Goal: Information Seeking & Learning: Learn about a topic

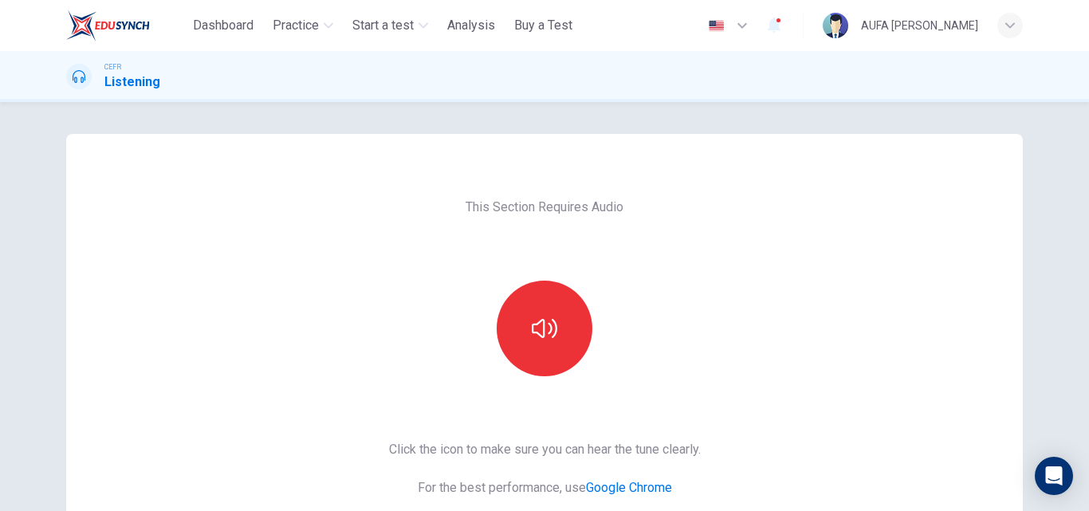
click at [567, 339] on button "button" at bounding box center [545, 329] width 96 height 96
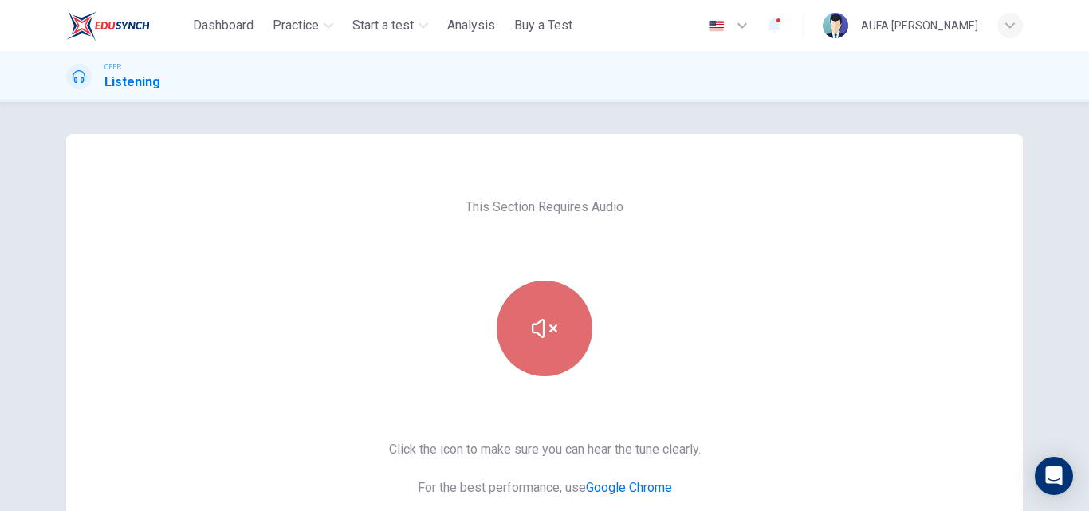
click at [532, 316] on icon "button" at bounding box center [545, 329] width 26 height 26
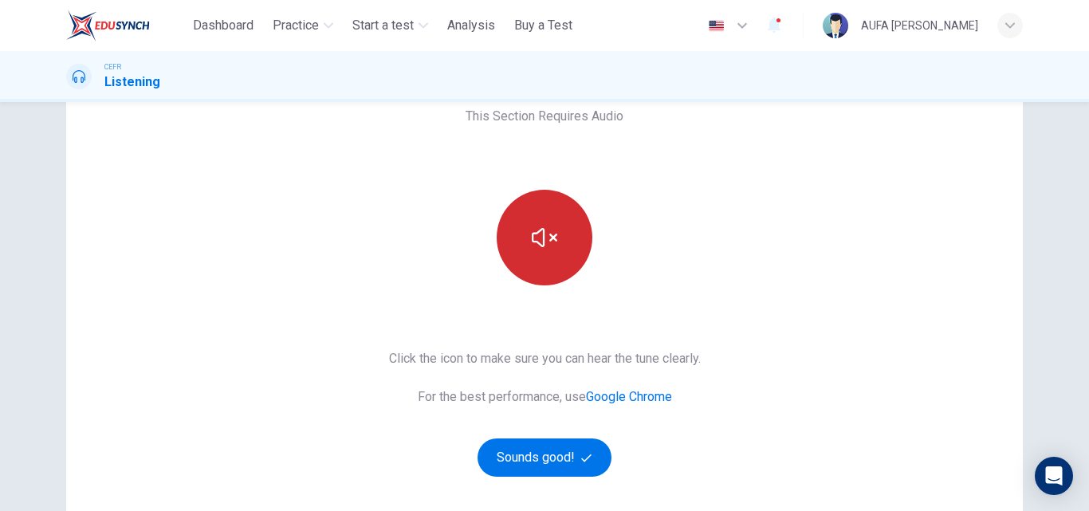
scroll to position [92, 0]
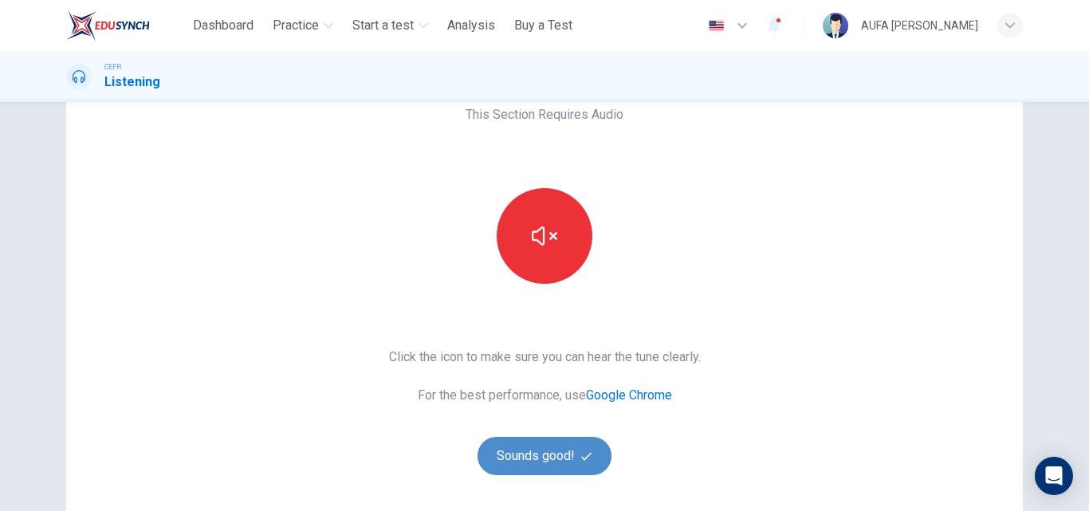
click at [531, 447] on button "Sounds good!" at bounding box center [544, 456] width 134 height 38
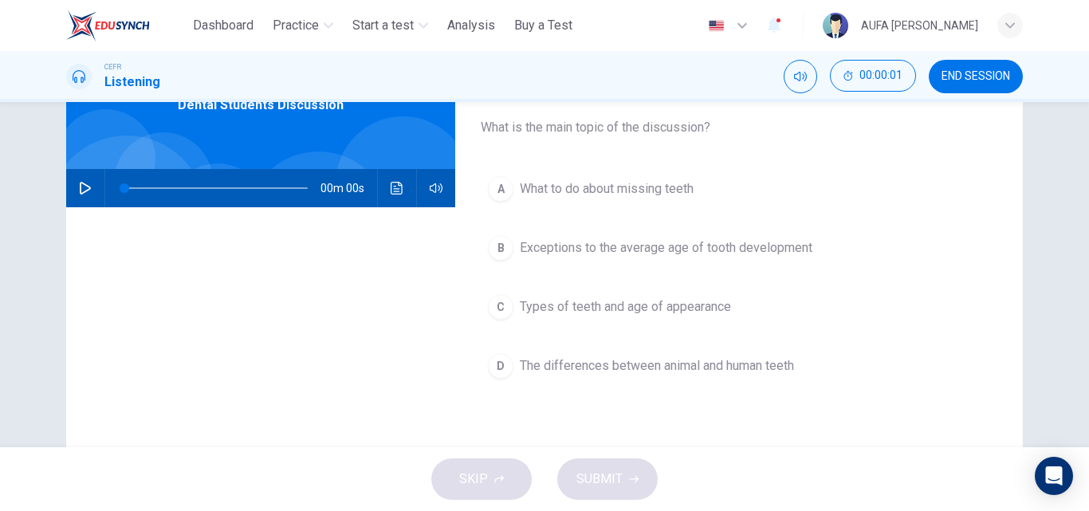
scroll to position [0, 0]
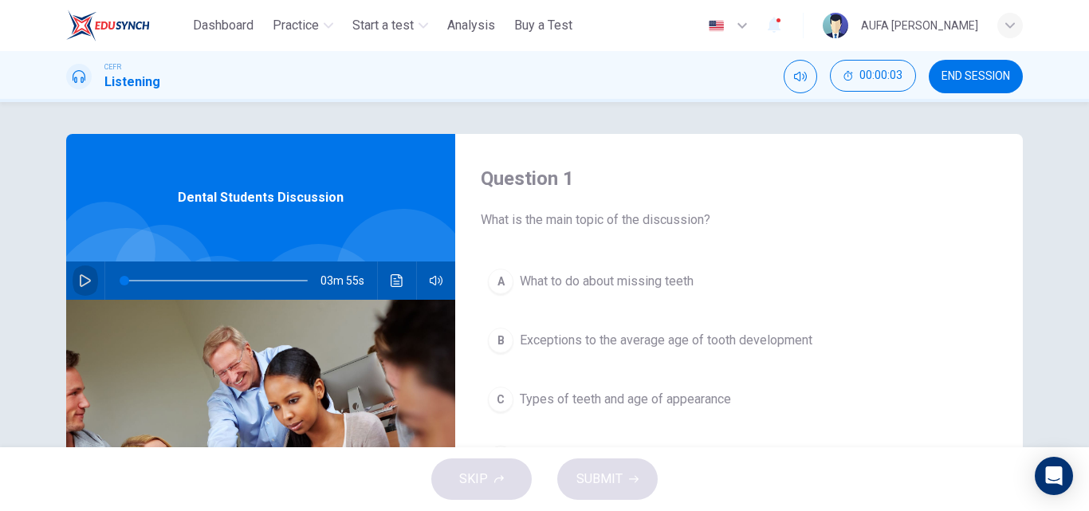
click at [79, 282] on icon "button" at bounding box center [85, 280] width 13 height 13
click at [248, 499] on div "SKIP SUBMIT" at bounding box center [544, 479] width 1089 height 64
click at [1036, 364] on div "Question 1 What is the main topic of the discussion? A What to do about missing…" at bounding box center [544, 411] width 1007 height 554
click at [81, 269] on button "button" at bounding box center [86, 280] width 26 height 38
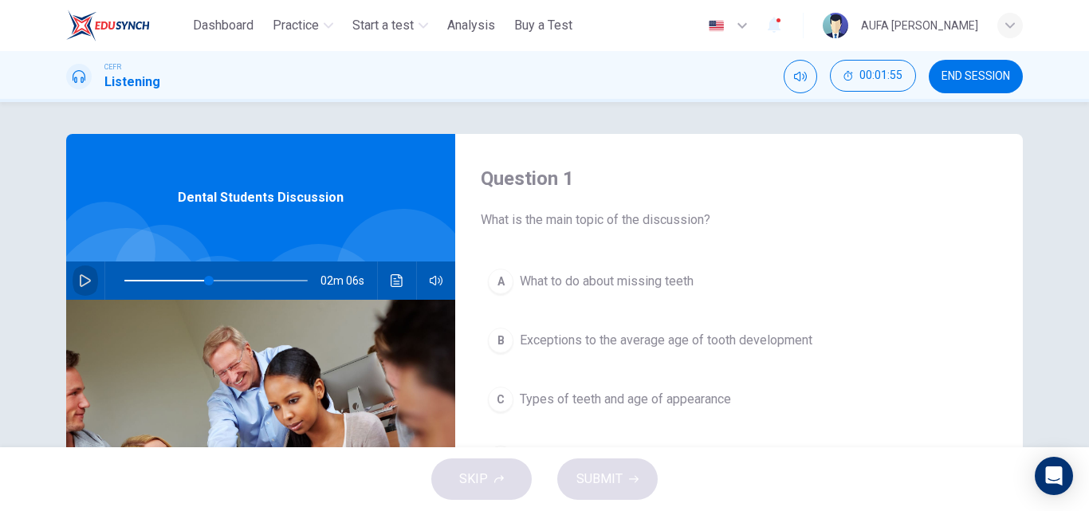
click at [81, 269] on button "button" at bounding box center [86, 280] width 26 height 38
click at [1049, 261] on div "Question 1 What is the main topic of the discussion? A What to do about missing…" at bounding box center [544, 274] width 1089 height 345
click at [92, 282] on button "button" at bounding box center [86, 280] width 26 height 38
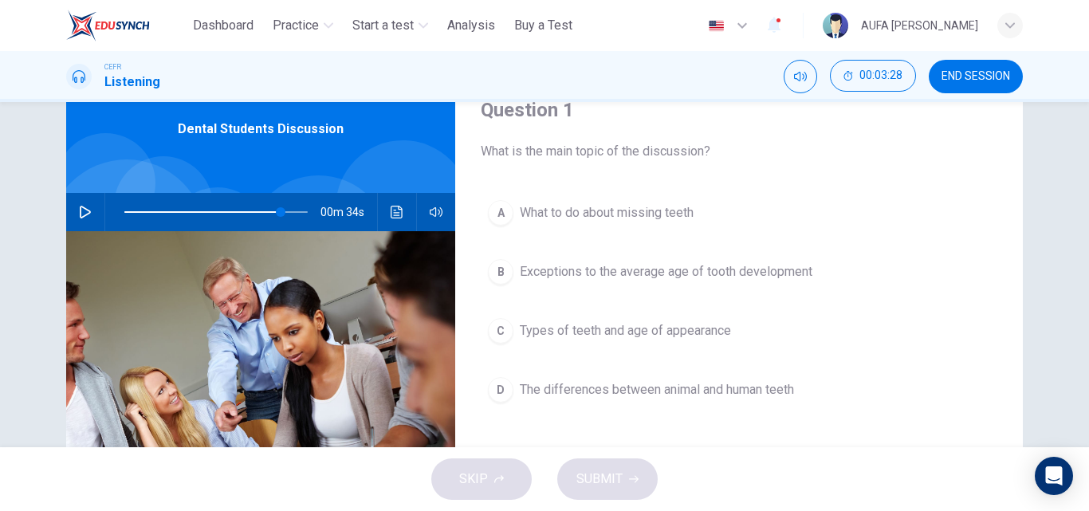
scroll to position [69, 0]
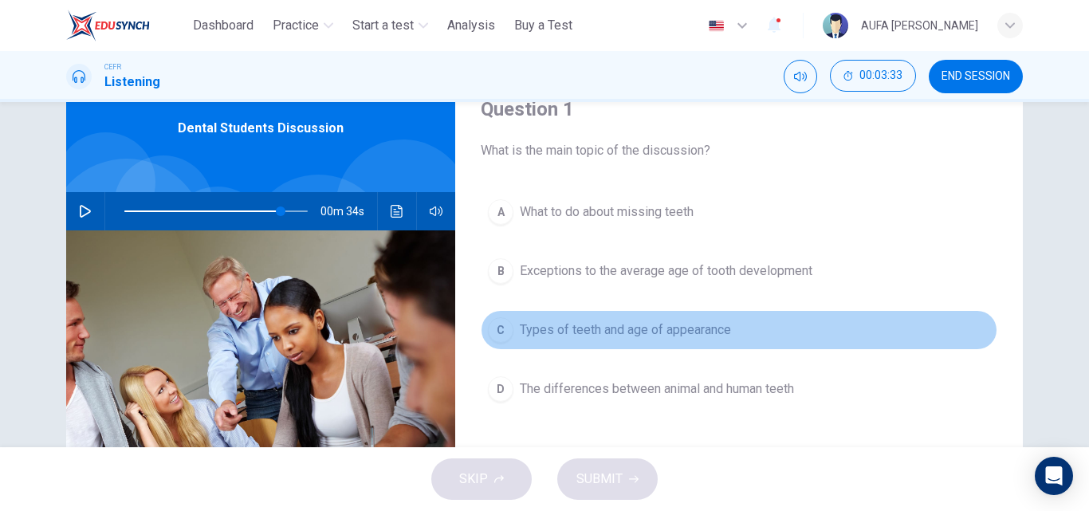
click at [543, 332] on span "Types of teeth and age of appearance" at bounding box center [625, 329] width 211 height 19
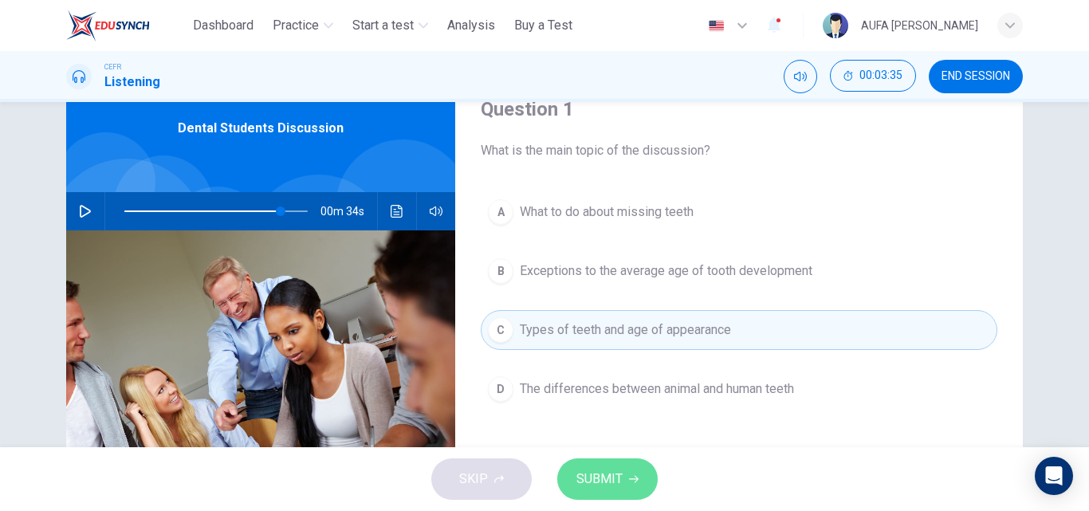
click at [596, 473] on span "SUBMIT" at bounding box center [599, 479] width 46 height 22
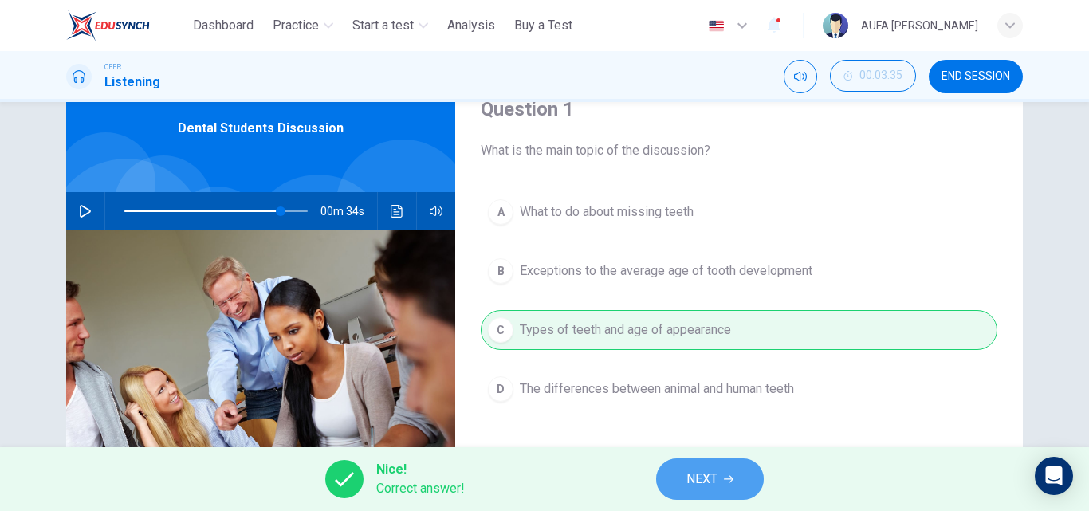
click at [719, 469] on button "NEXT" at bounding box center [710, 478] width 108 height 41
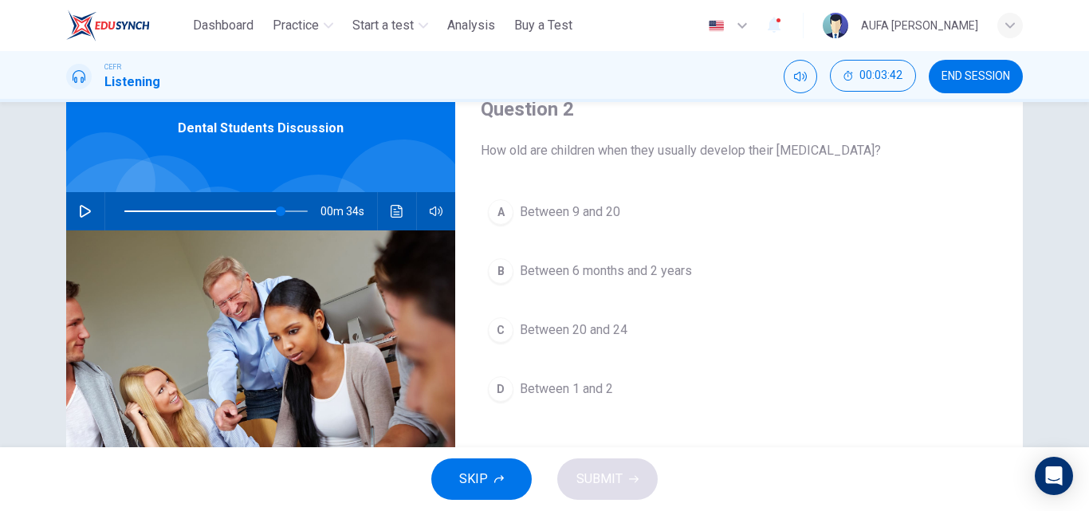
click at [599, 255] on button "B Between 6 months and 2 years" at bounding box center [739, 271] width 516 height 40
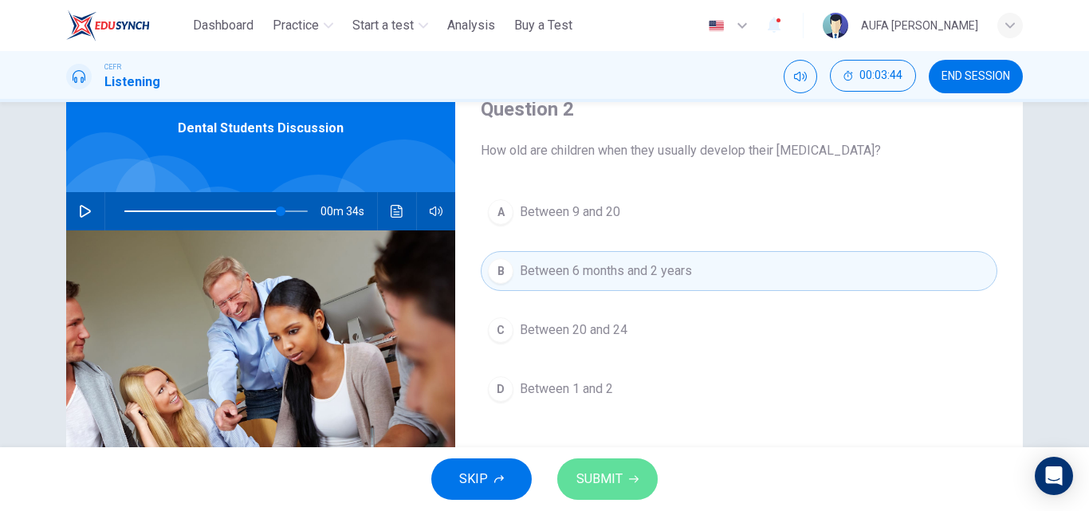
click at [587, 481] on span "SUBMIT" at bounding box center [599, 479] width 46 height 22
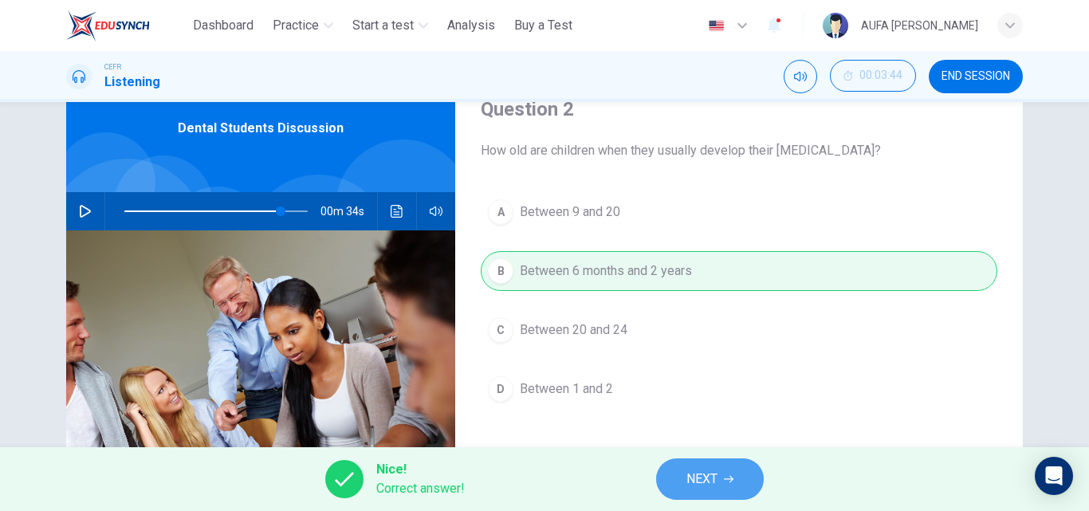
click at [706, 481] on span "NEXT" at bounding box center [701, 479] width 31 height 22
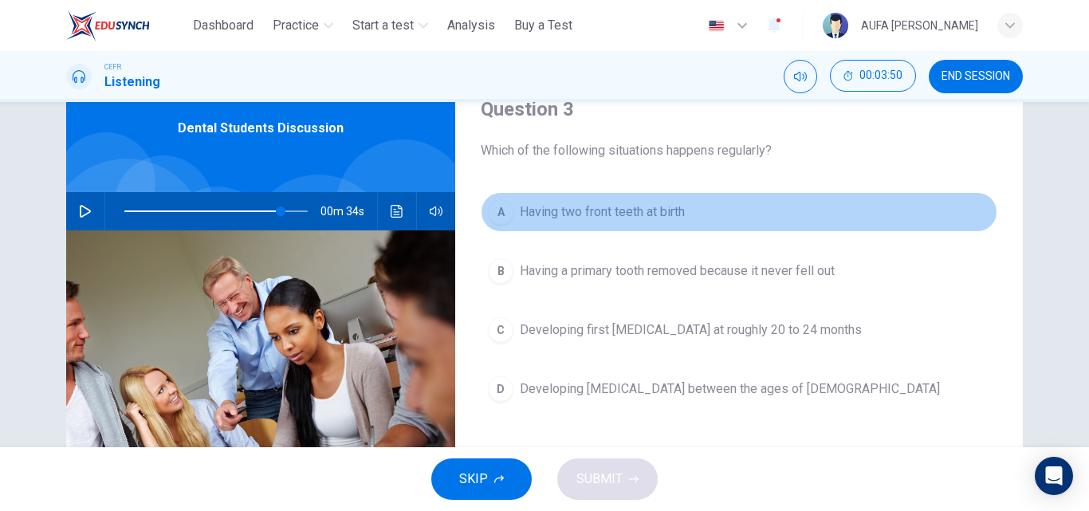
click at [629, 202] on button "A Having two front teeth at birth" at bounding box center [739, 212] width 516 height 40
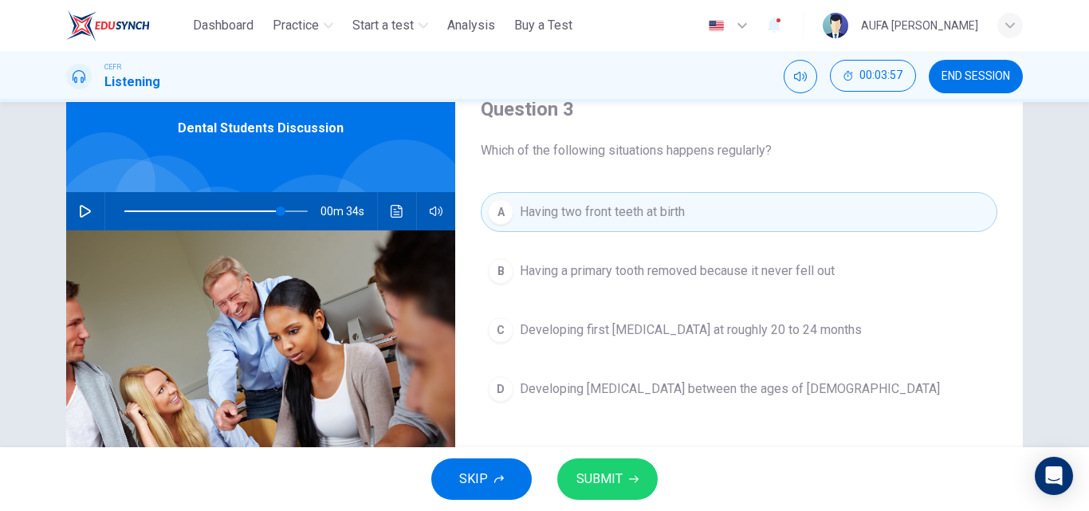
click at [645, 272] on span "Having a primary tooth removed because it never fell out" at bounding box center [677, 270] width 315 height 19
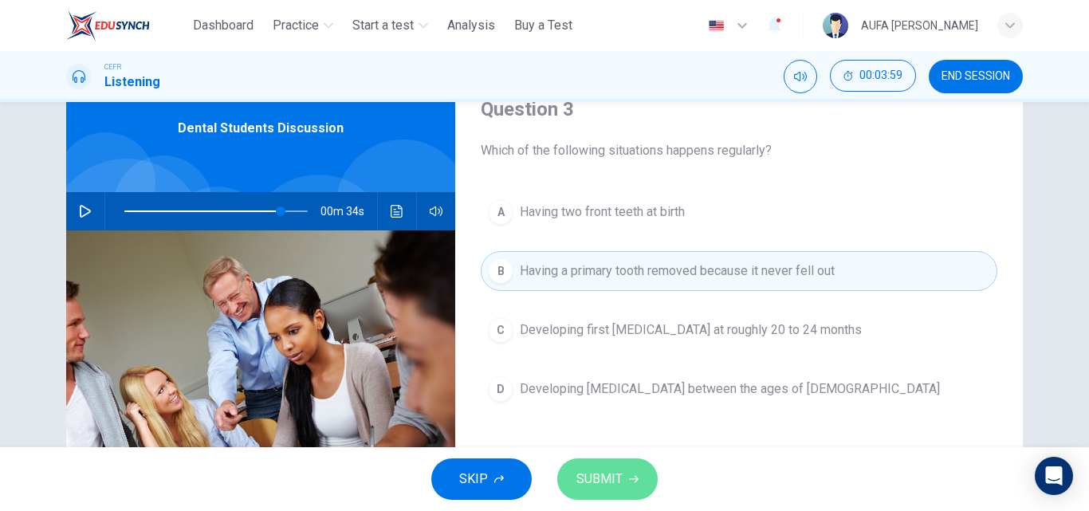
click at [626, 461] on button "SUBMIT" at bounding box center [607, 478] width 100 height 41
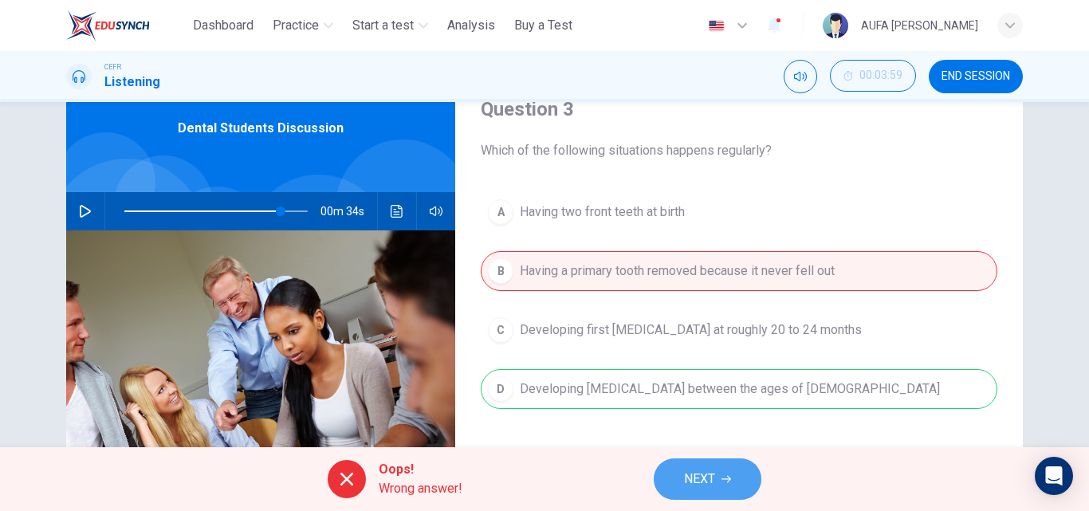
click at [708, 470] on span "NEXT" at bounding box center [699, 479] width 31 height 22
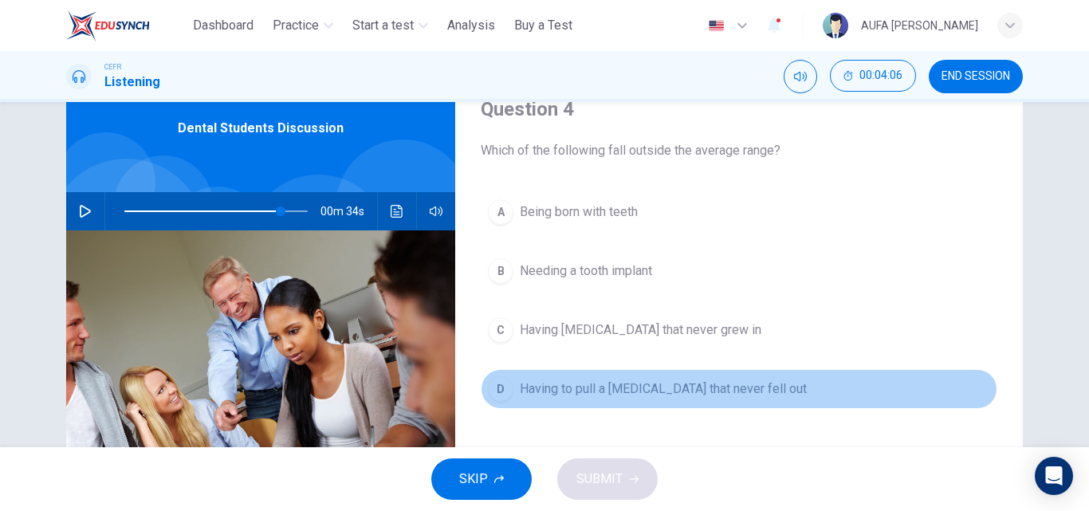
click at [653, 379] on span "Having to pull a baby tooth that never fell out" at bounding box center [663, 388] width 287 height 19
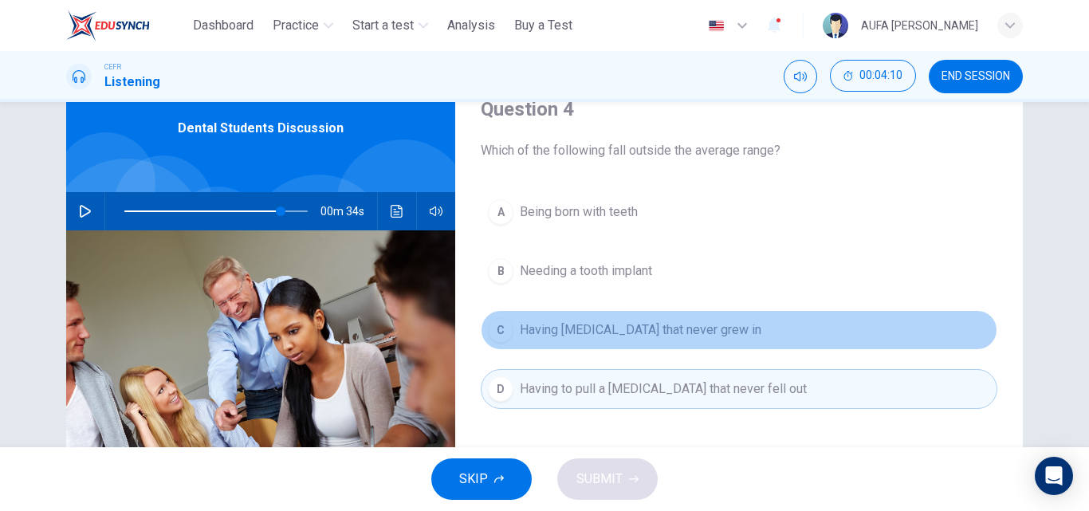
click at [646, 322] on span "Having permanent teeth that never grew in" at bounding box center [641, 329] width 242 height 19
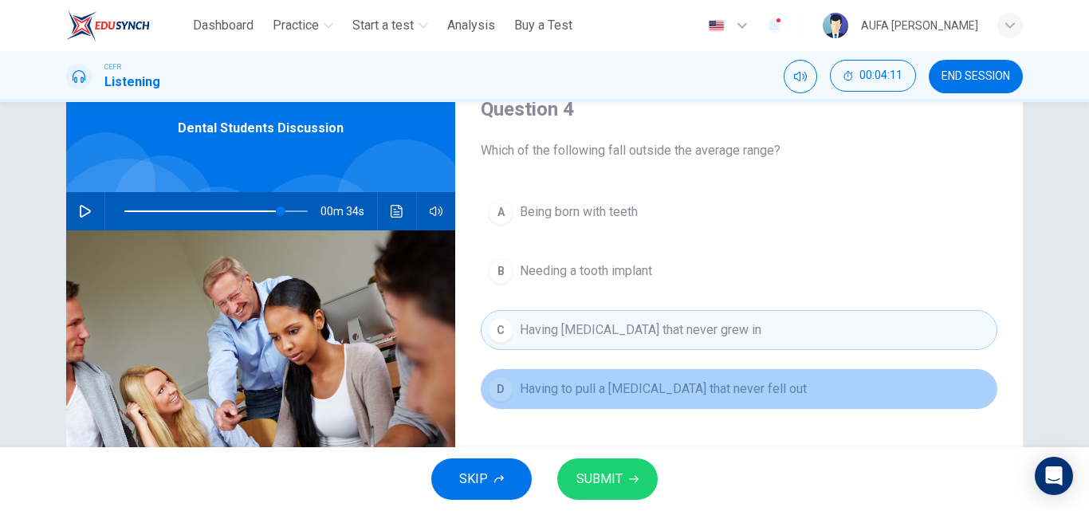
click at [647, 385] on span "Having to pull a baby tooth that never fell out" at bounding box center [663, 388] width 287 height 19
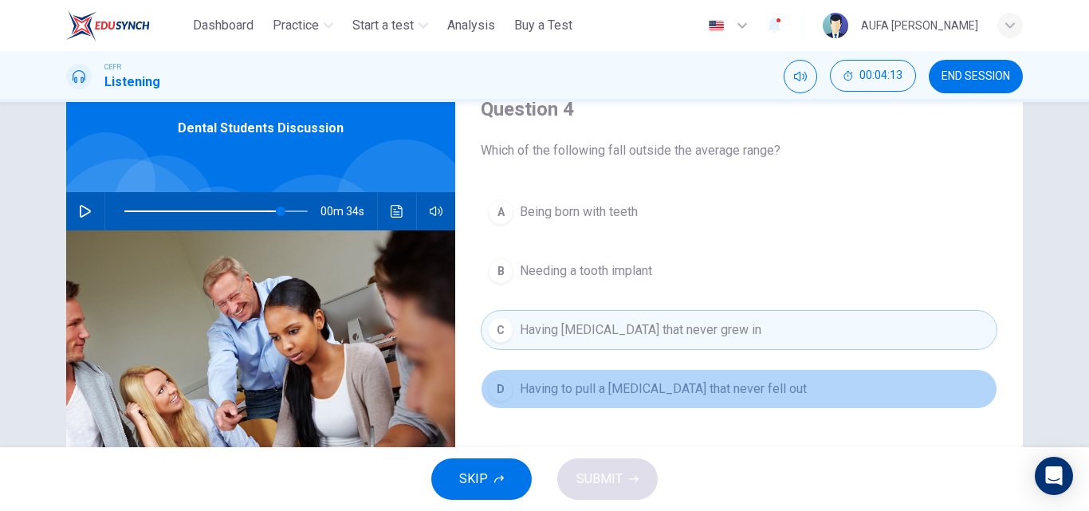
click at [642, 390] on span "Having to pull a baby tooth that never fell out" at bounding box center [663, 388] width 287 height 19
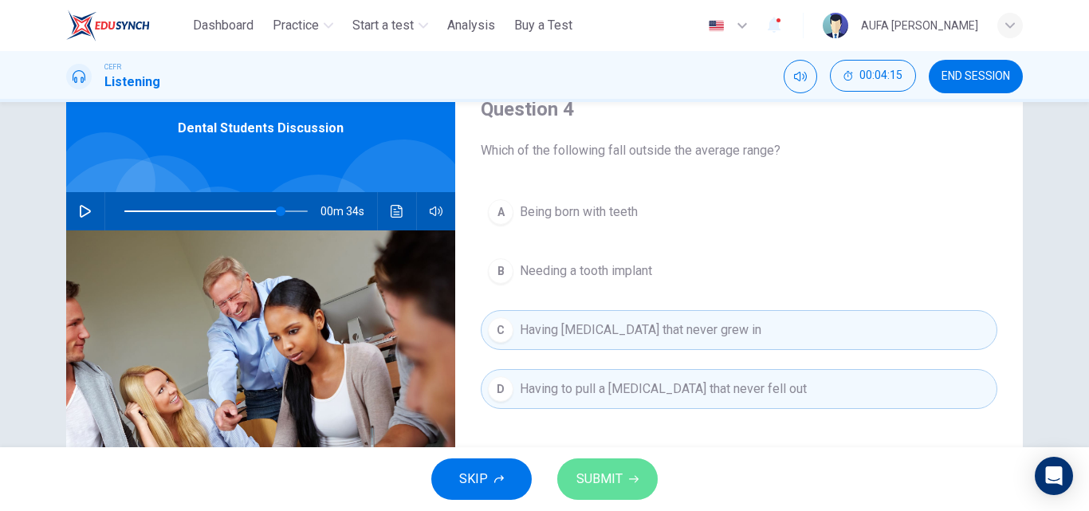
click at [615, 473] on span "SUBMIT" at bounding box center [599, 479] width 46 height 22
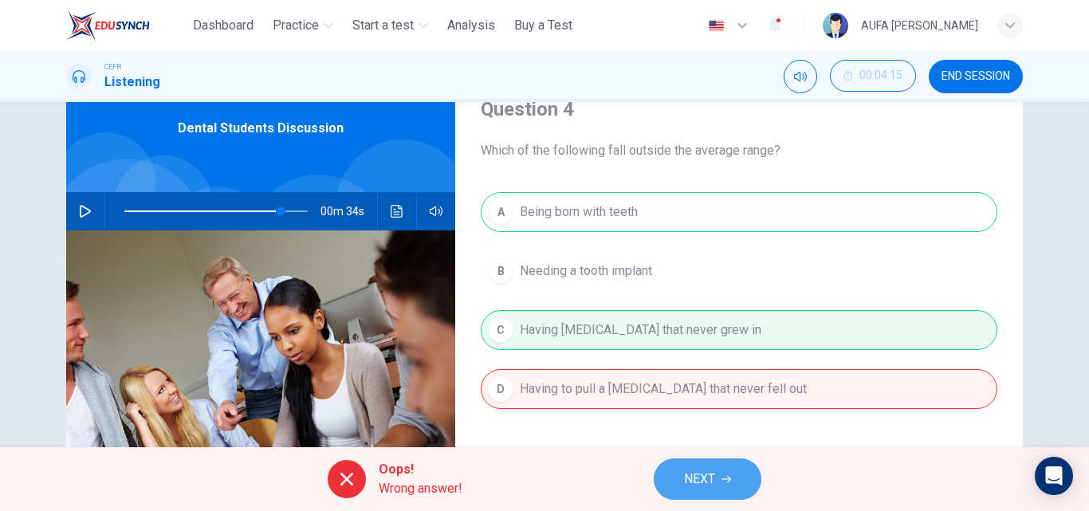
click at [684, 474] on span "NEXT" at bounding box center [699, 479] width 31 height 22
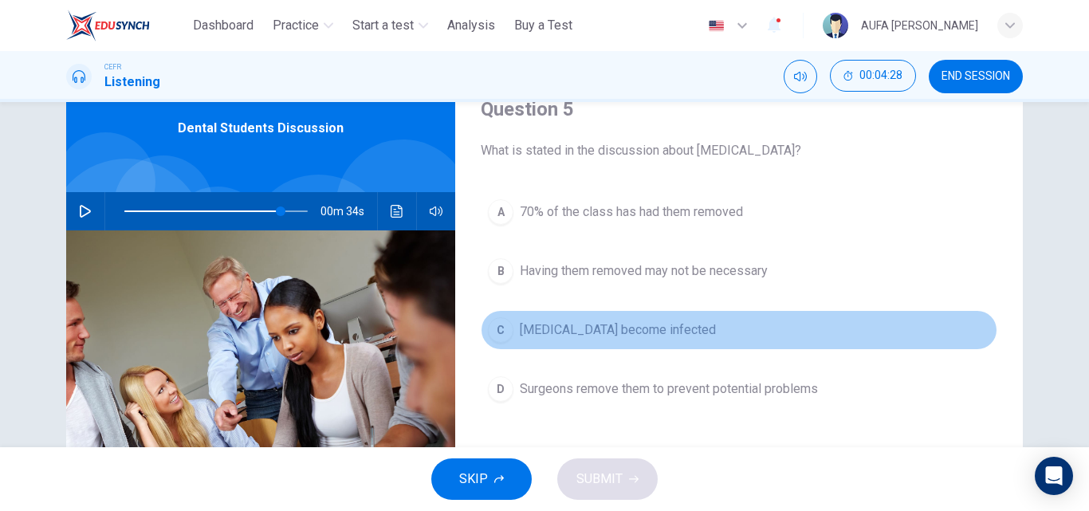
click at [651, 337] on span "Impacted wisdom teeth become infected" at bounding box center [618, 329] width 196 height 19
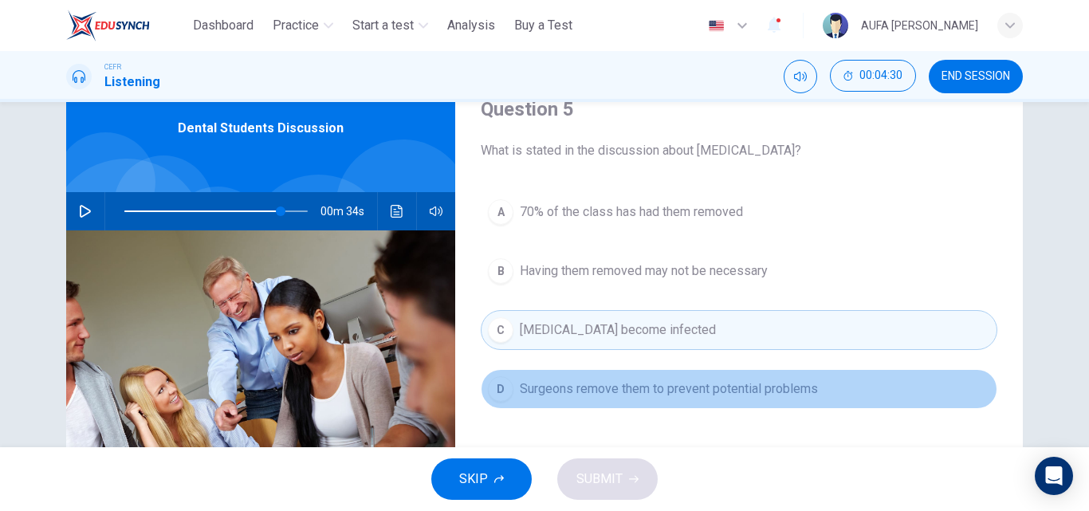
click at [642, 370] on button "D Surgeons remove them to prevent potential problems" at bounding box center [739, 389] width 516 height 40
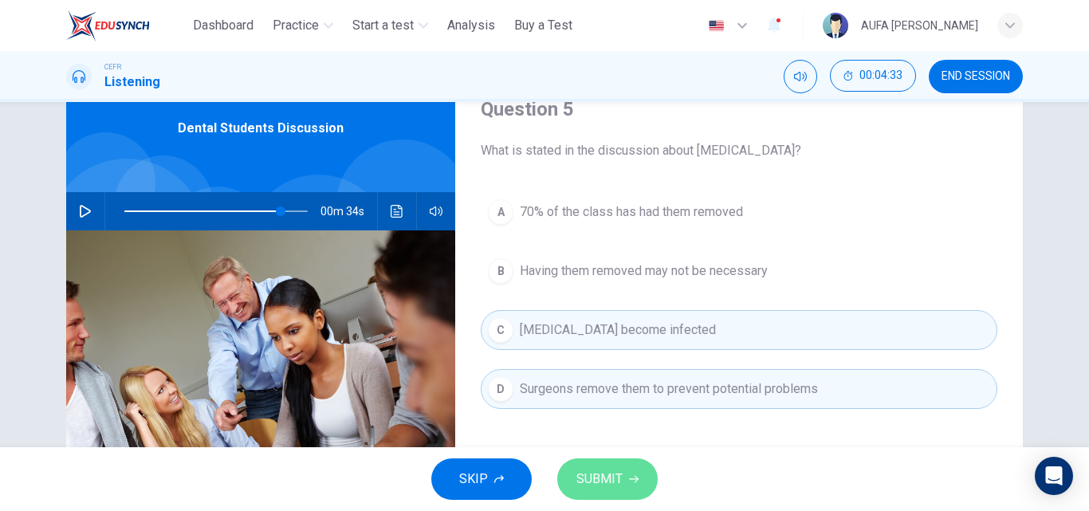
click at [603, 485] on span "SUBMIT" at bounding box center [599, 479] width 46 height 22
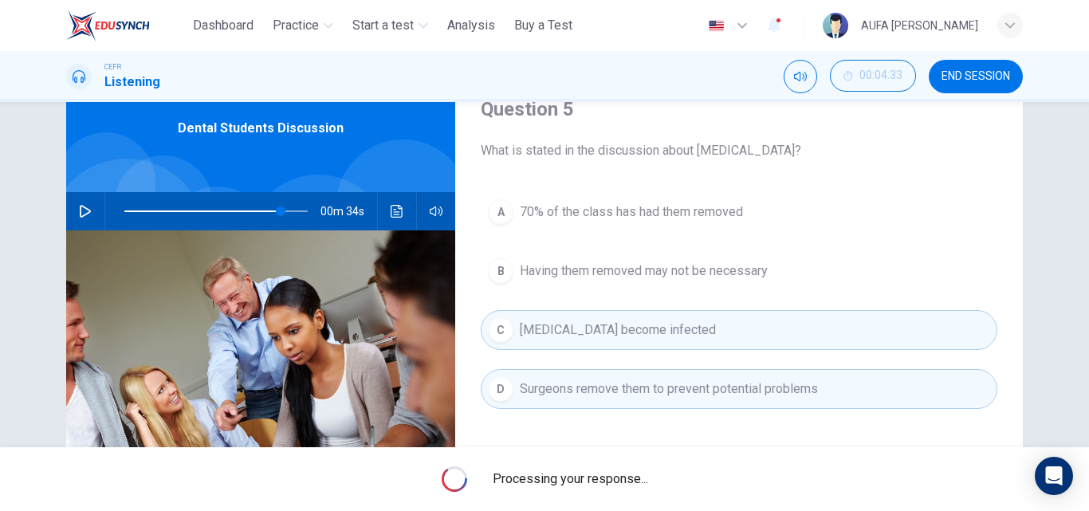
type input "**"
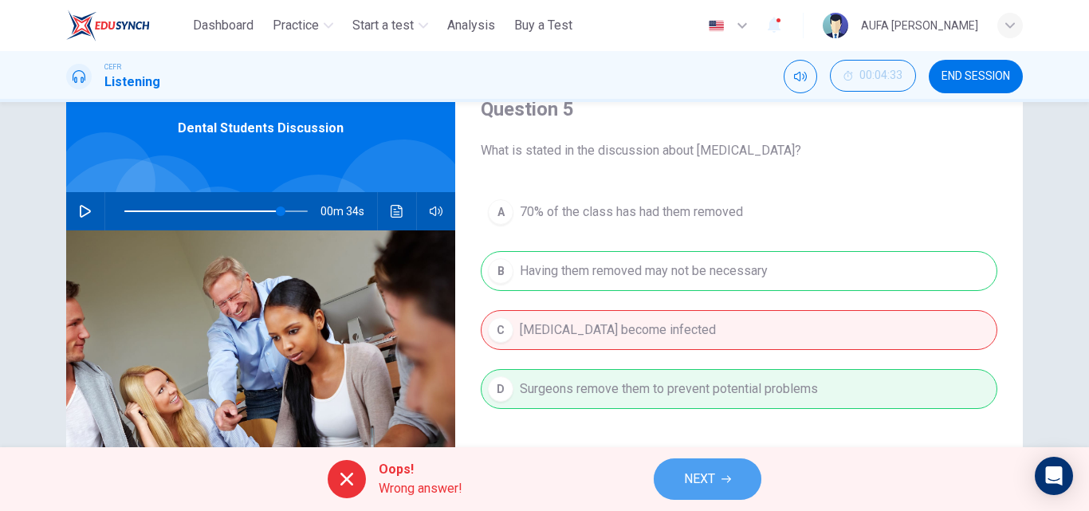
click at [685, 470] on span "NEXT" at bounding box center [699, 479] width 31 height 22
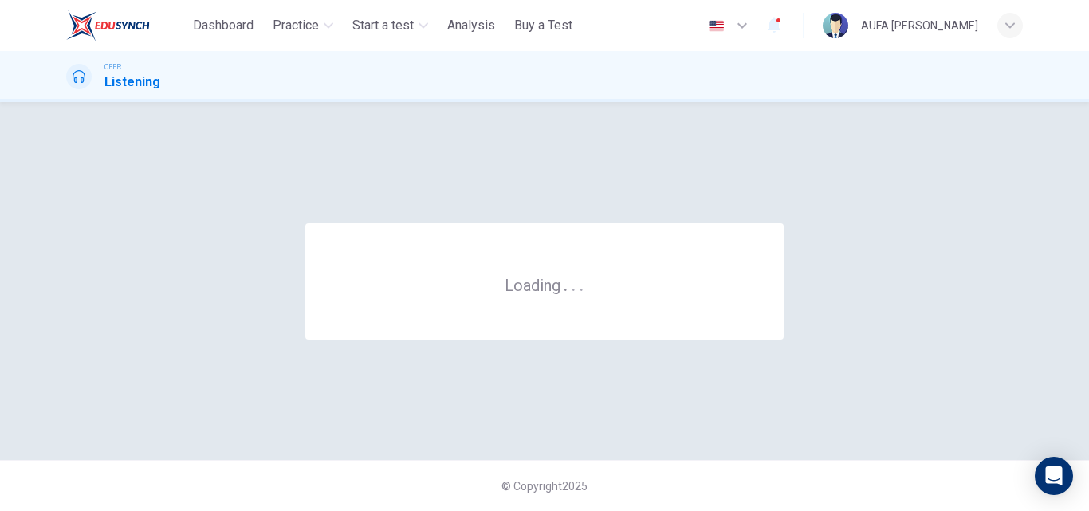
scroll to position [0, 0]
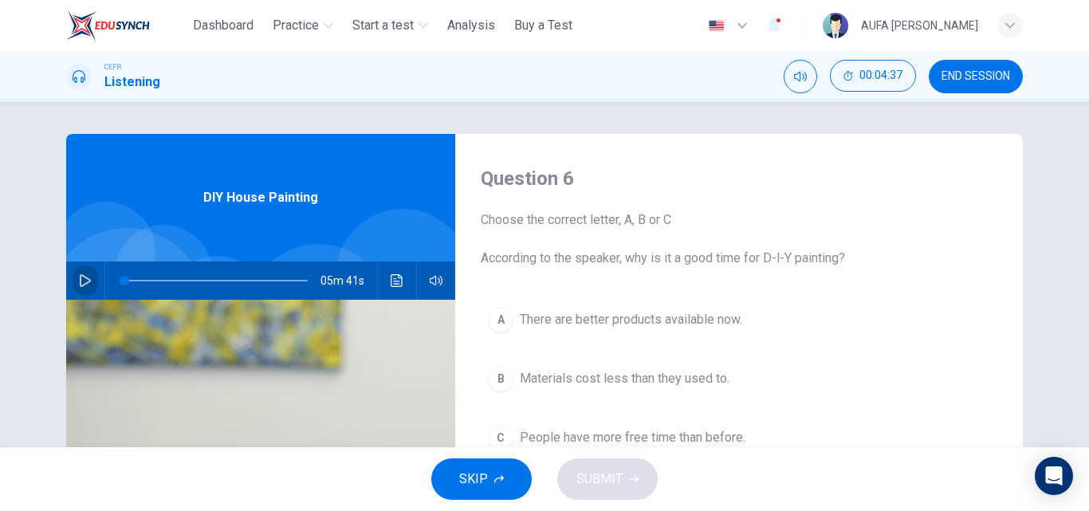
click at [86, 273] on button "button" at bounding box center [86, 280] width 26 height 38
type input "*"
click at [81, 277] on icon "button" at bounding box center [85, 280] width 13 height 13
click at [81, 277] on icon "button" at bounding box center [85, 280] width 11 height 13
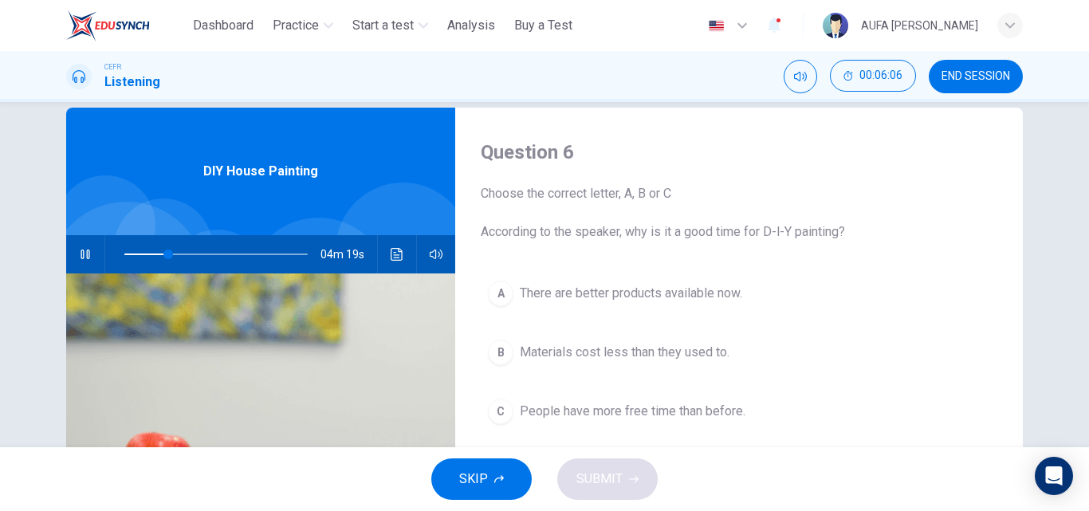
scroll to position [16, 0]
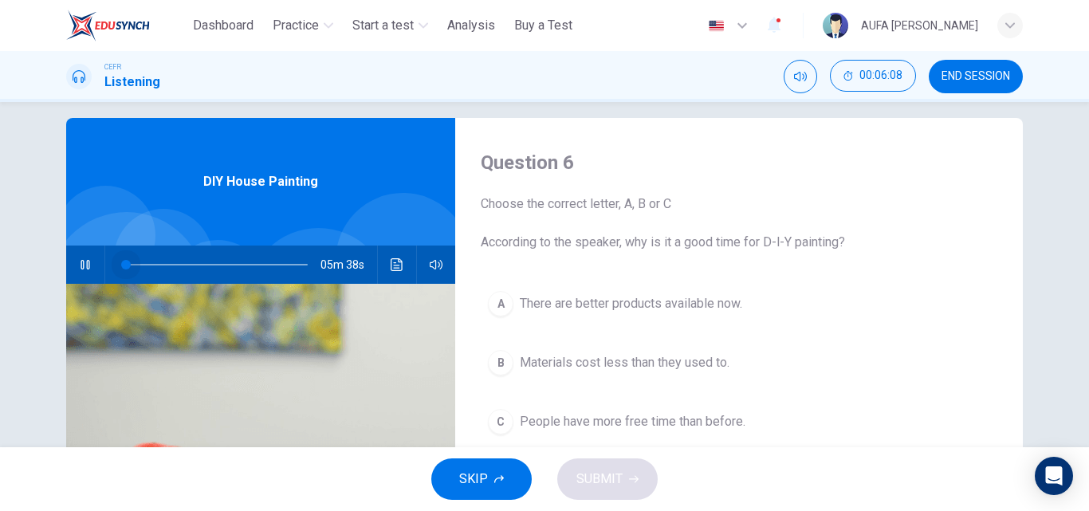
click at [124, 264] on span at bounding box center [215, 264] width 183 height 22
drag, startPoint x: 122, startPoint y: 264, endPoint x: 87, endPoint y: 259, distance: 35.4
click at [93, 261] on div "05m 41s" at bounding box center [260, 264] width 389 height 38
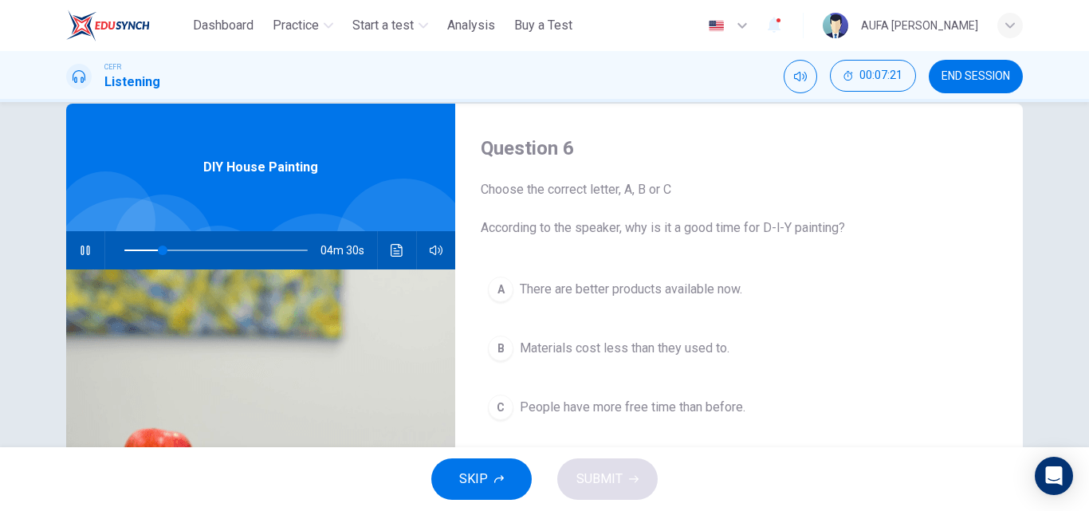
scroll to position [29, 0]
click at [506, 339] on button "B Materials cost less than they used to." at bounding box center [739, 349] width 516 height 40
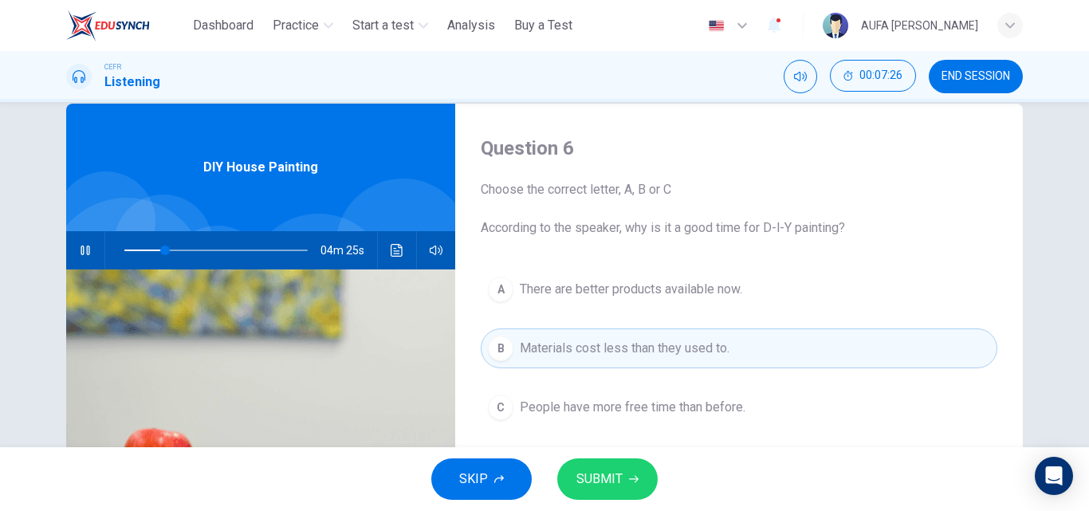
scroll to position [31, 0]
click at [506, 339] on div "B" at bounding box center [501, 348] width 26 height 26
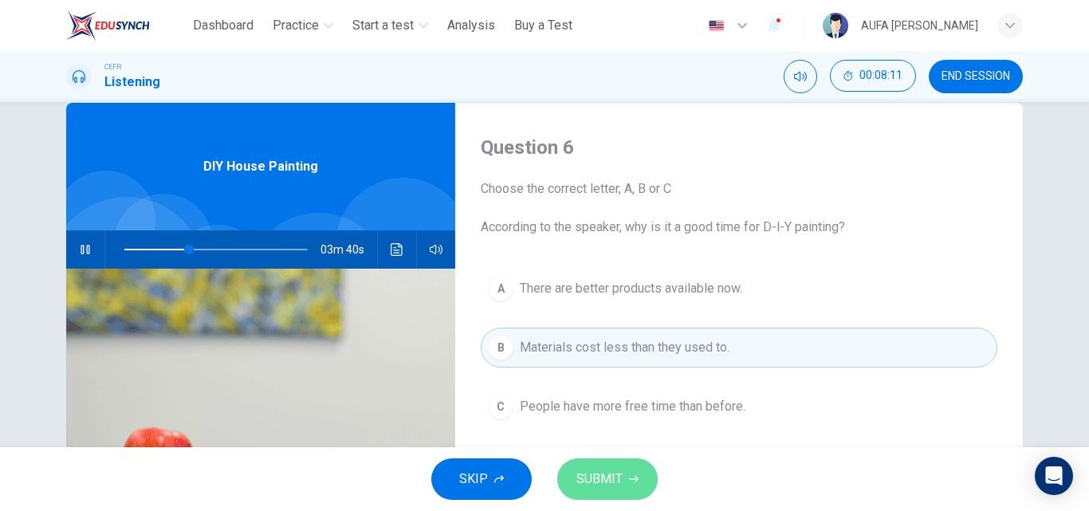
click at [611, 469] on span "SUBMIT" at bounding box center [599, 479] width 46 height 22
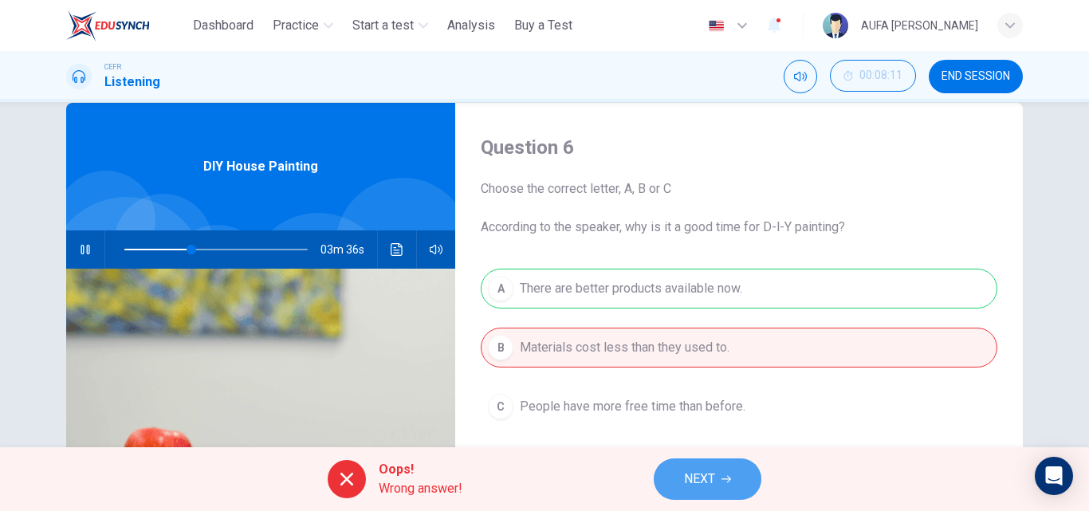
click at [676, 472] on button "NEXT" at bounding box center [708, 478] width 108 height 41
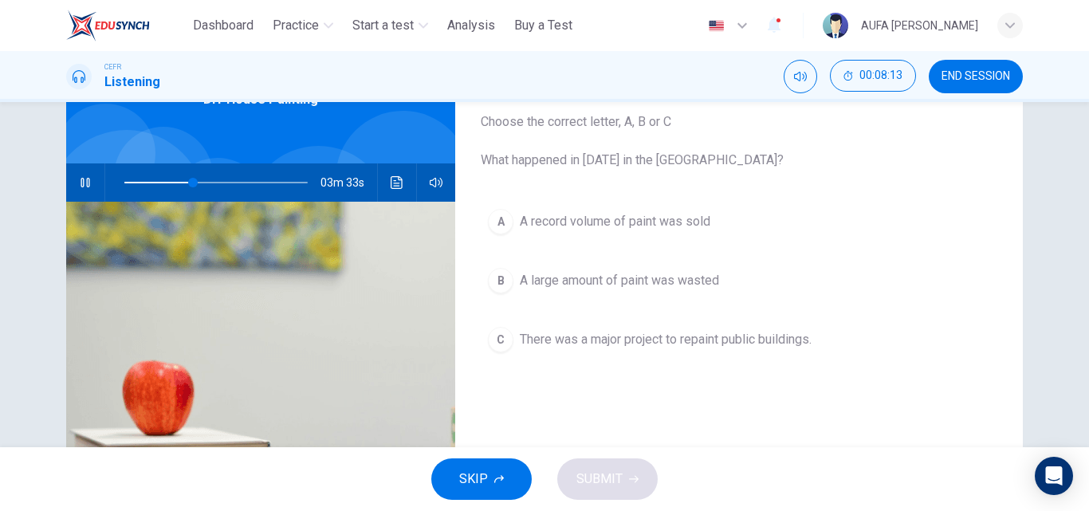
scroll to position [100, 0]
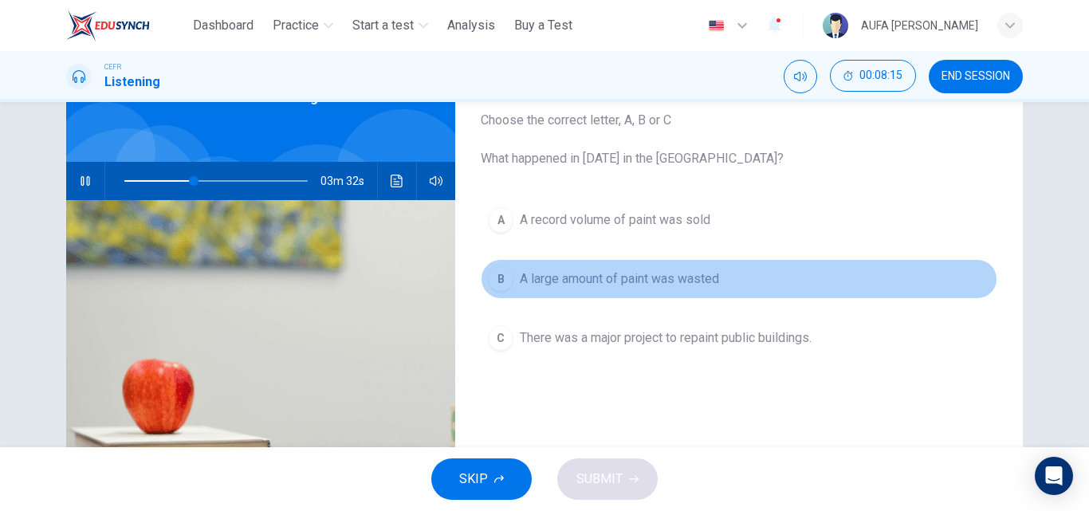
click at [657, 279] on span "A large amount of paint was wasted" at bounding box center [619, 278] width 199 height 19
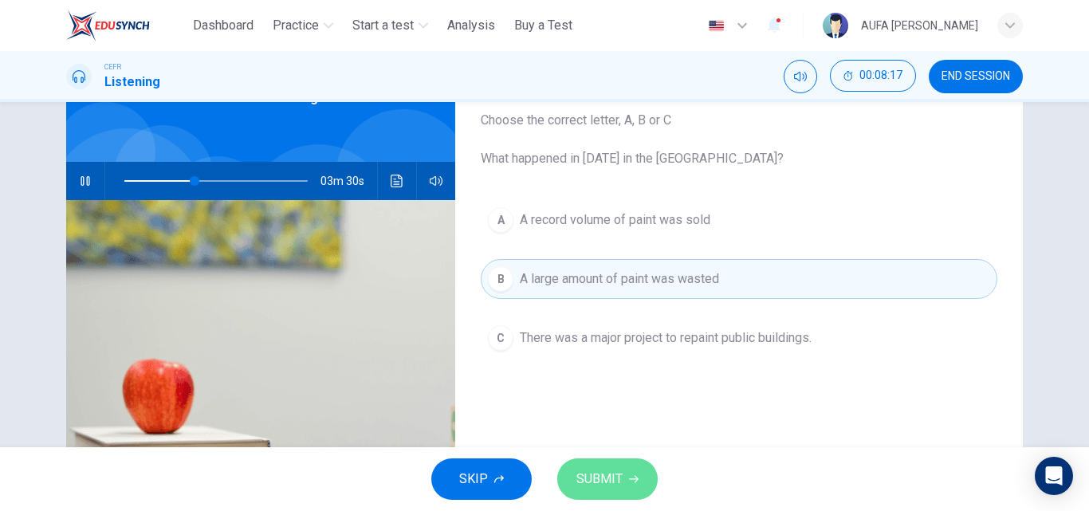
click at [611, 465] on button "SUBMIT" at bounding box center [607, 478] width 100 height 41
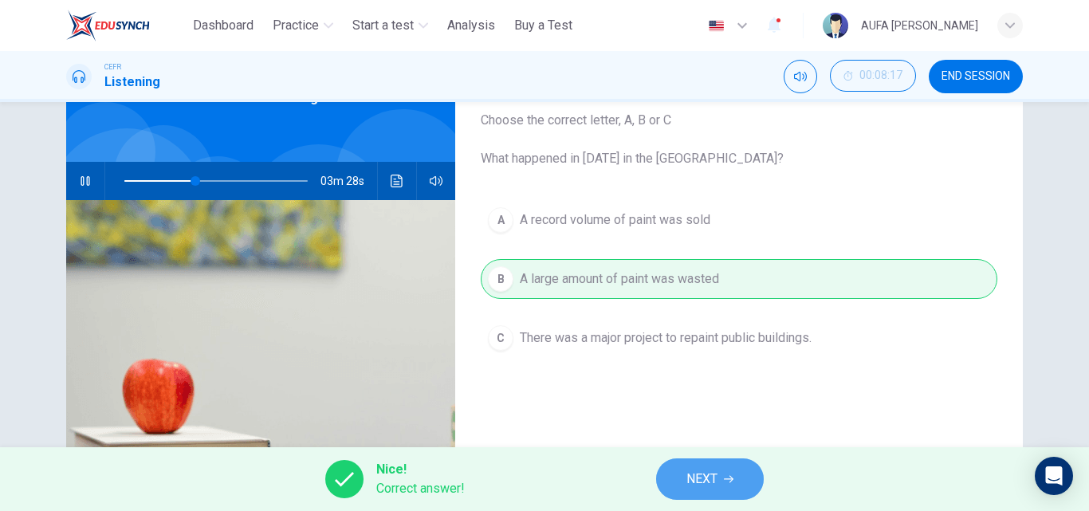
click at [665, 468] on button "NEXT" at bounding box center [710, 478] width 108 height 41
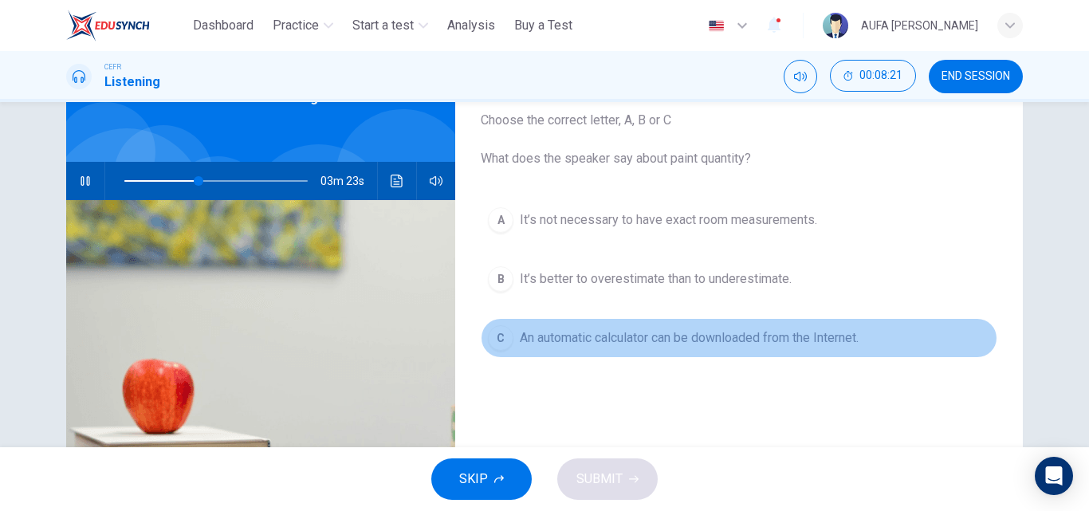
click at [644, 331] on span "An automatic calculator can be downloaded from the Internet." at bounding box center [689, 337] width 339 height 19
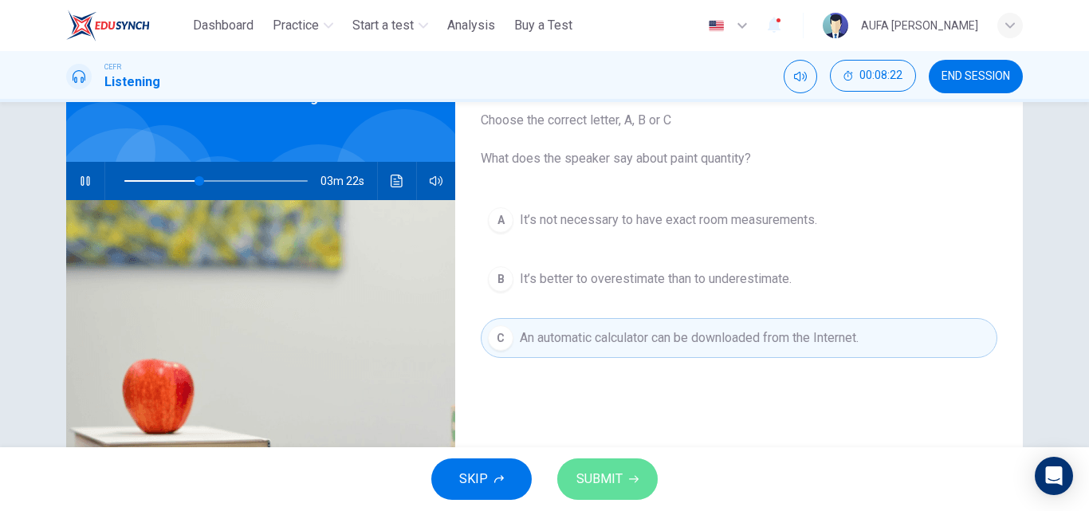
click at [619, 481] on span "SUBMIT" at bounding box center [599, 479] width 46 height 22
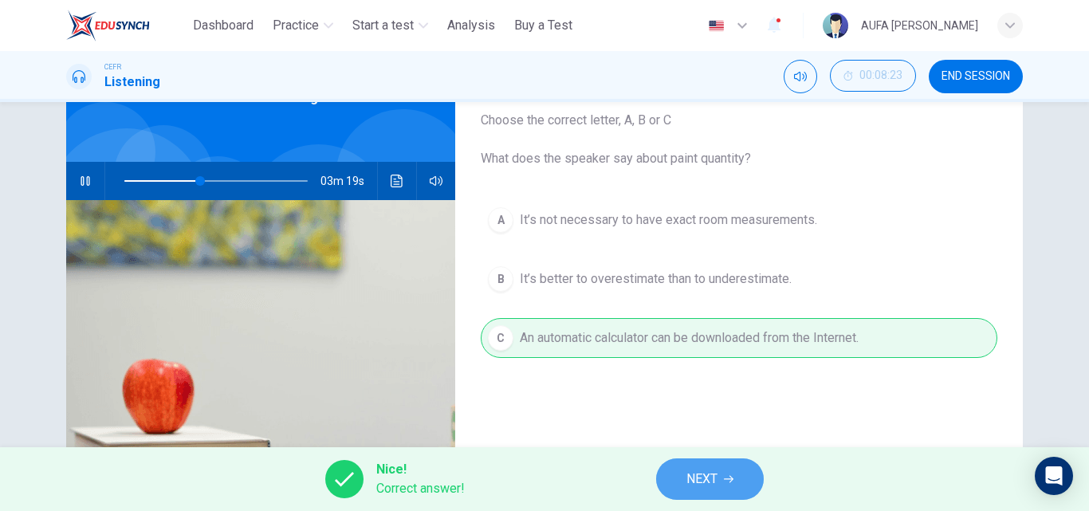
click at [689, 492] on button "NEXT" at bounding box center [710, 478] width 108 height 41
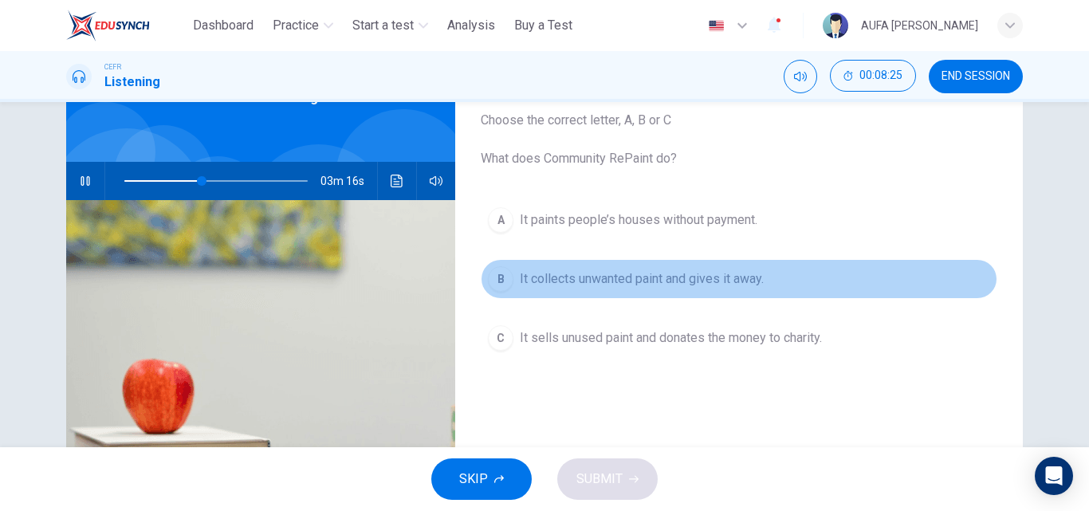
click at [626, 288] on span "It collects unwanted paint and gives it away." at bounding box center [642, 278] width 244 height 19
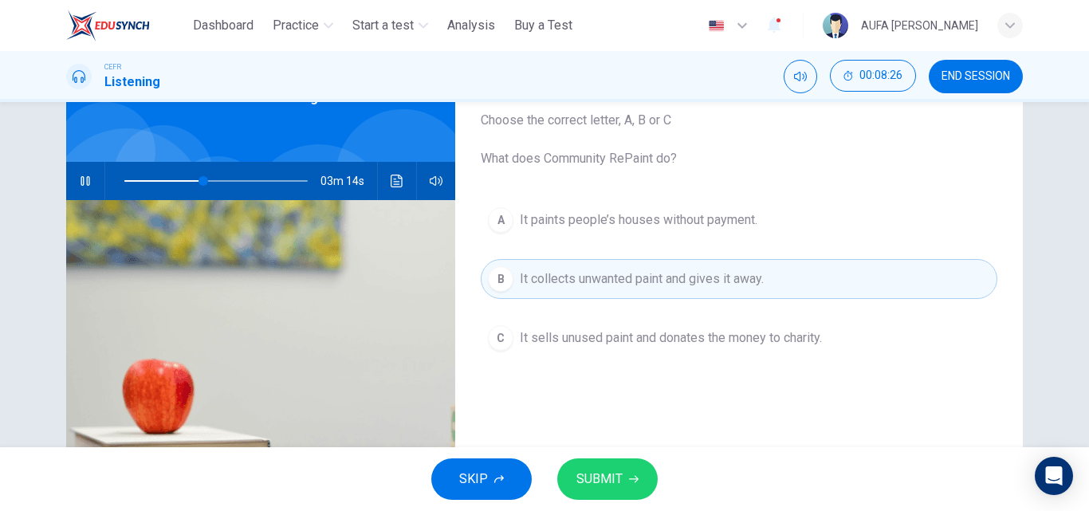
click at [627, 471] on button "SUBMIT" at bounding box center [607, 478] width 100 height 41
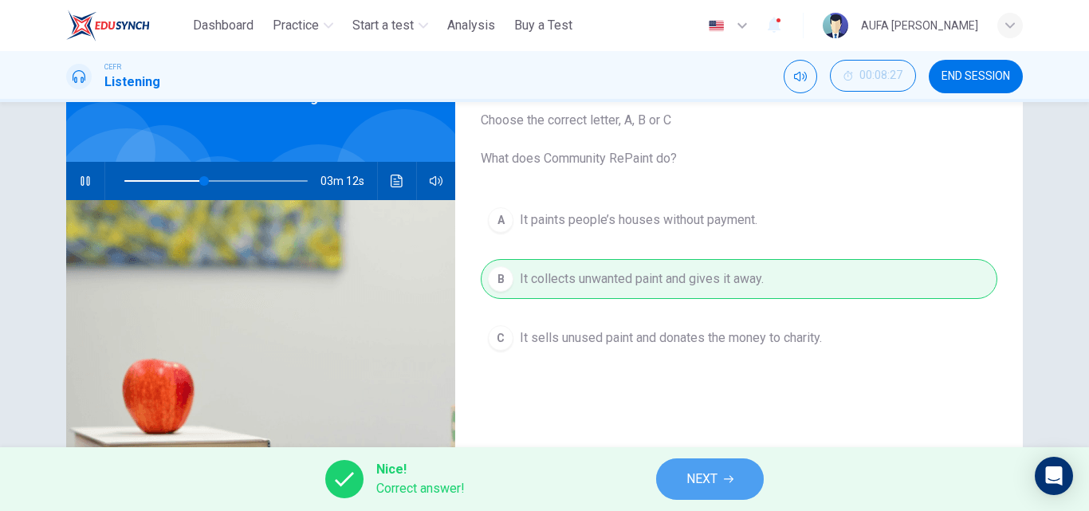
click at [680, 485] on button "NEXT" at bounding box center [710, 478] width 108 height 41
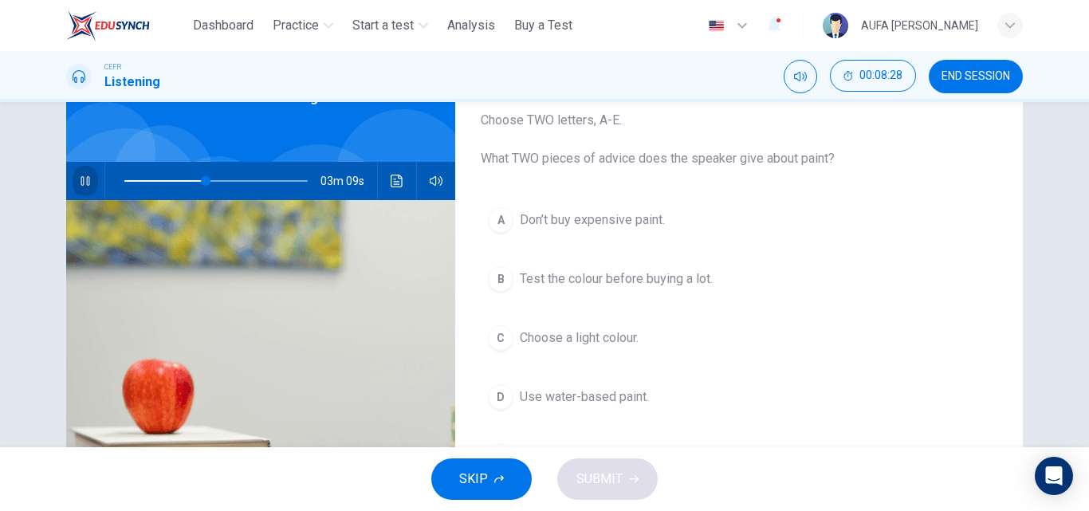
click at [83, 187] on button "button" at bounding box center [86, 181] width 26 height 38
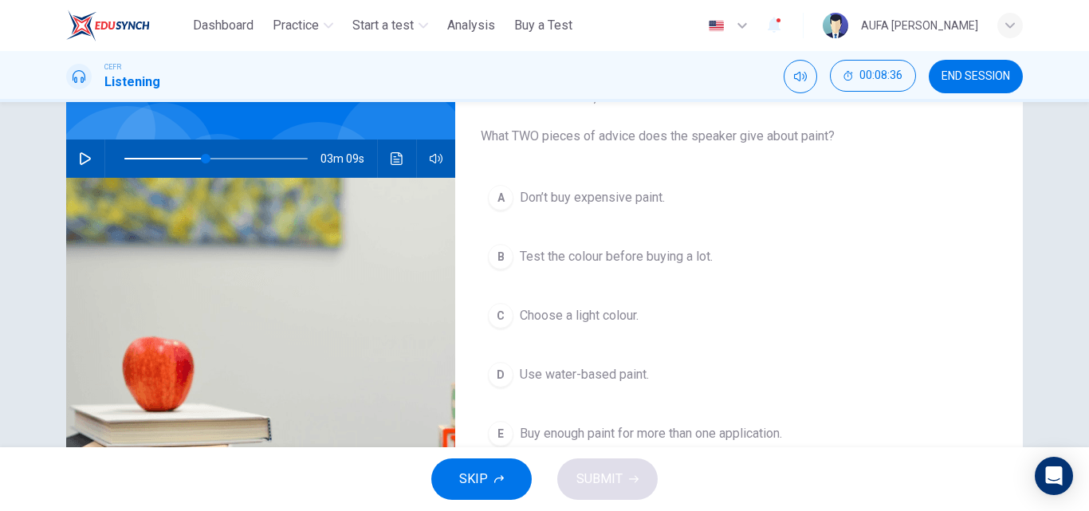
scroll to position [120, 0]
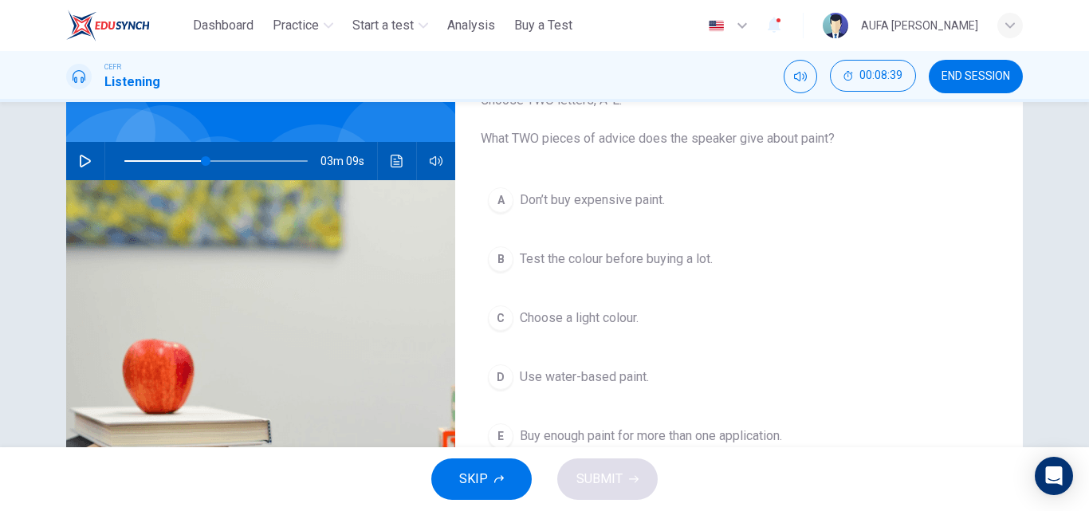
click at [82, 162] on icon "button" at bounding box center [85, 161] width 13 height 13
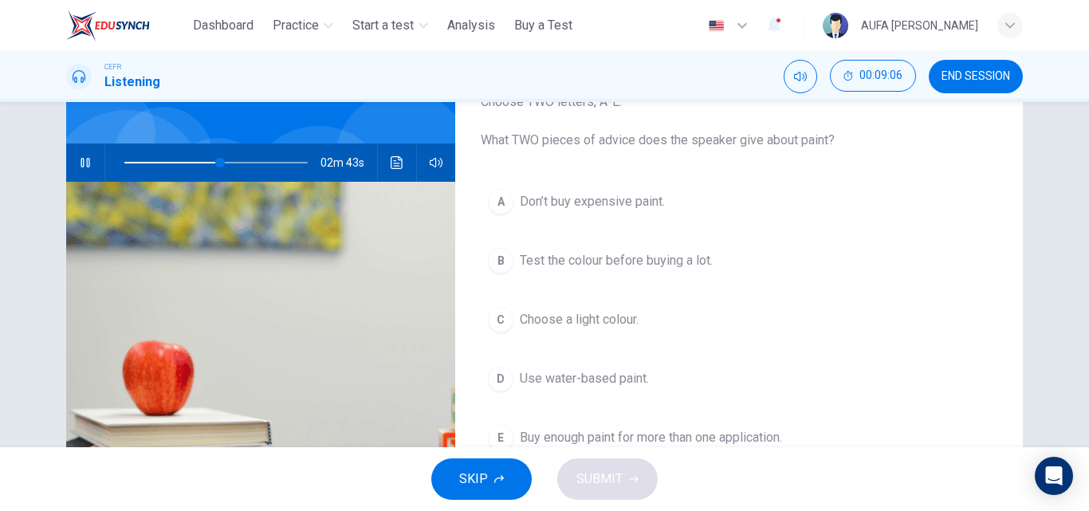
click at [732, 285] on div "A Don’t buy expensive paint. B Test the colour before buying a lot. C Choose a …" at bounding box center [739, 336] width 516 height 308
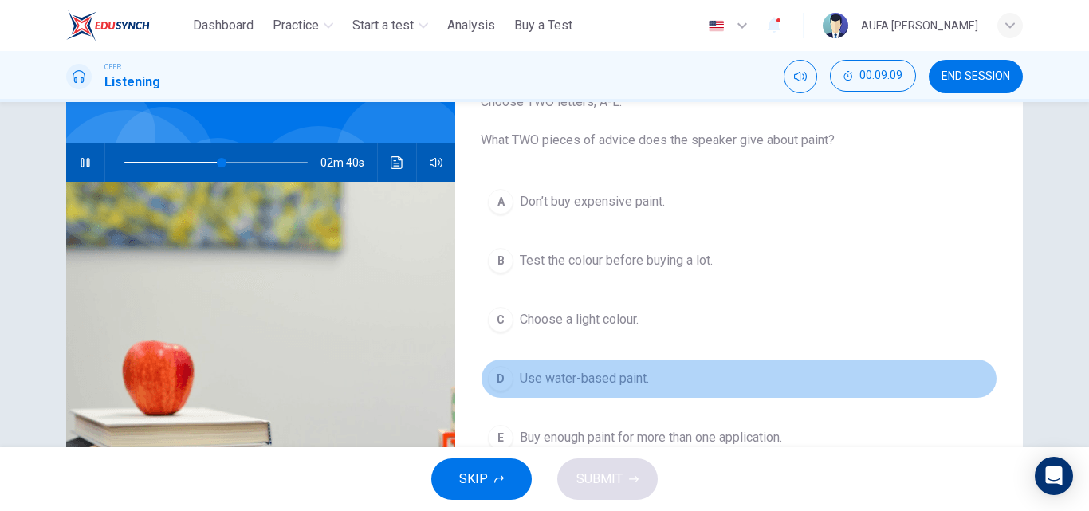
click at [627, 377] on span "Use water-based paint." at bounding box center [584, 378] width 129 height 19
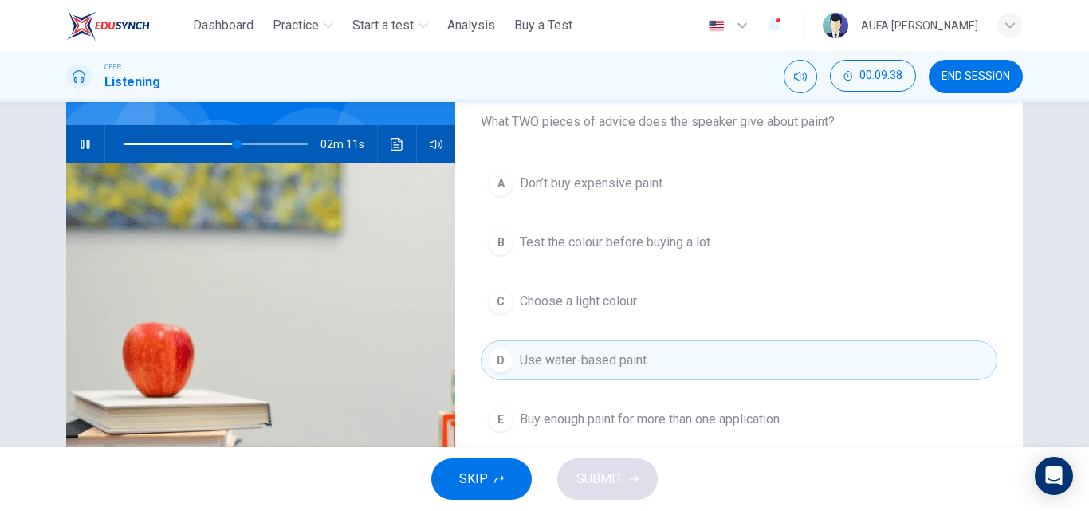
scroll to position [134, 0]
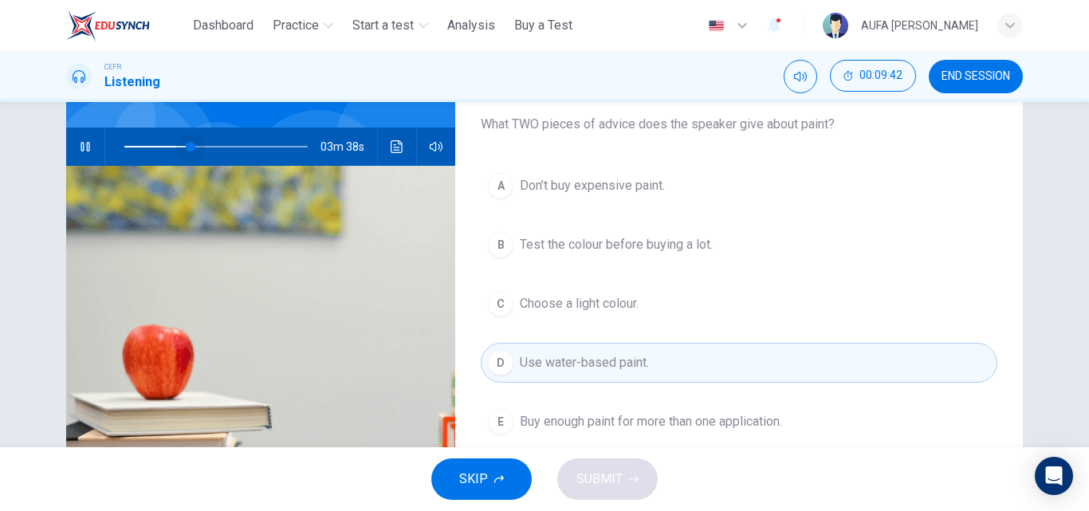
click at [187, 145] on span at bounding box center [215, 146] width 183 height 22
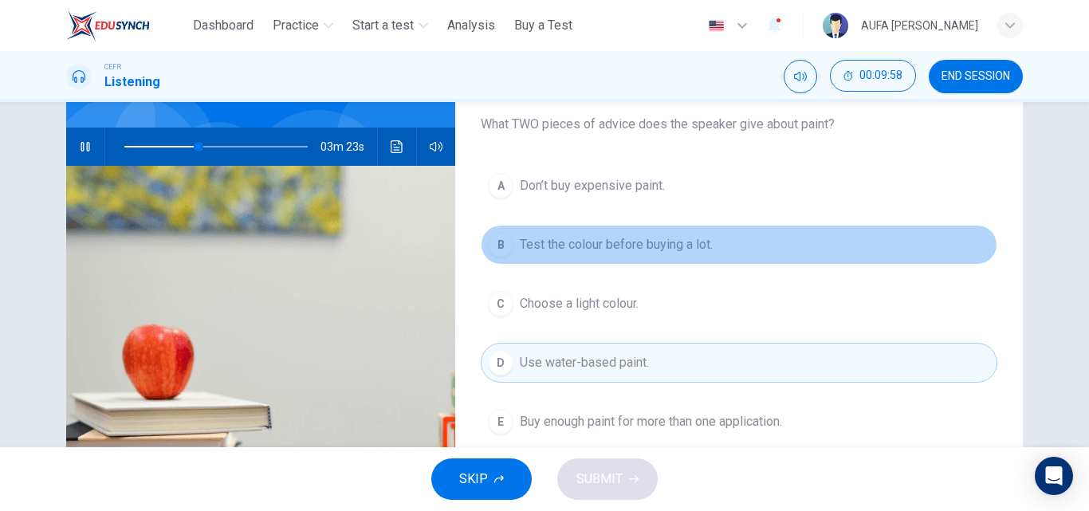
click at [545, 242] on span "Test the colour before buying a lot." at bounding box center [616, 244] width 193 height 19
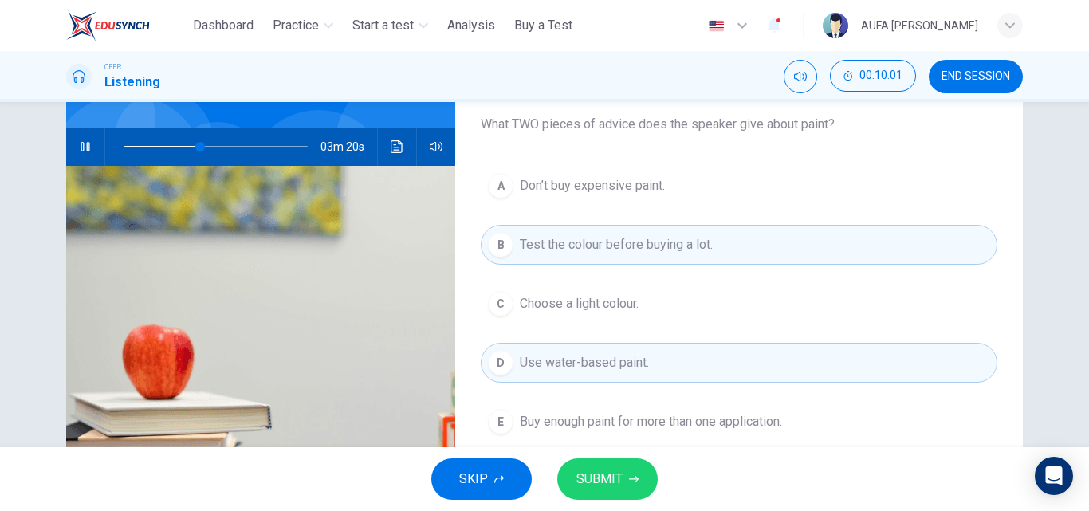
click at [602, 483] on span "SUBMIT" at bounding box center [599, 479] width 46 height 22
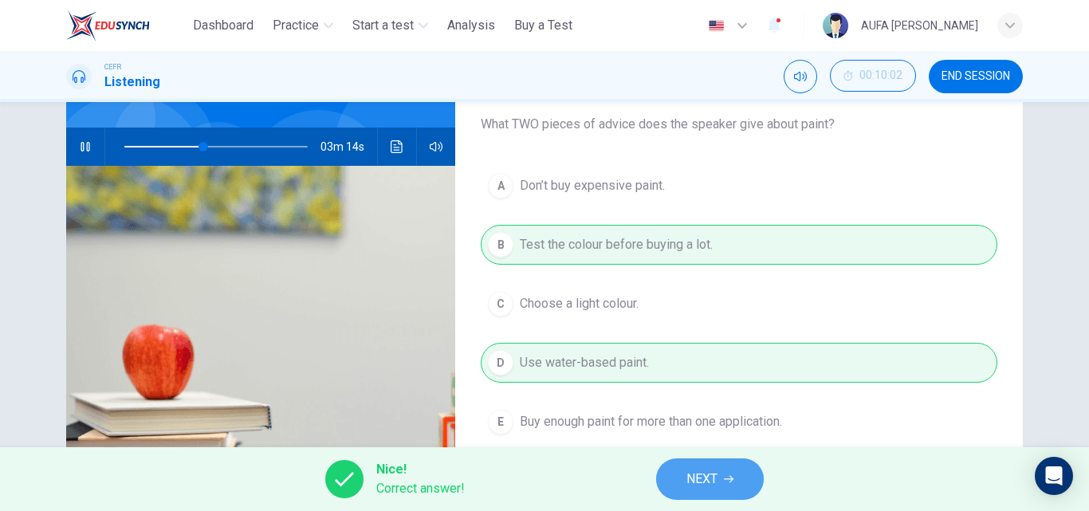
click at [678, 473] on button "NEXT" at bounding box center [710, 478] width 108 height 41
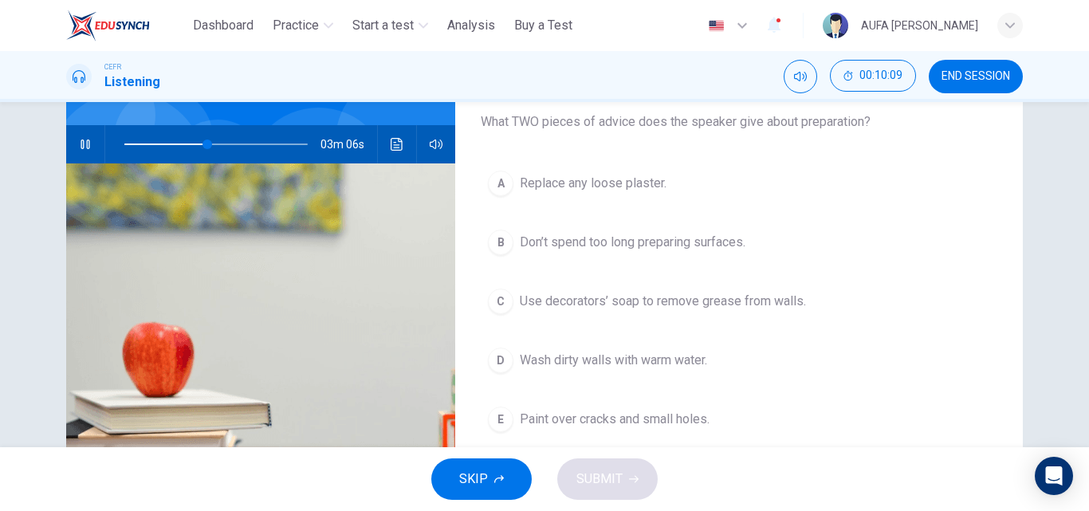
scroll to position [137, 0]
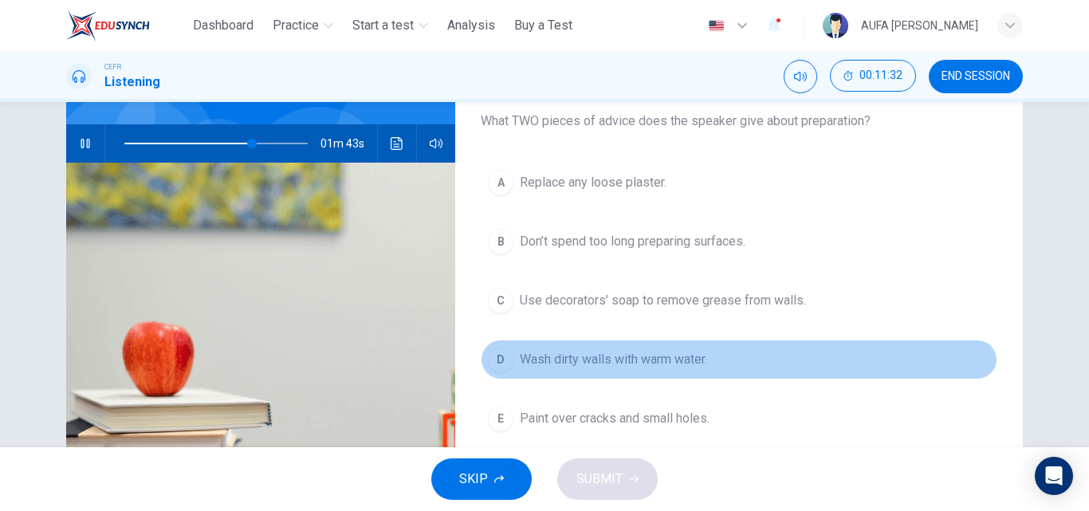
click at [623, 351] on span "Wash dirty walls with warm water." at bounding box center [613, 359] width 187 height 19
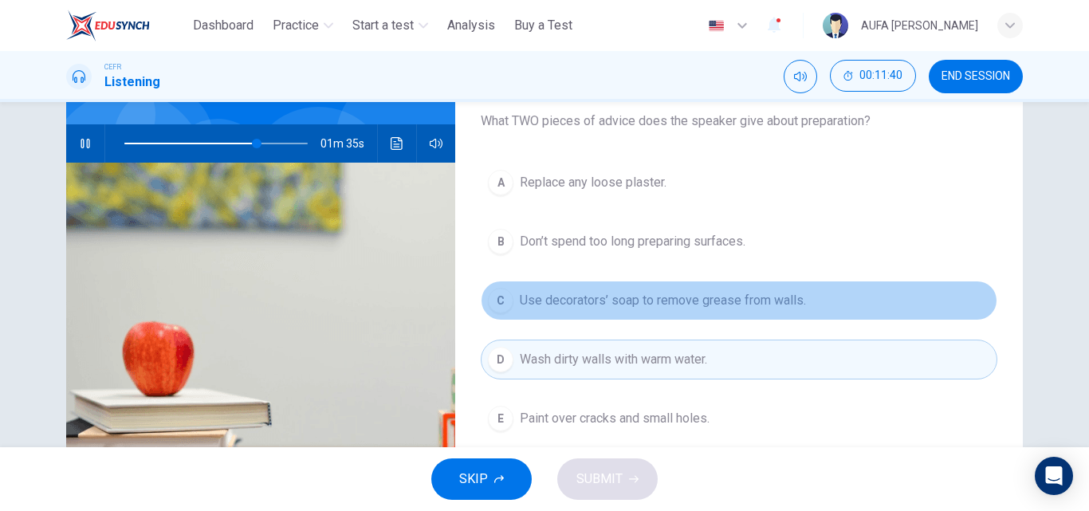
click at [630, 291] on span "Use decorators’ soap to remove grease from walls." at bounding box center [663, 300] width 286 height 19
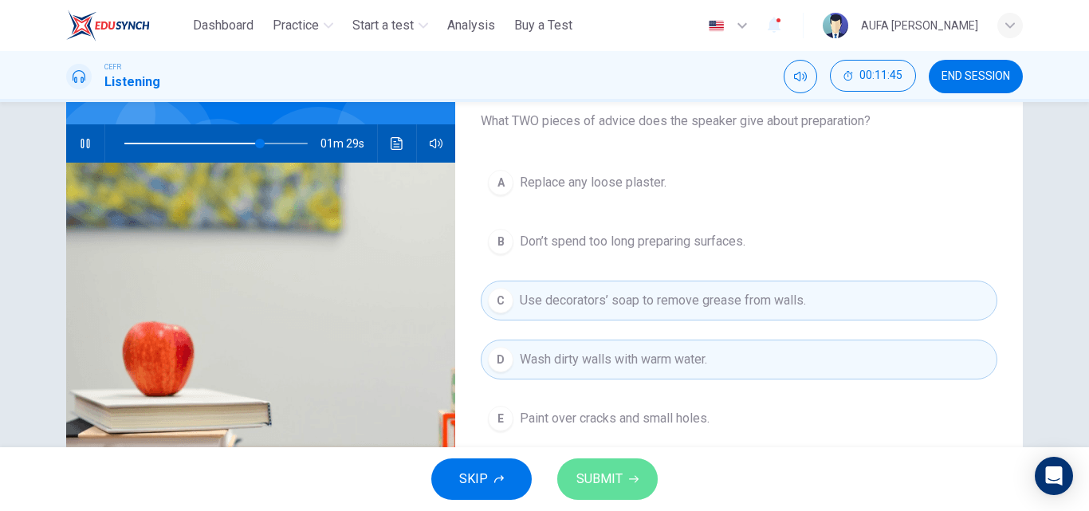
click at [626, 471] on button "SUBMIT" at bounding box center [607, 478] width 100 height 41
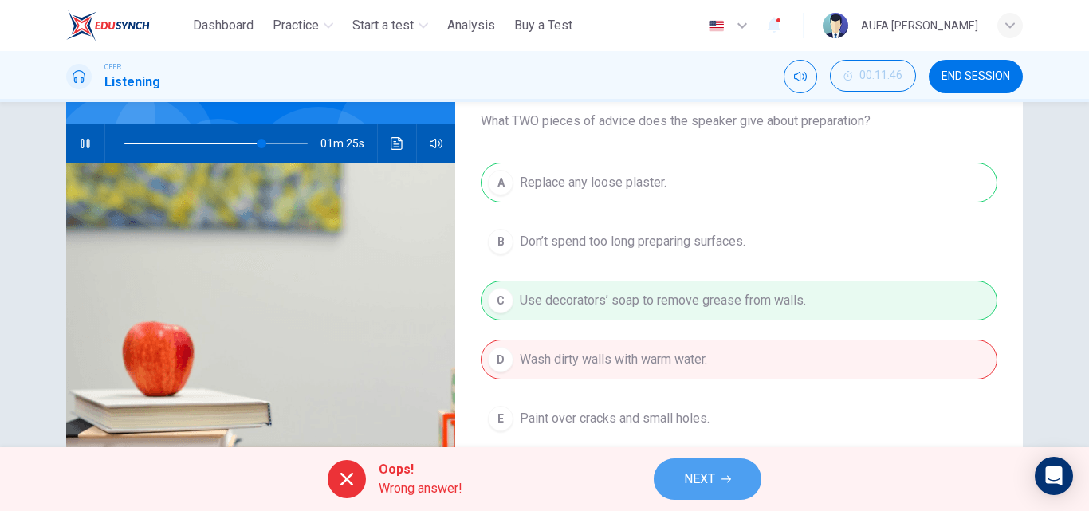
click at [696, 476] on span "NEXT" at bounding box center [699, 479] width 31 height 22
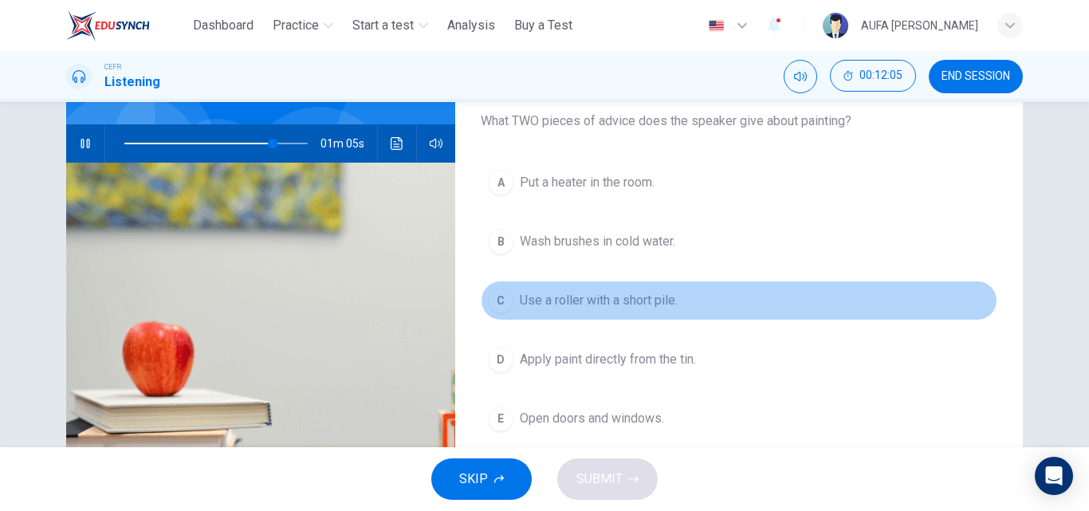
click at [662, 297] on span "Use a roller with a short pile." at bounding box center [599, 300] width 158 height 19
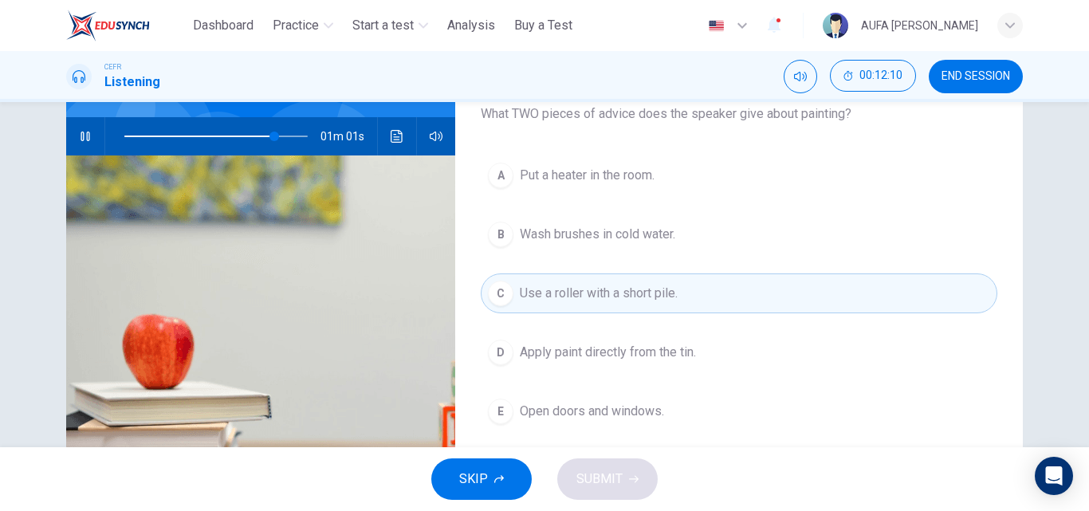
scroll to position [136, 0]
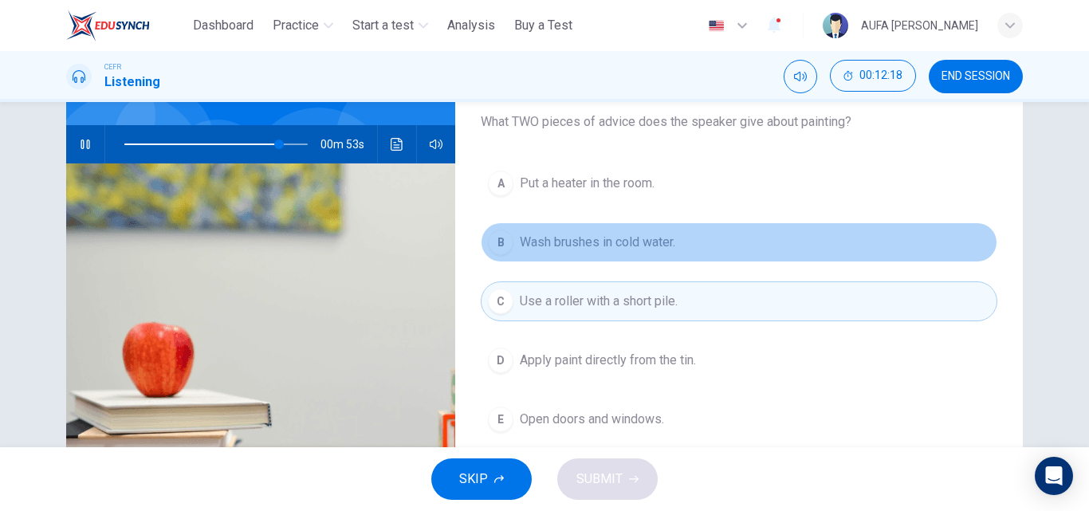
click at [718, 241] on button "B Wash brushes in cold water." at bounding box center [739, 242] width 516 height 40
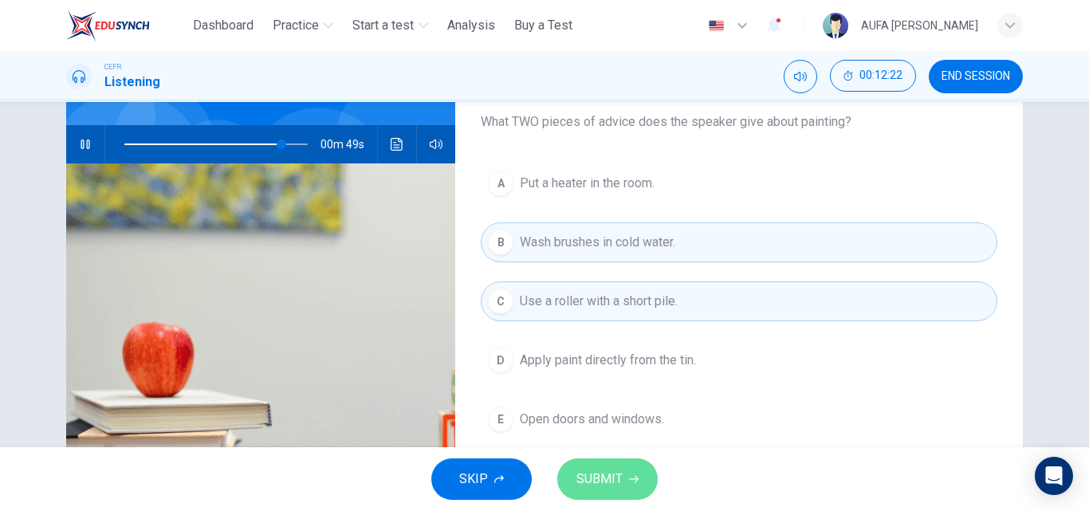
click at [617, 481] on span "SUBMIT" at bounding box center [599, 479] width 46 height 22
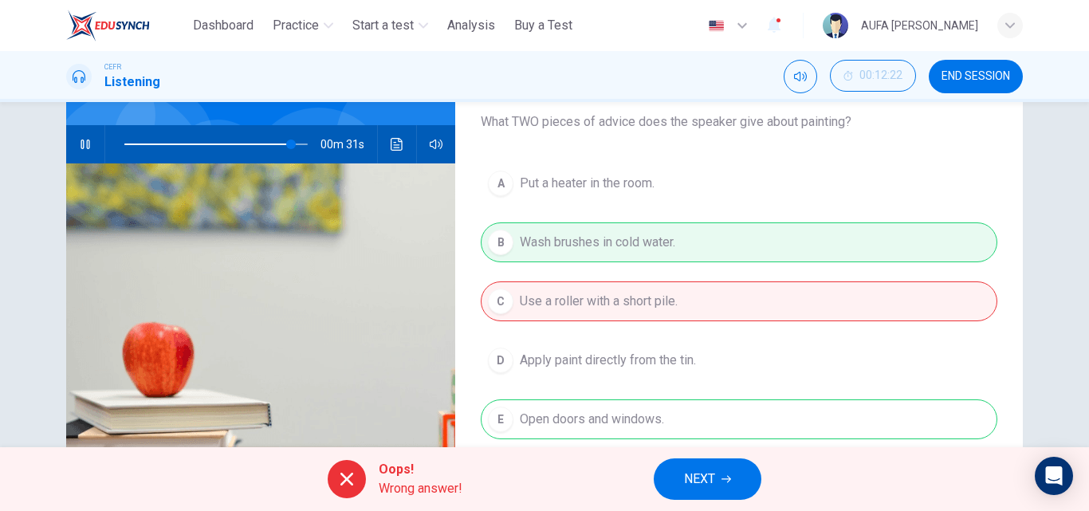
type input "**"
click at [717, 468] on button "NEXT" at bounding box center [708, 478] width 108 height 41
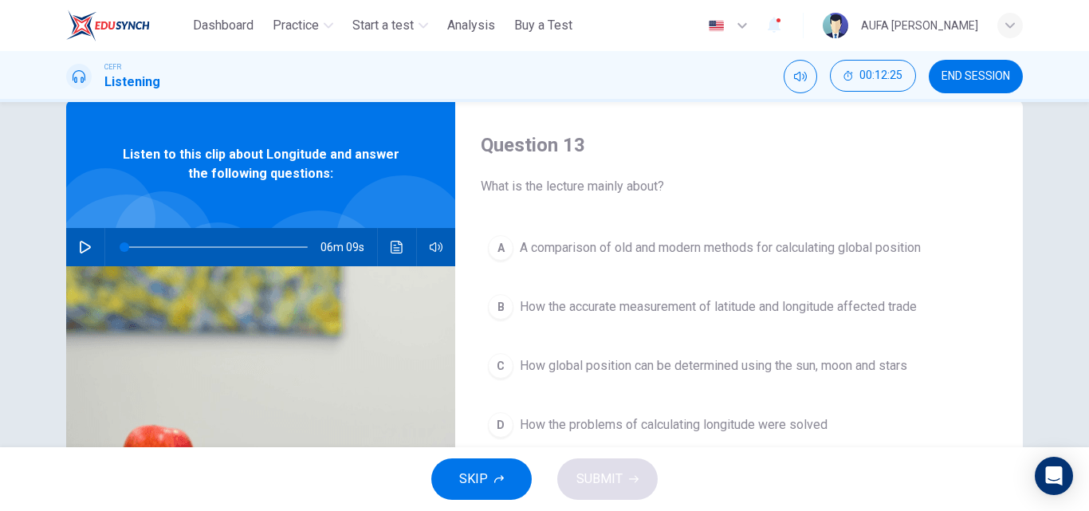
scroll to position [0, 0]
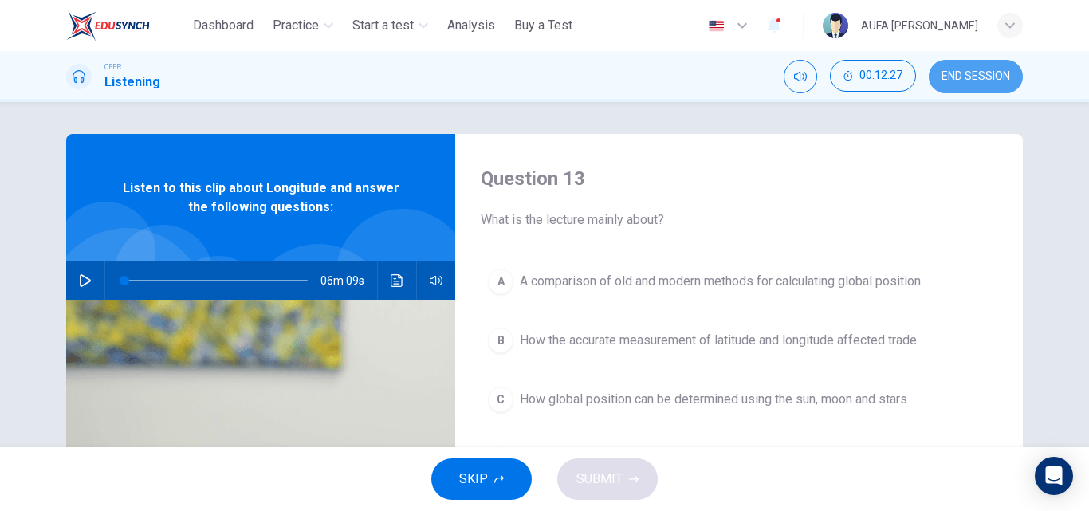
click at [951, 80] on span "END SESSION" at bounding box center [975, 76] width 69 height 13
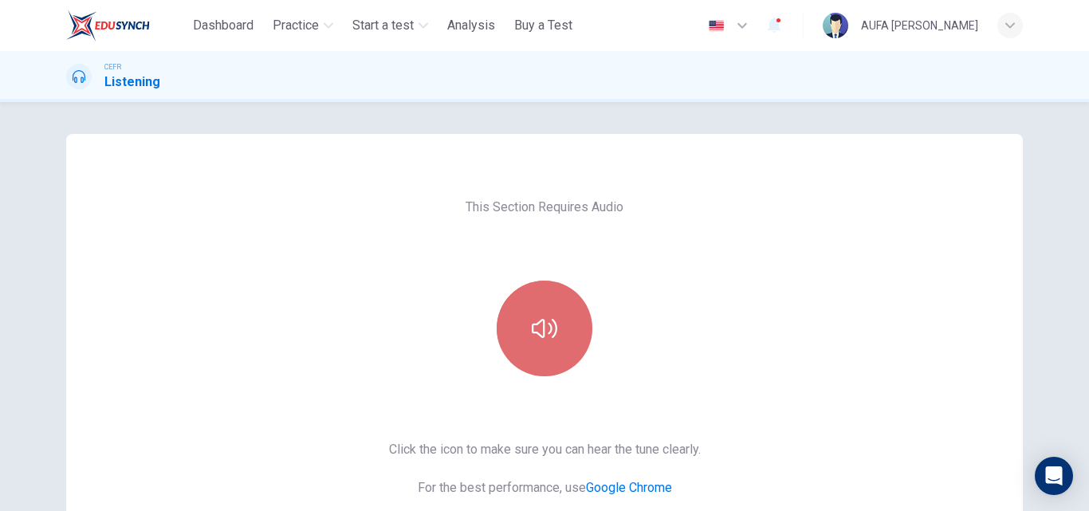
click at [539, 331] on icon "button" at bounding box center [545, 329] width 26 height 26
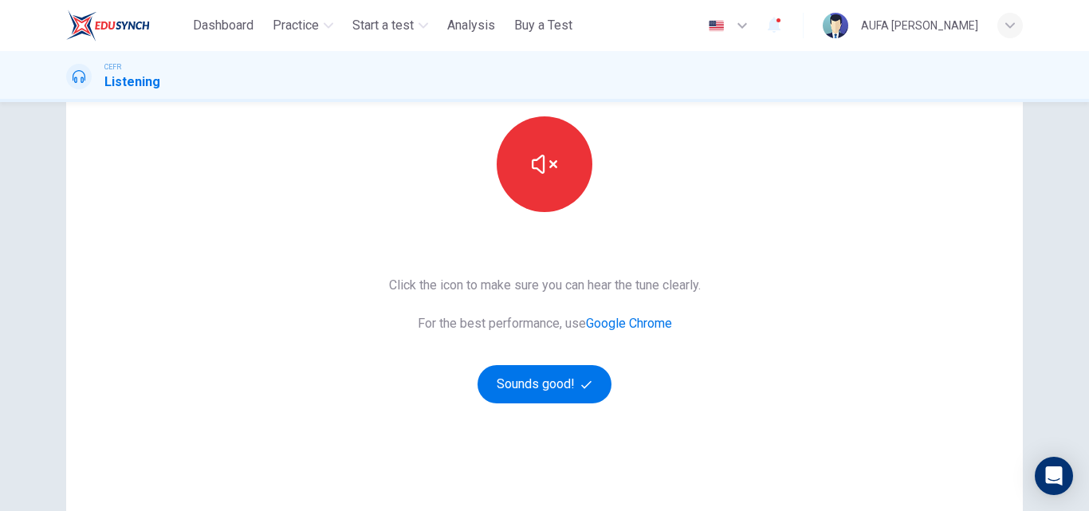
scroll to position [167, 0]
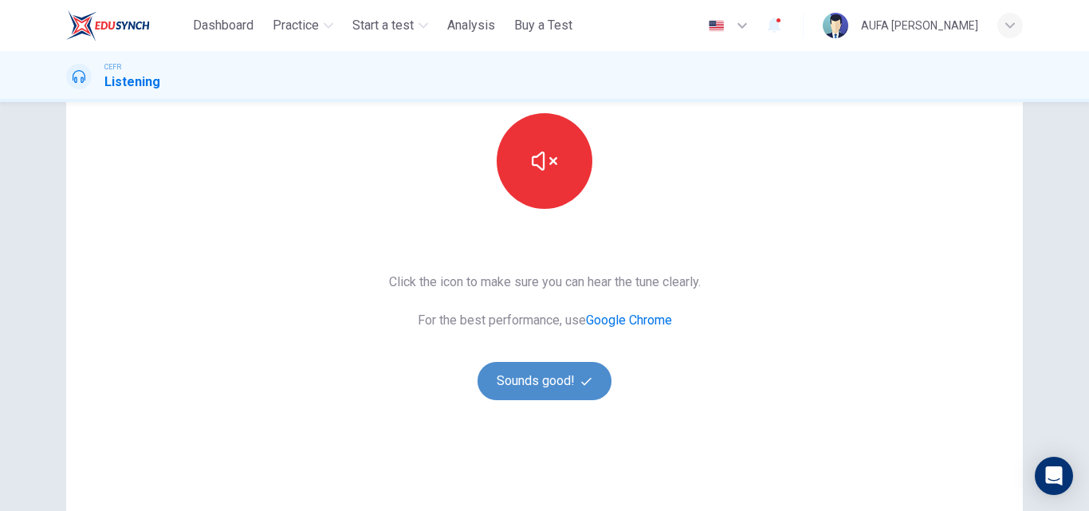
click at [534, 382] on button "Sounds good!" at bounding box center [544, 381] width 134 height 38
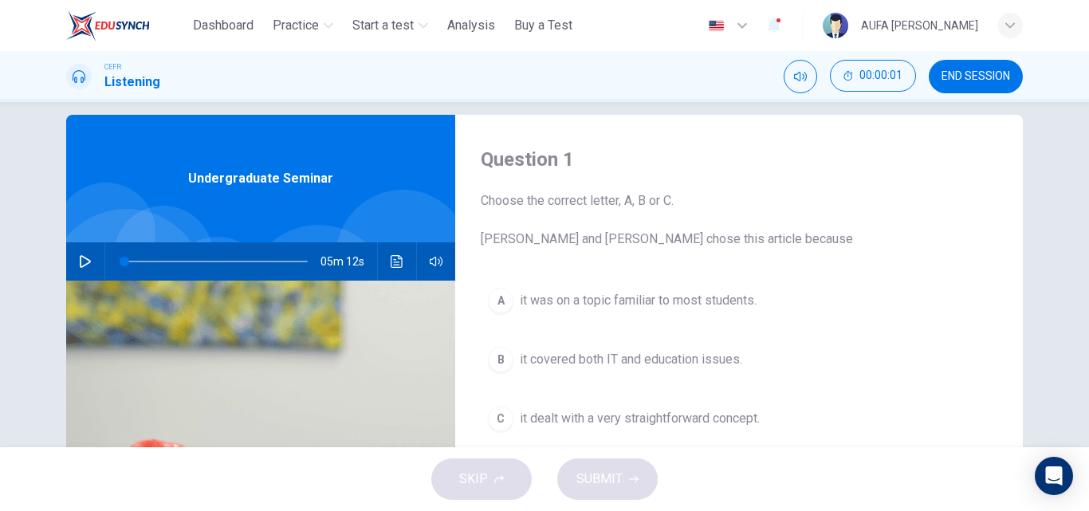
scroll to position [18, 0]
click at [80, 268] on icon "button" at bounding box center [85, 262] width 11 height 13
click at [79, 268] on icon "button" at bounding box center [85, 262] width 13 height 13
type input "*"
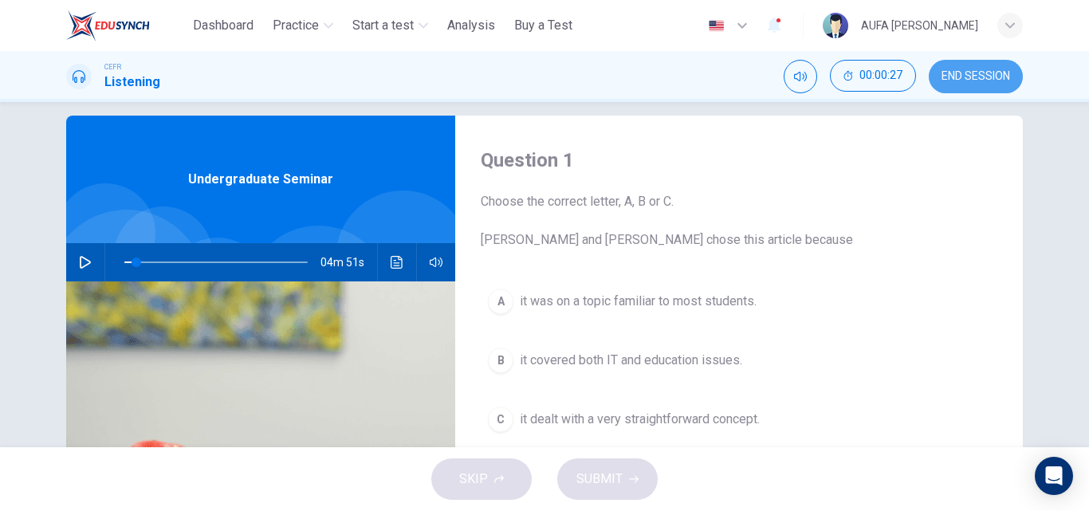
click at [970, 74] on span "END SESSION" at bounding box center [975, 76] width 69 height 13
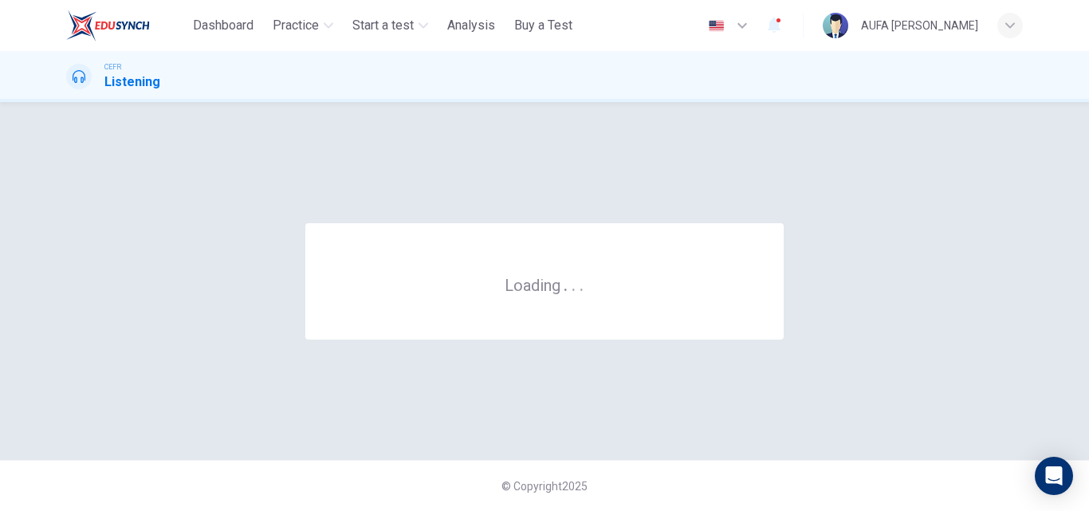
scroll to position [0, 0]
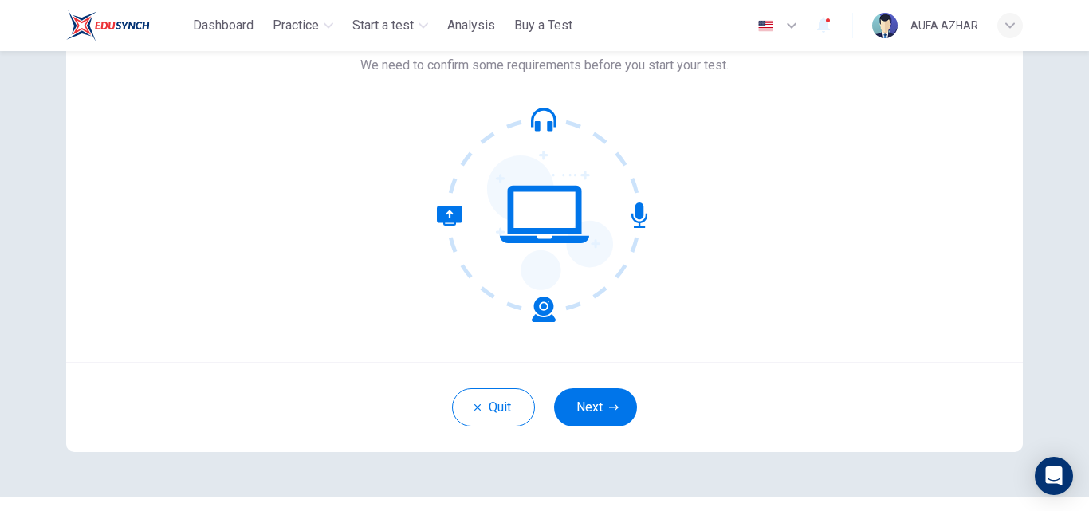
scroll to position [120, 0]
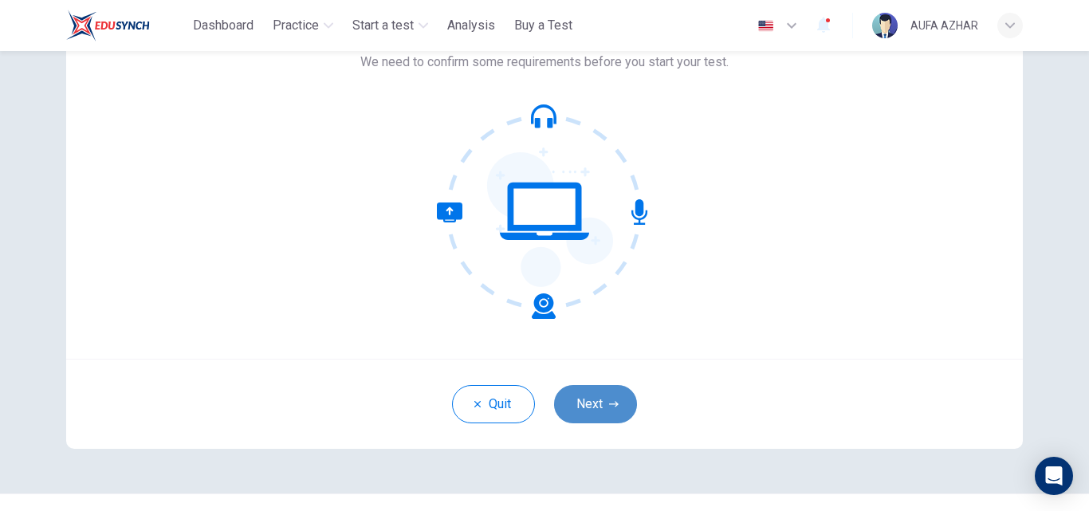
click at [579, 393] on button "Next" at bounding box center [595, 404] width 83 height 38
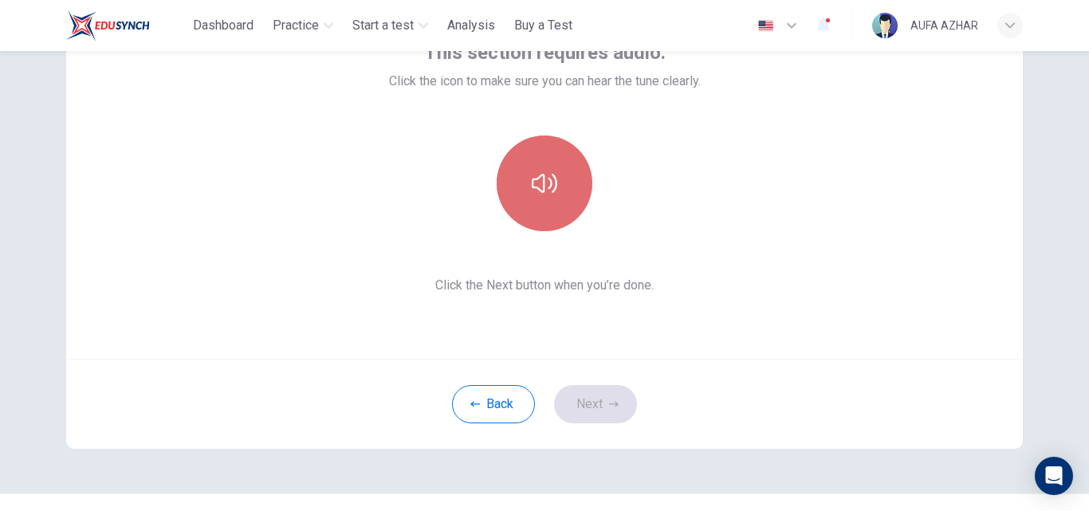
click at [544, 214] on button "button" at bounding box center [545, 183] width 96 height 96
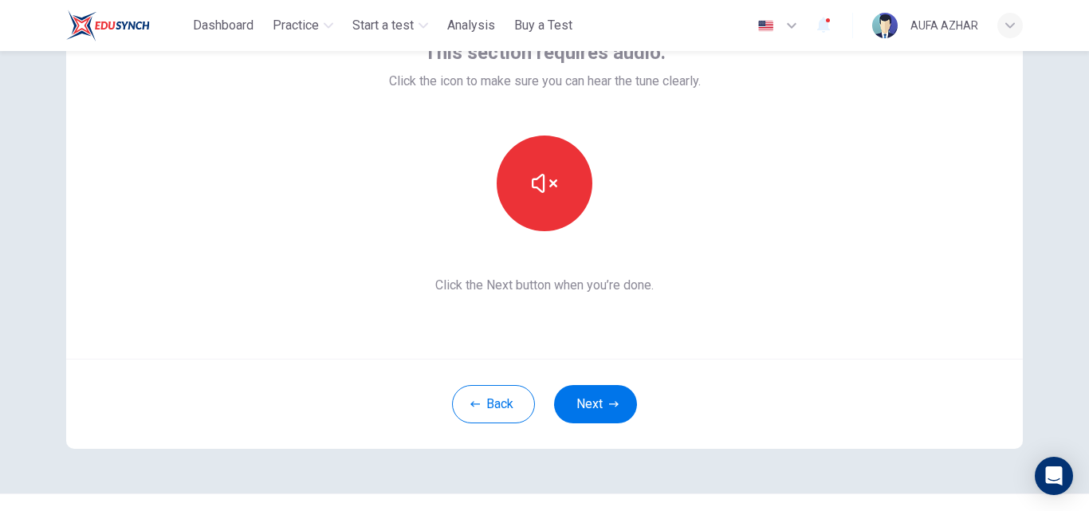
scroll to position [82, 0]
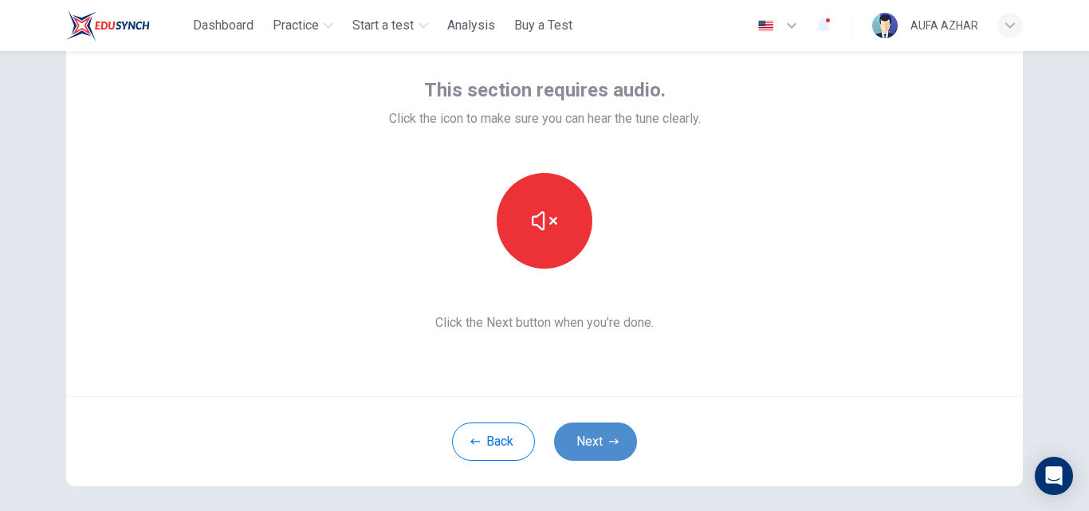
click at [590, 438] on button "Next" at bounding box center [595, 441] width 83 height 38
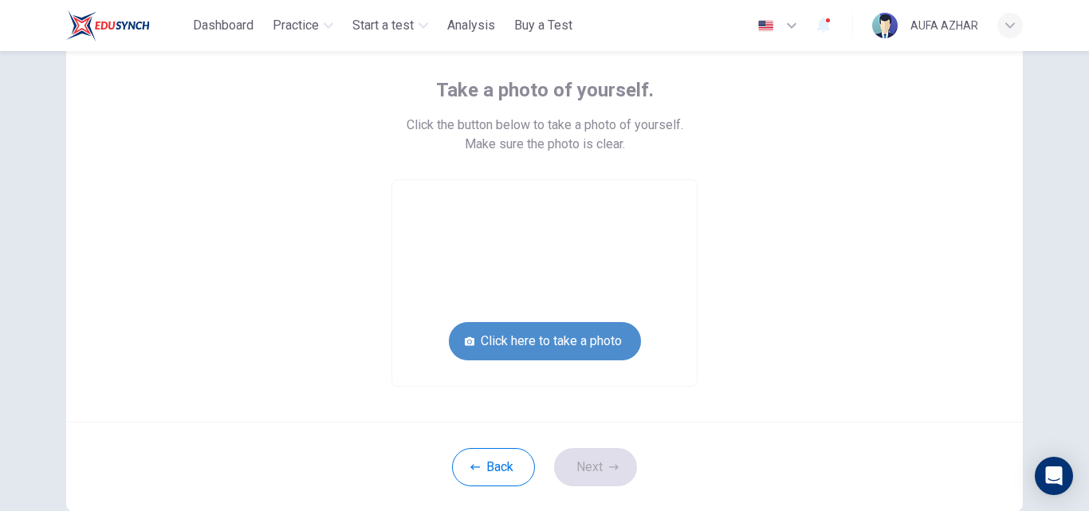
click at [583, 336] on button "Click here to take a photo" at bounding box center [545, 341] width 192 height 38
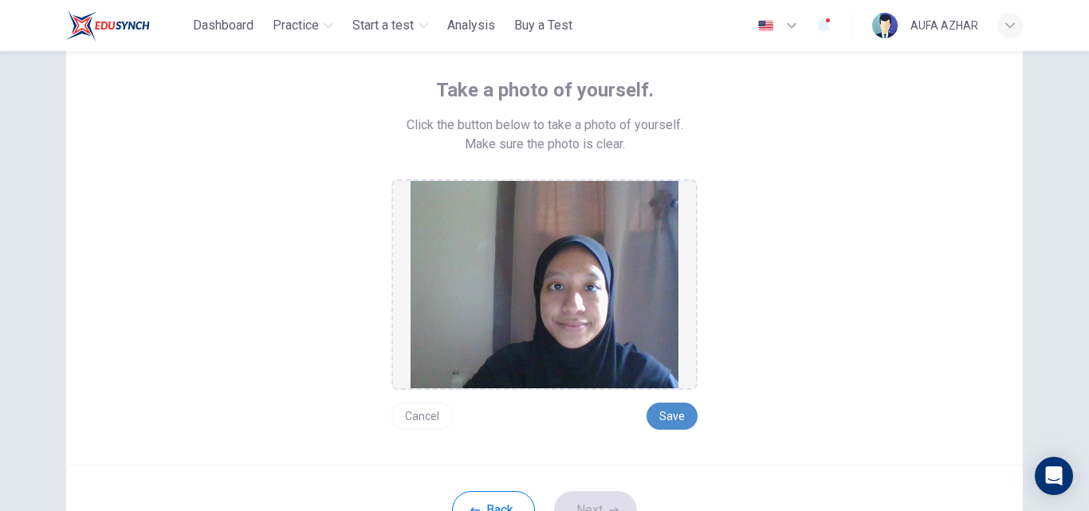
click at [659, 412] on button "Save" at bounding box center [671, 416] width 51 height 27
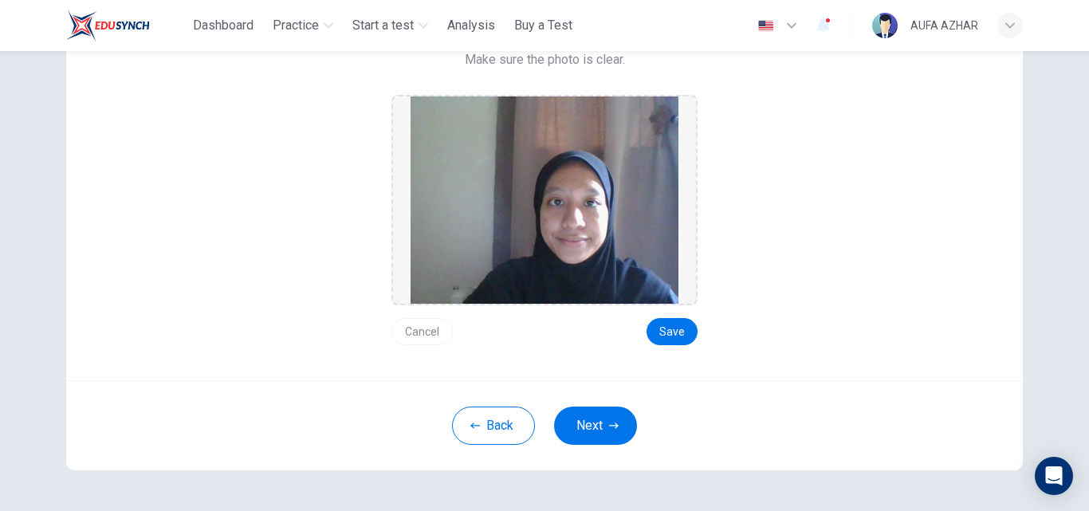
scroll to position [170, 0]
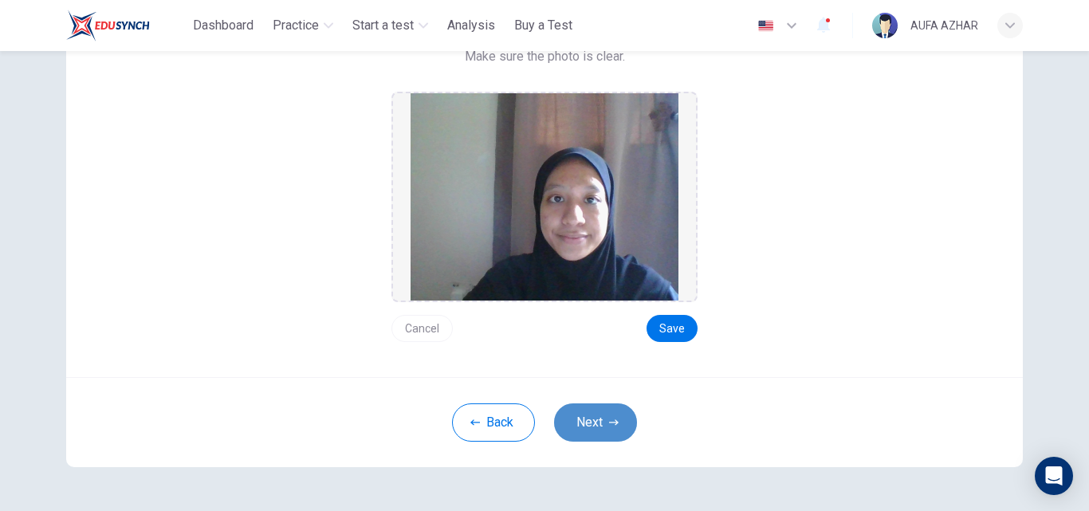
click at [570, 425] on button "Next" at bounding box center [595, 422] width 83 height 38
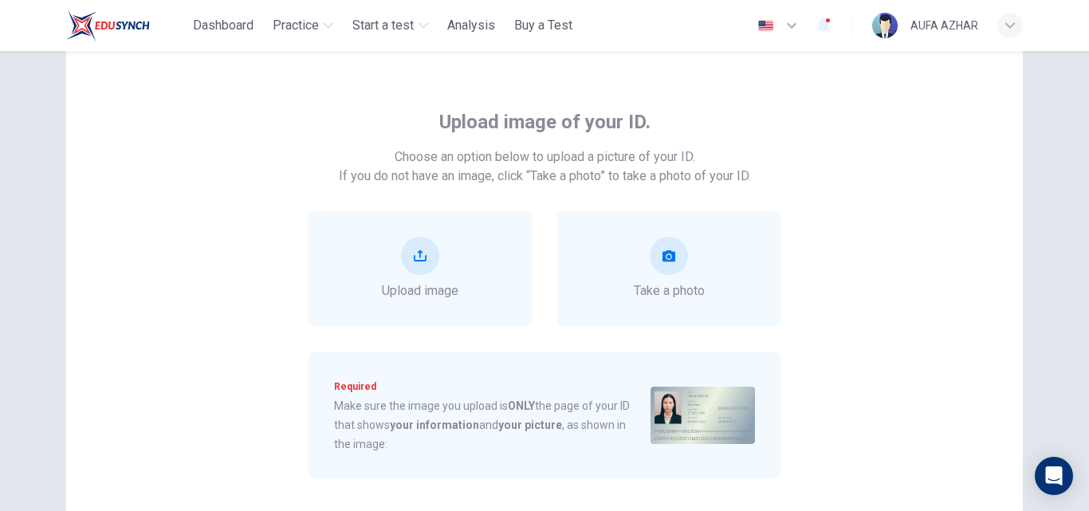
scroll to position [49, 0]
click at [622, 276] on div "Take a photo" at bounding box center [668, 270] width 223 height 115
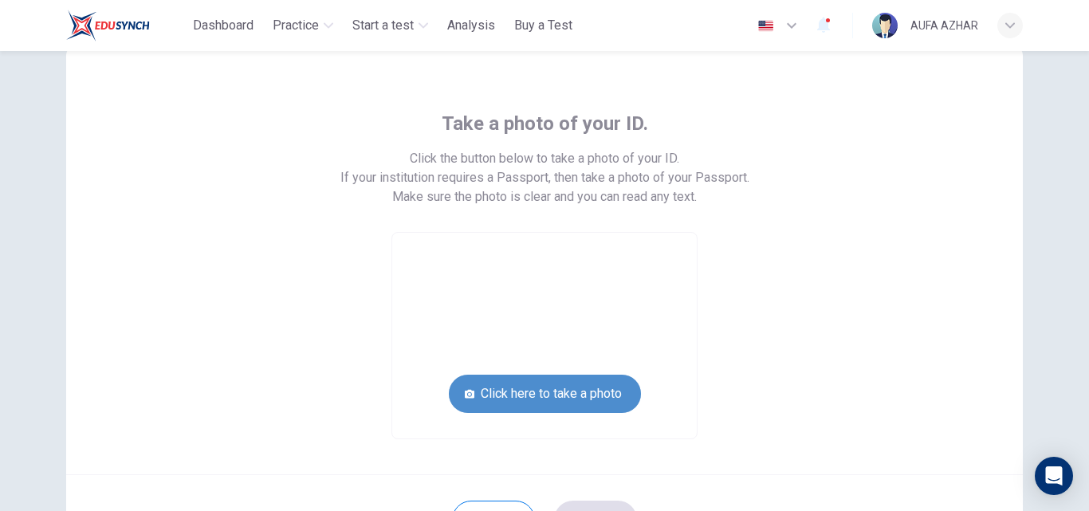
click at [533, 387] on button "Click here to take a photo" at bounding box center [545, 394] width 192 height 38
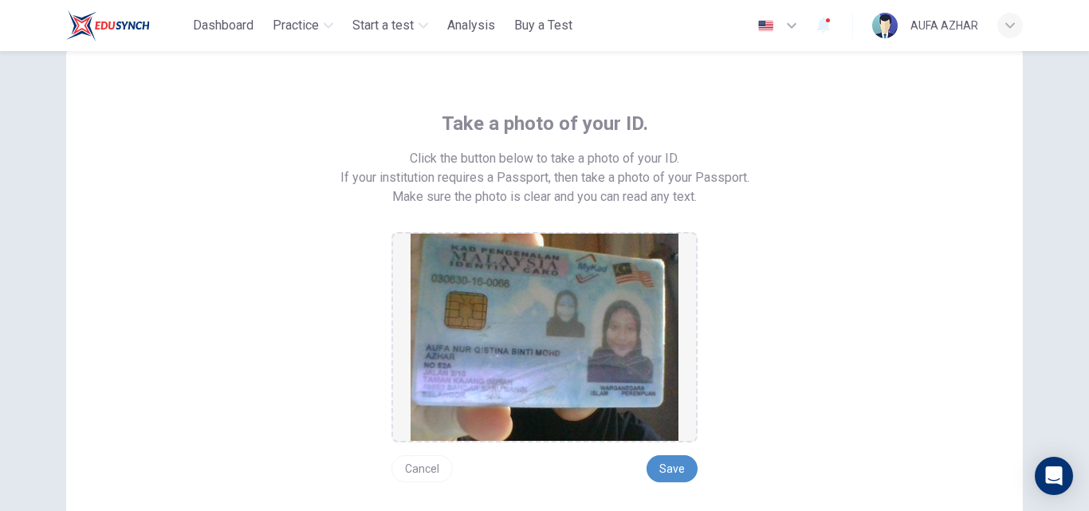
click at [672, 473] on button "Save" at bounding box center [671, 468] width 51 height 27
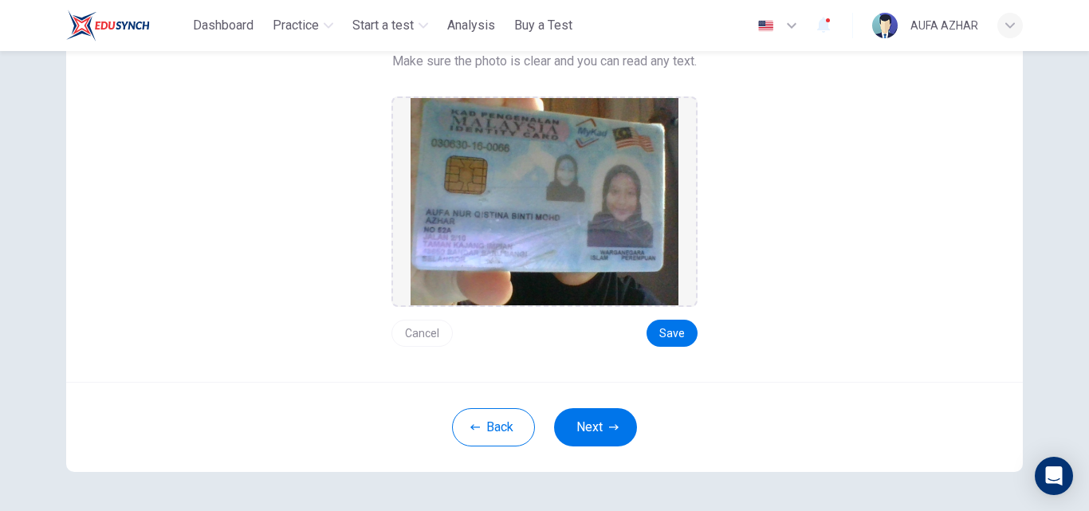
scroll to position [189, 0]
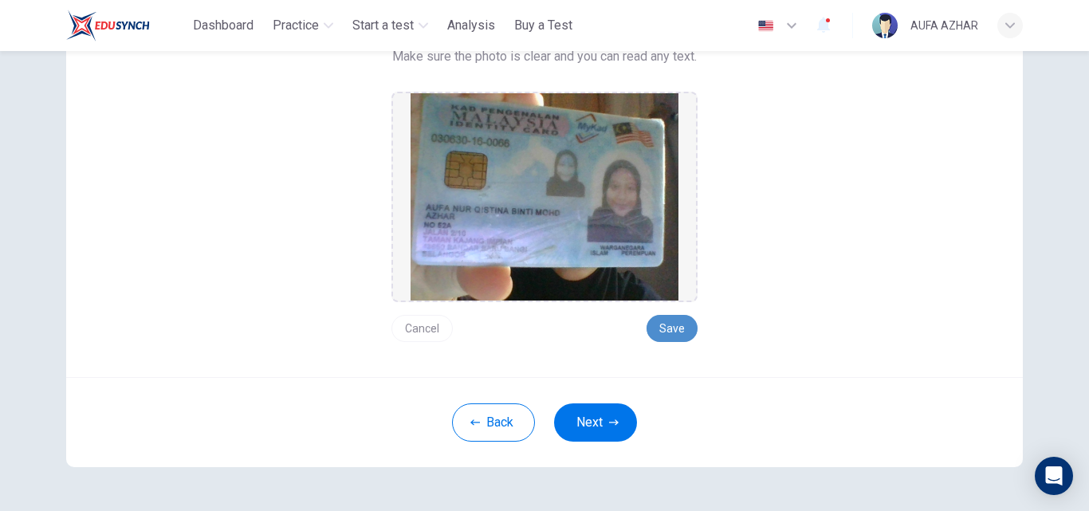
click at [670, 329] on button "Save" at bounding box center [671, 328] width 51 height 27
click at [587, 434] on button "Next" at bounding box center [595, 422] width 83 height 38
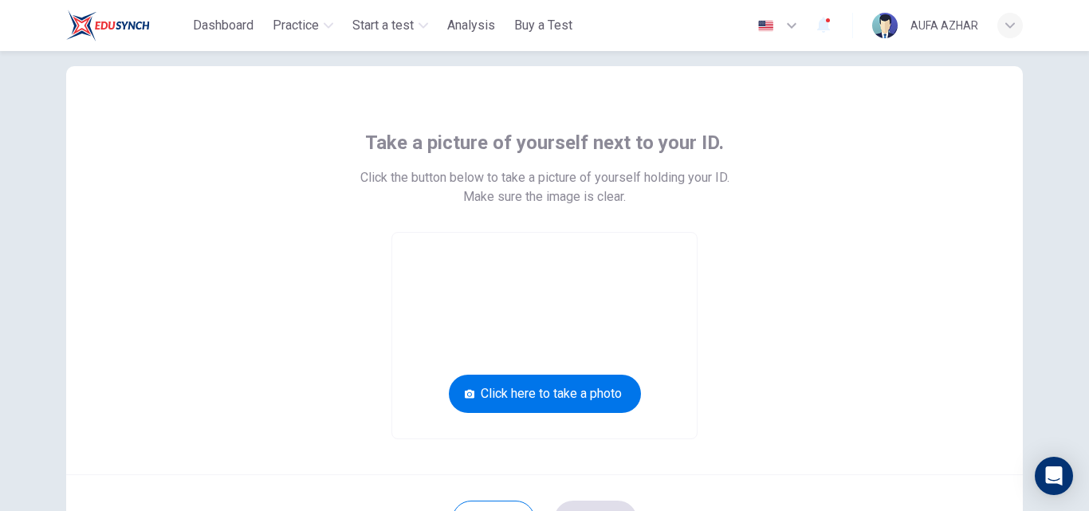
scroll to position [29, 0]
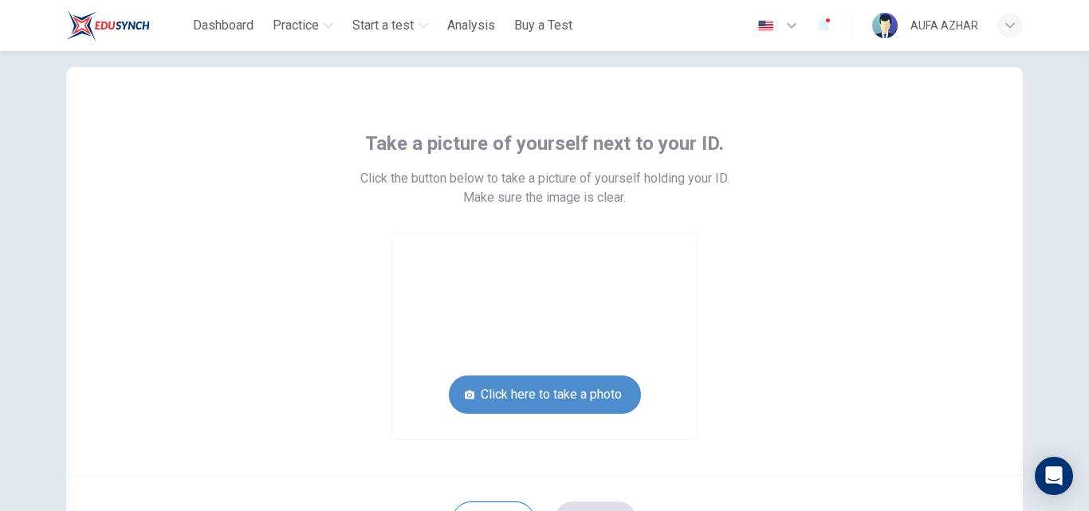
click at [551, 389] on button "Click here to take a photo" at bounding box center [545, 394] width 192 height 38
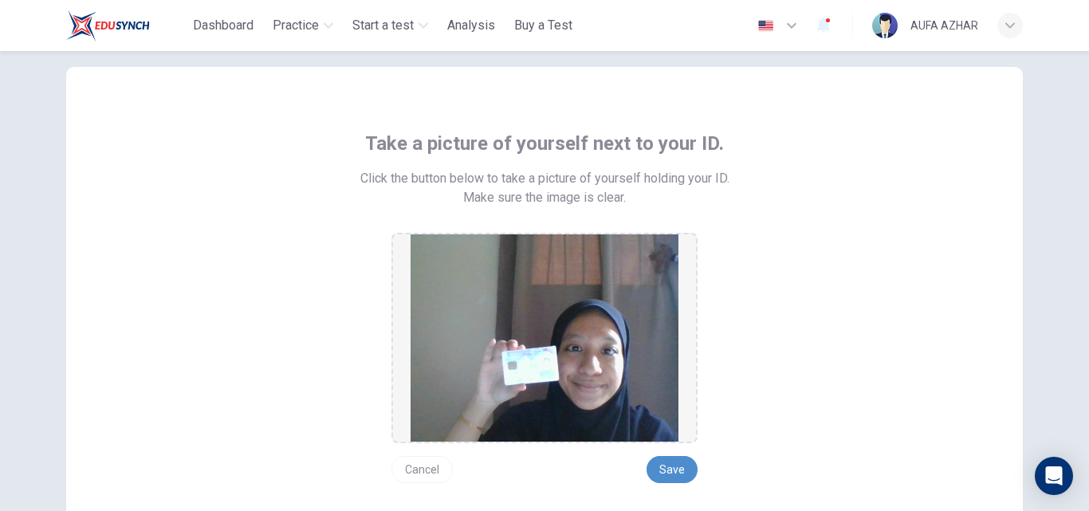
click at [681, 475] on button "Save" at bounding box center [671, 469] width 51 height 27
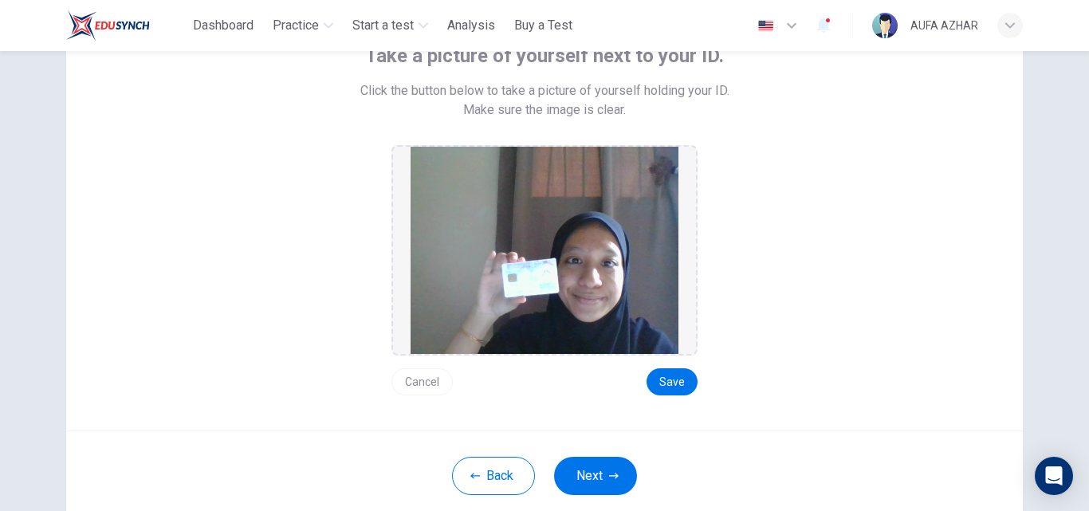
scroll to position [117, 0]
click at [584, 480] on button "Next" at bounding box center [595, 475] width 83 height 38
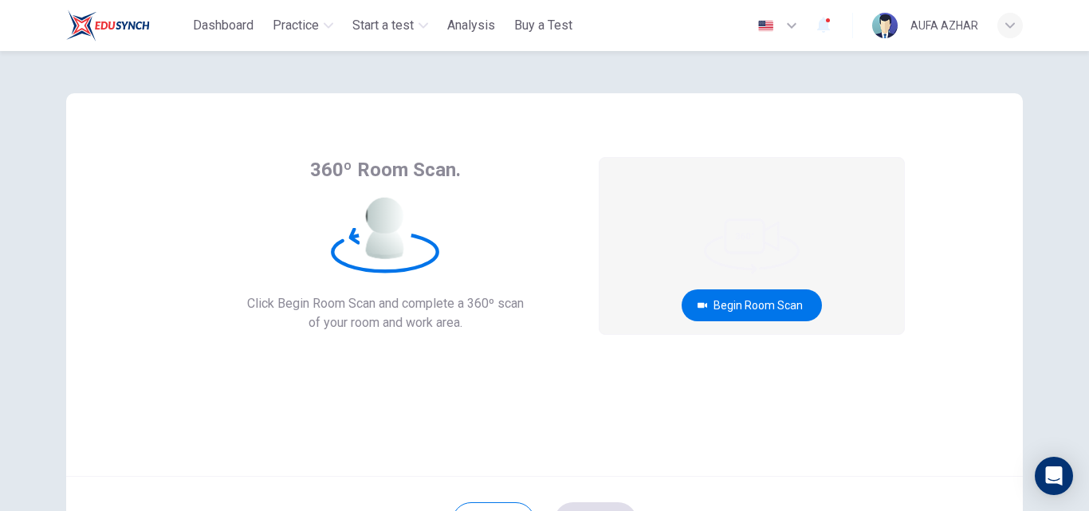
scroll to position [0, 0]
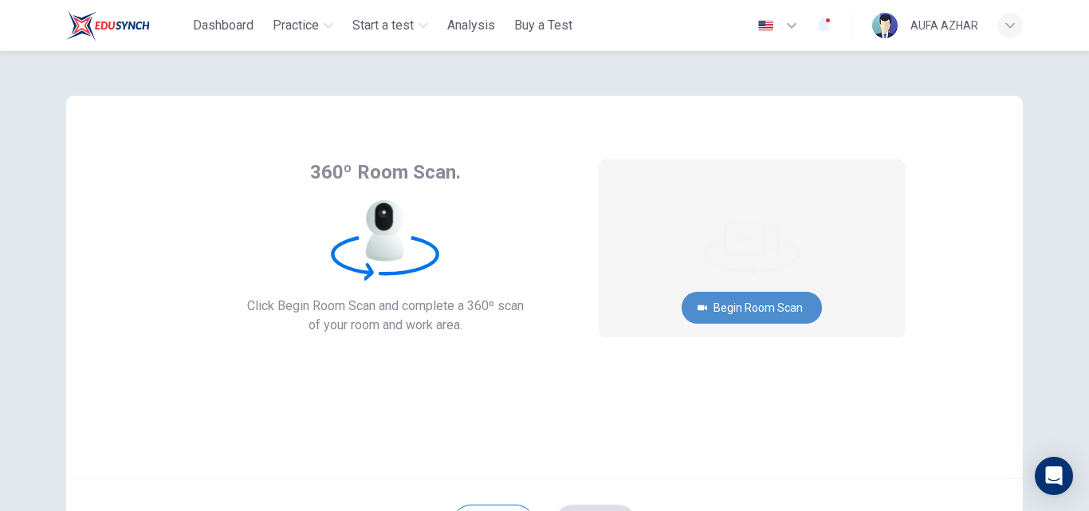
click at [735, 304] on button "Begin Room Scan" at bounding box center [751, 308] width 140 height 32
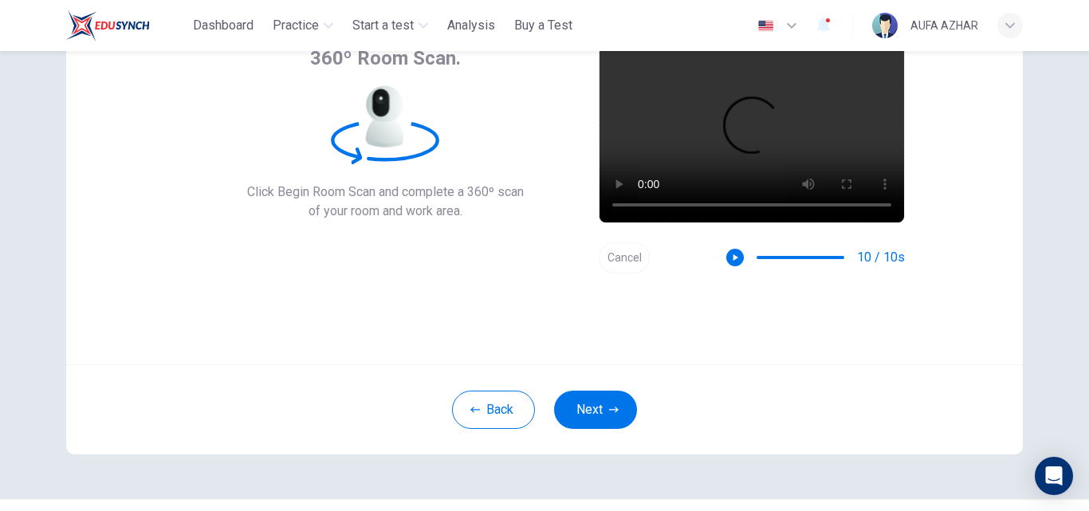
scroll to position [118, 0]
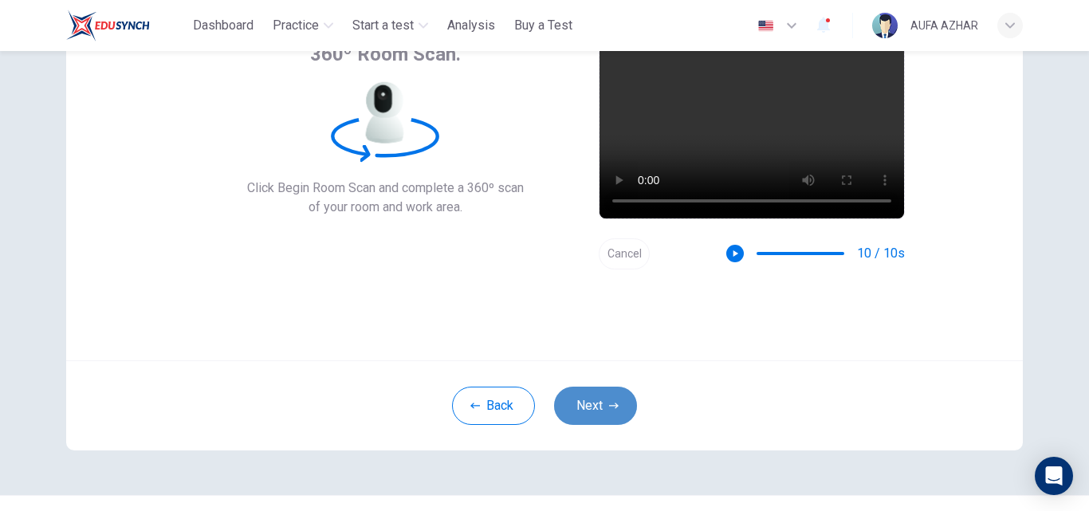
click at [603, 402] on button "Next" at bounding box center [595, 406] width 83 height 38
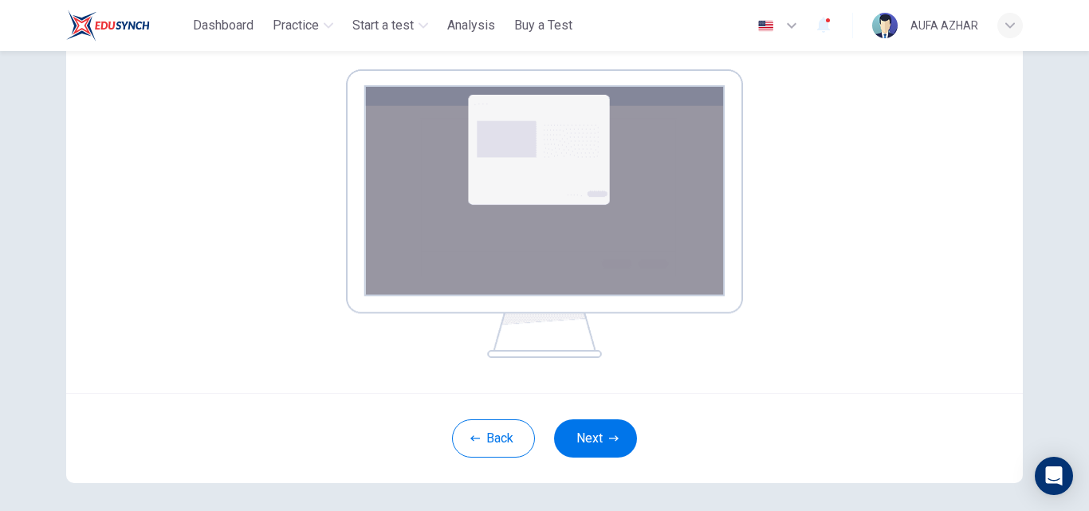
scroll to position [249, 0]
click at [592, 453] on button "Next" at bounding box center [595, 437] width 83 height 38
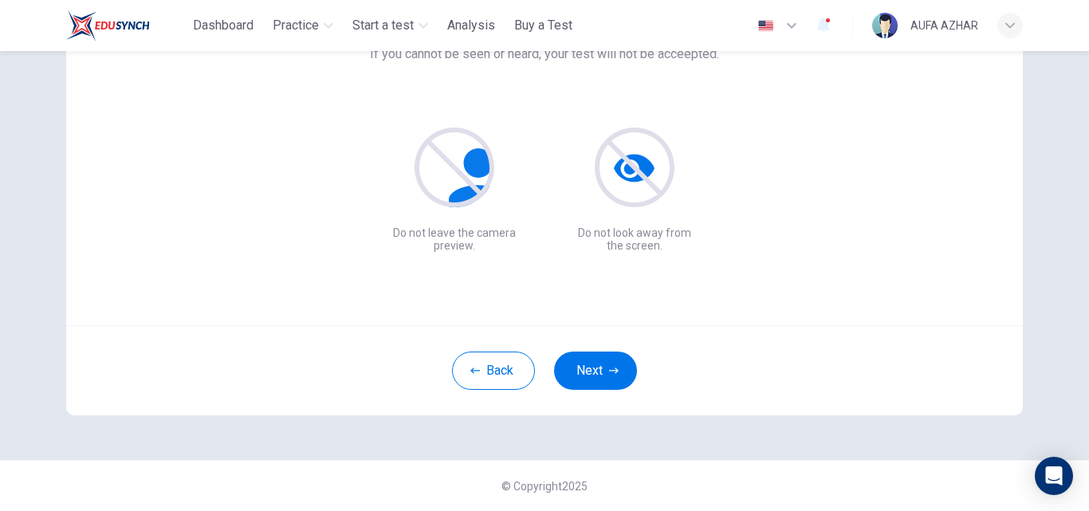
scroll to position [153, 0]
click at [577, 362] on button "Next" at bounding box center [595, 370] width 83 height 38
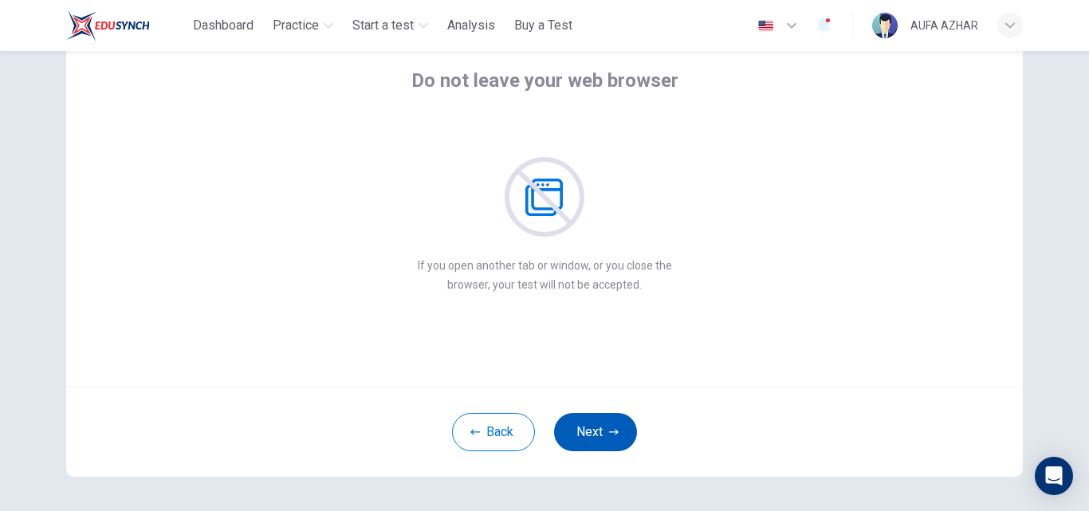
scroll to position [88, 0]
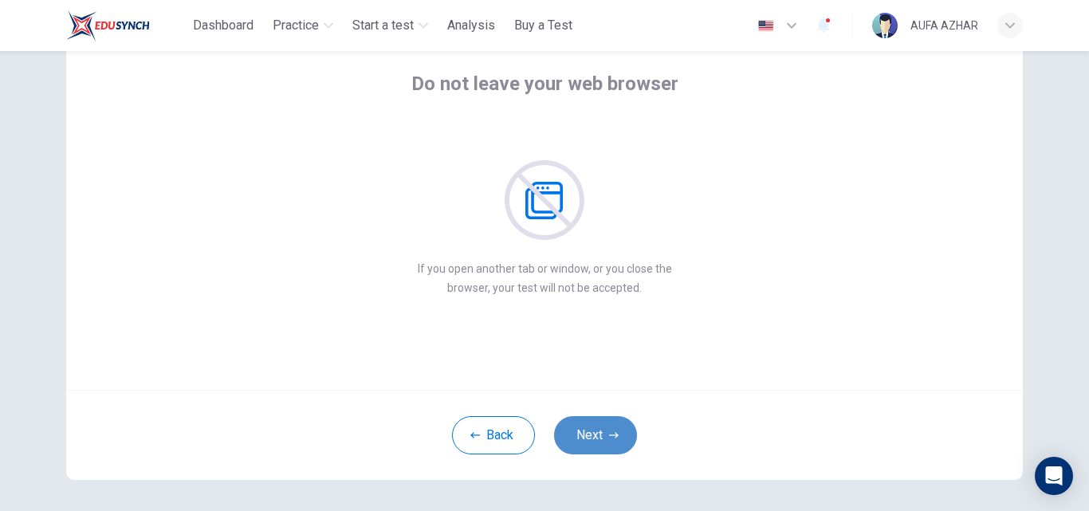
click at [587, 425] on button "Next" at bounding box center [595, 435] width 83 height 38
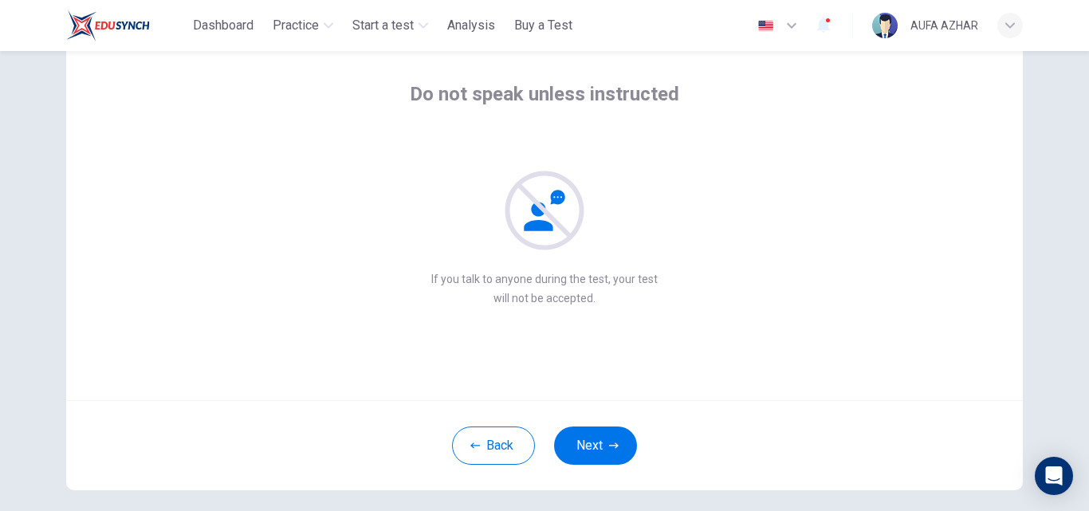
scroll to position [77, 0]
click at [598, 435] on button "Next" at bounding box center [595, 447] width 83 height 38
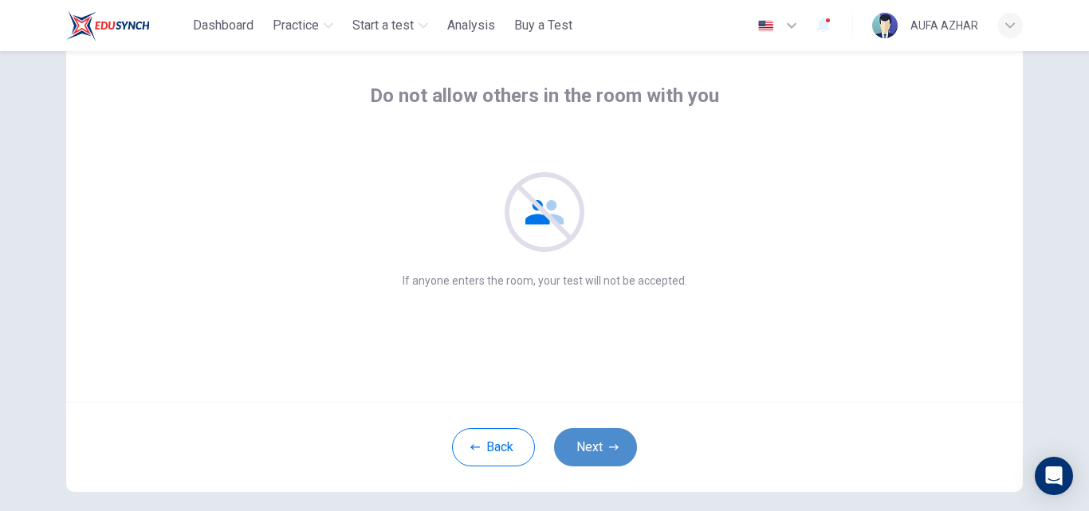
click at [598, 435] on button "Next" at bounding box center [595, 447] width 83 height 38
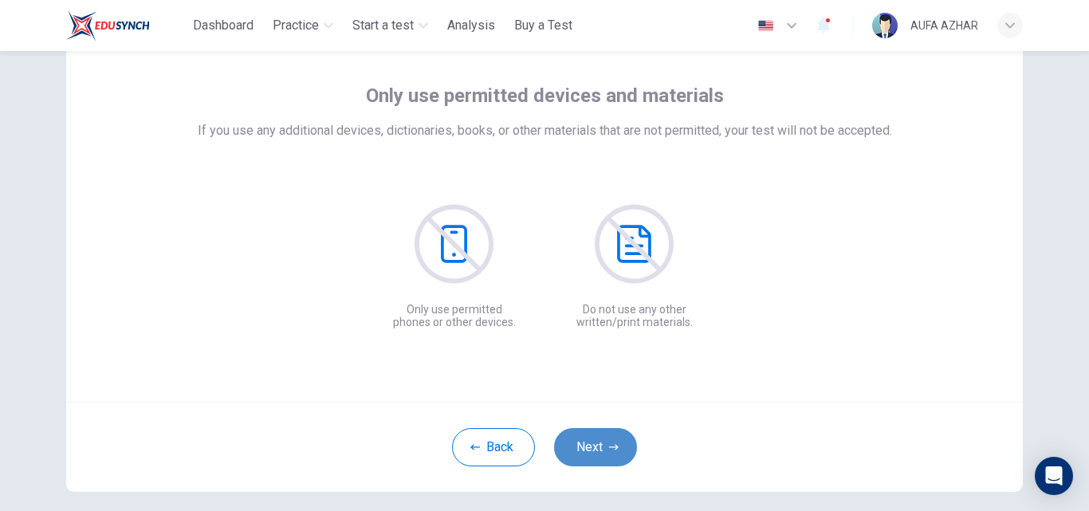
click at [598, 435] on button "Next" at bounding box center [595, 447] width 83 height 38
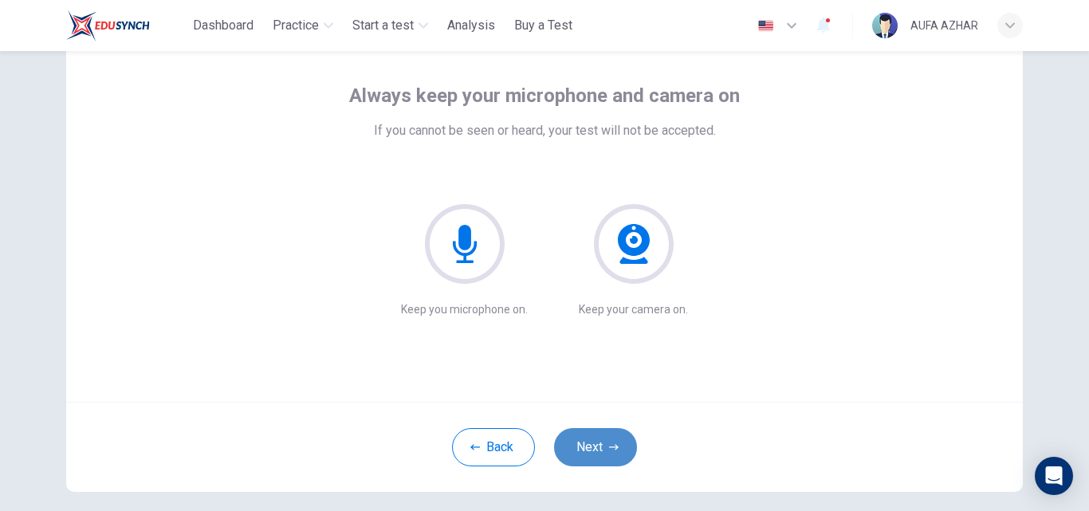
click at [598, 435] on button "Next" at bounding box center [595, 447] width 83 height 38
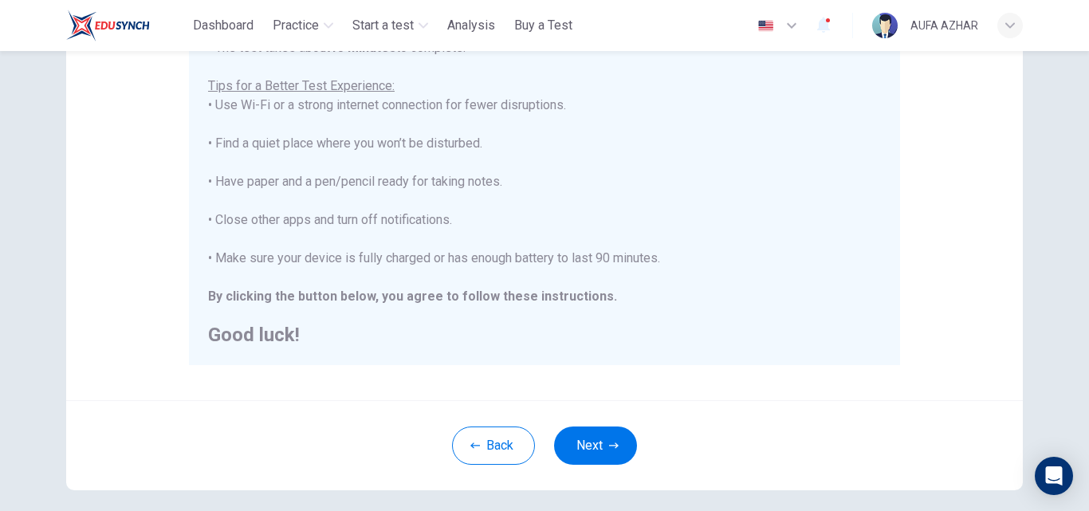
scroll to position [375, 0]
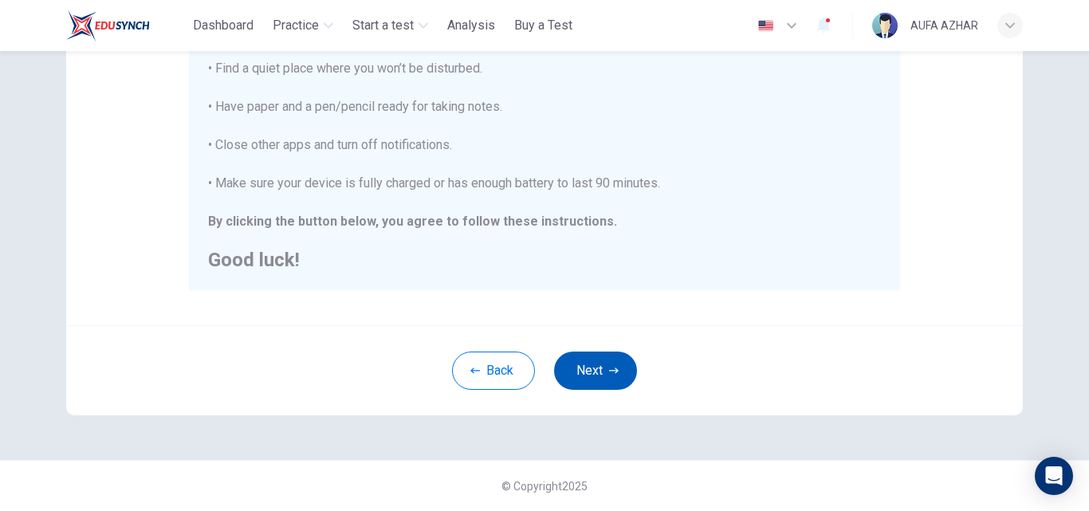
click at [609, 368] on icon "button" at bounding box center [614, 371] width 10 height 10
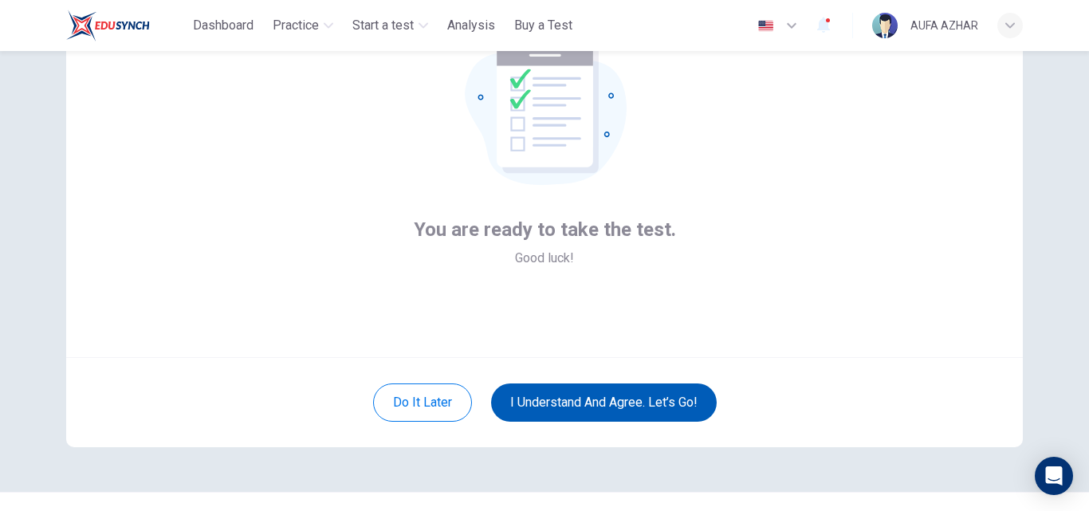
scroll to position [120, 0]
click at [596, 402] on button "I understand and agree. Let’s go!" at bounding box center [604, 403] width 226 height 38
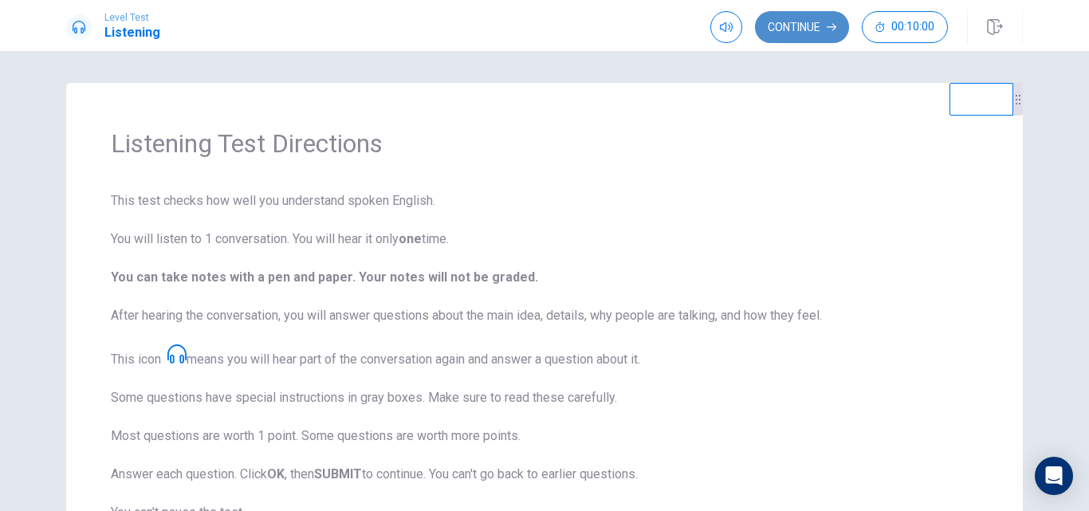
click at [798, 27] on button "Continue" at bounding box center [802, 27] width 94 height 32
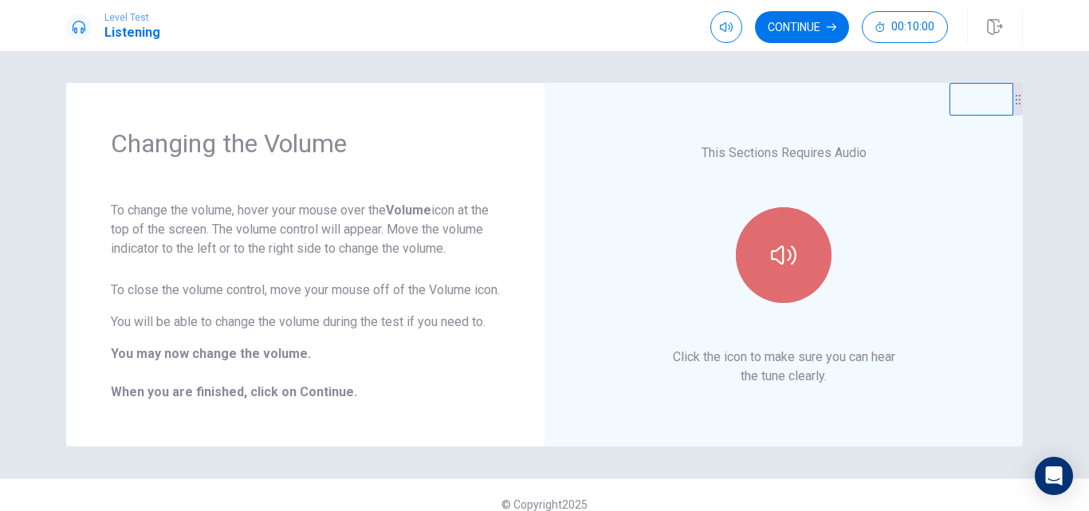
click at [765, 263] on button "button" at bounding box center [784, 255] width 96 height 96
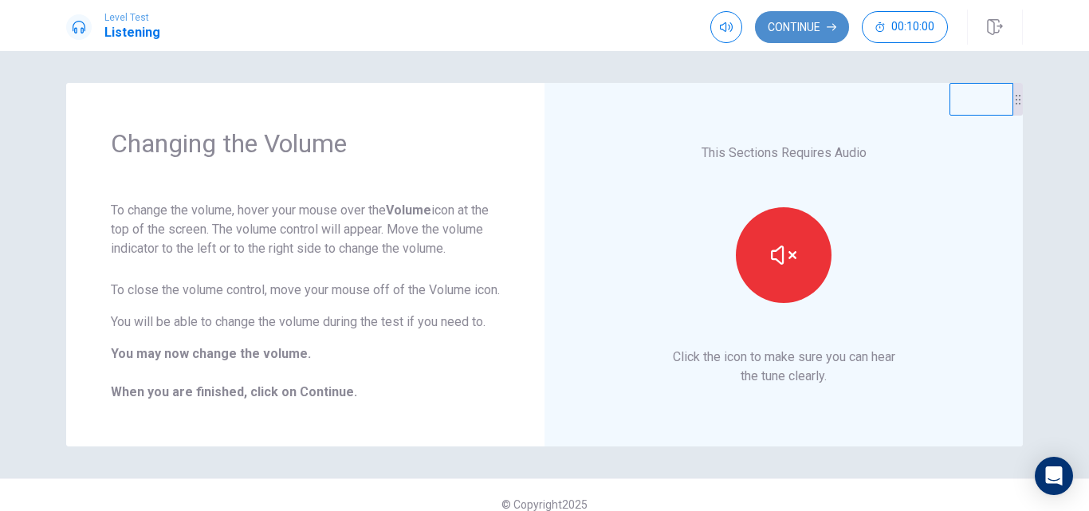
click at [811, 33] on button "Continue" at bounding box center [802, 27] width 94 height 32
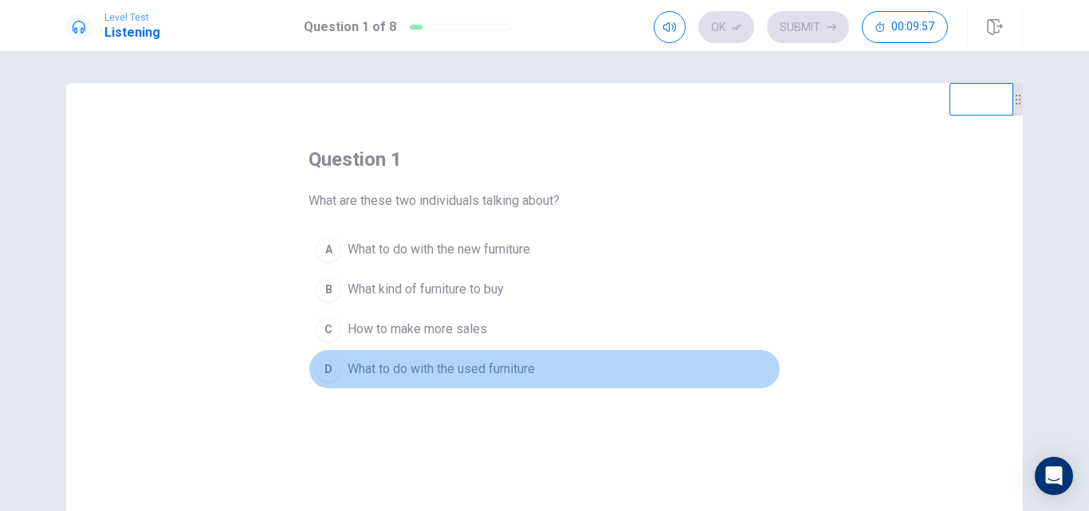
click at [395, 377] on span "What to do with the used furniture" at bounding box center [441, 368] width 187 height 19
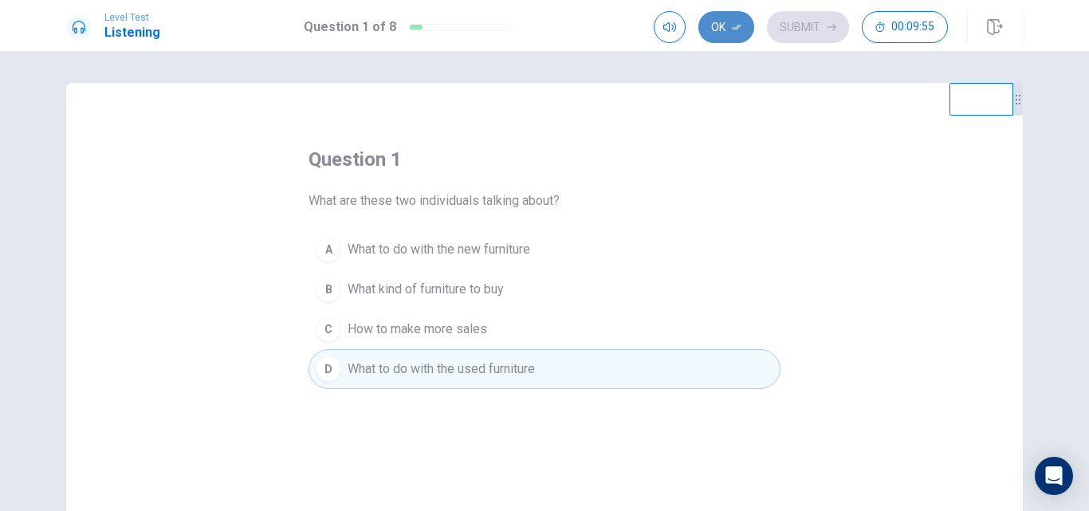
click at [729, 30] on button "Ok" at bounding box center [726, 27] width 56 height 32
click at [799, 32] on button "Submit" at bounding box center [808, 27] width 82 height 32
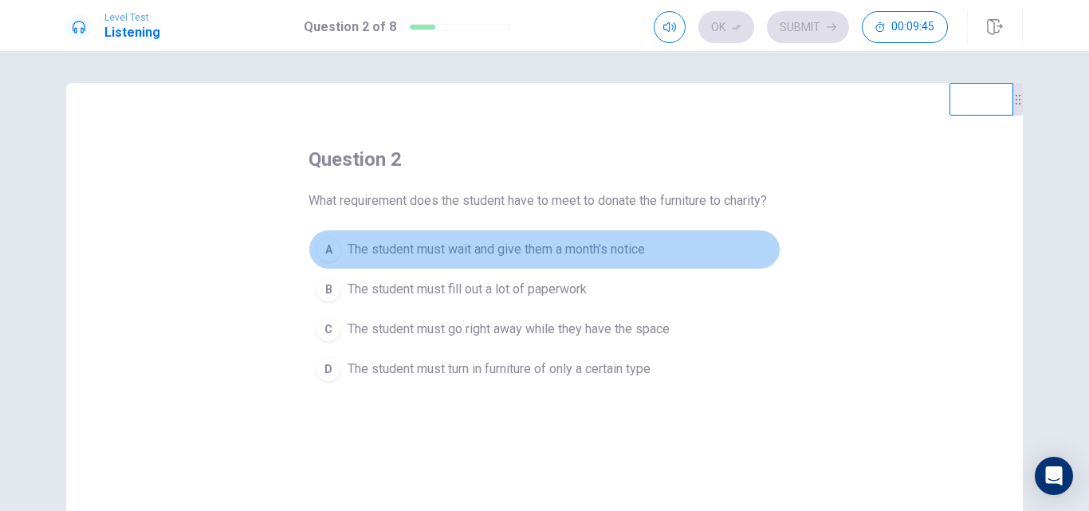
click at [447, 251] on span "The student must wait and give them a month's notice" at bounding box center [496, 249] width 297 height 19
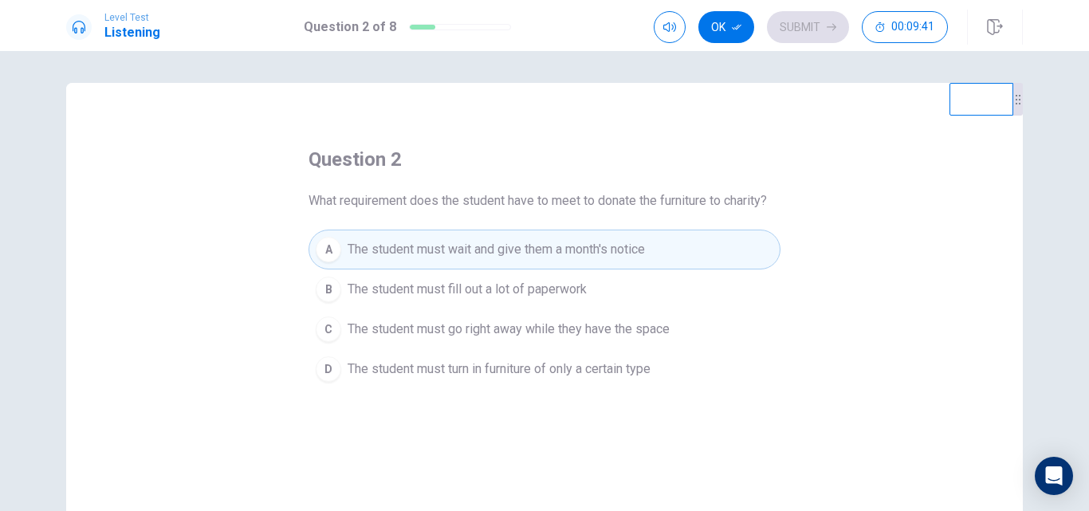
click at [728, 44] on div "Ok Submit 00:09:41" at bounding box center [838, 27] width 369 height 35
click at [729, 33] on button "Ok" at bounding box center [726, 27] width 56 height 32
click at [776, 33] on button "Submit" at bounding box center [808, 27] width 82 height 32
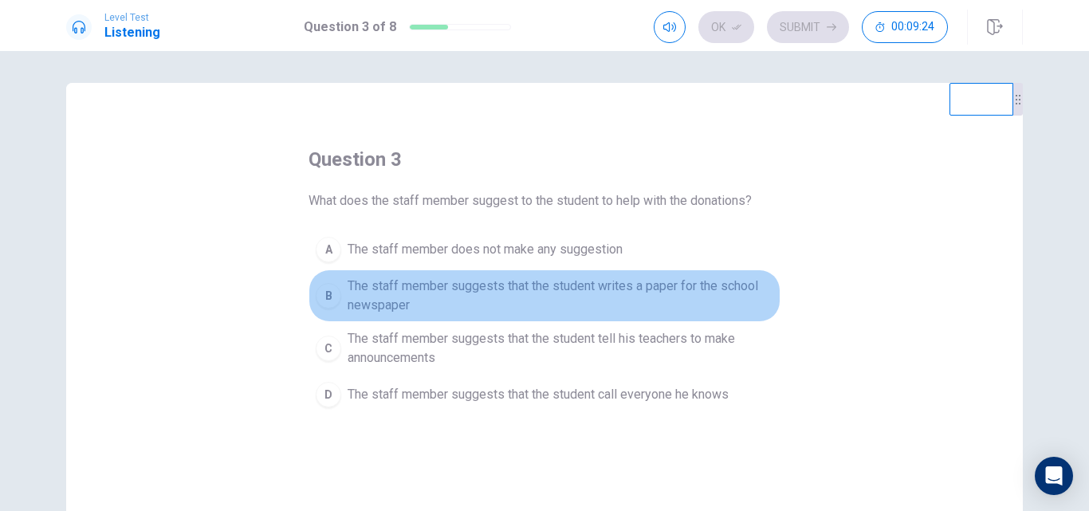
click at [481, 291] on span "The staff member suggests that the student writes a paper for the school newspa…" at bounding box center [561, 296] width 426 height 38
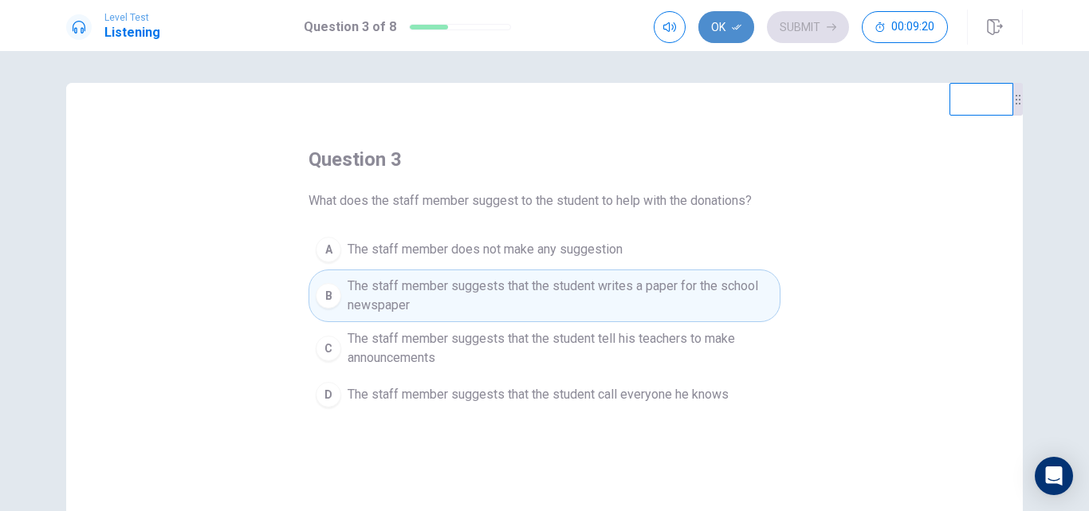
click at [743, 29] on button "Ok" at bounding box center [726, 27] width 56 height 32
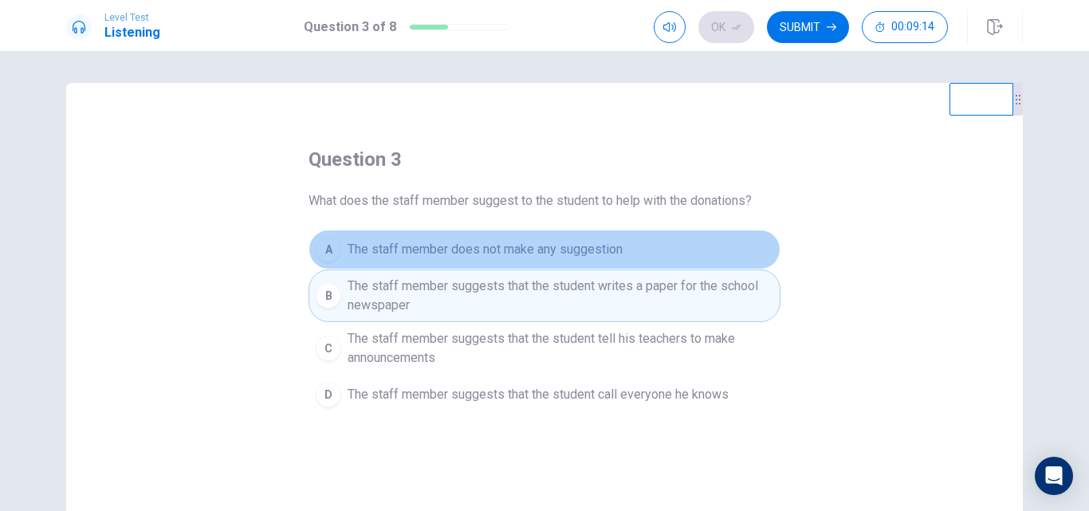
click at [624, 242] on button "A The staff member does not make any suggestion" at bounding box center [544, 250] width 472 height 40
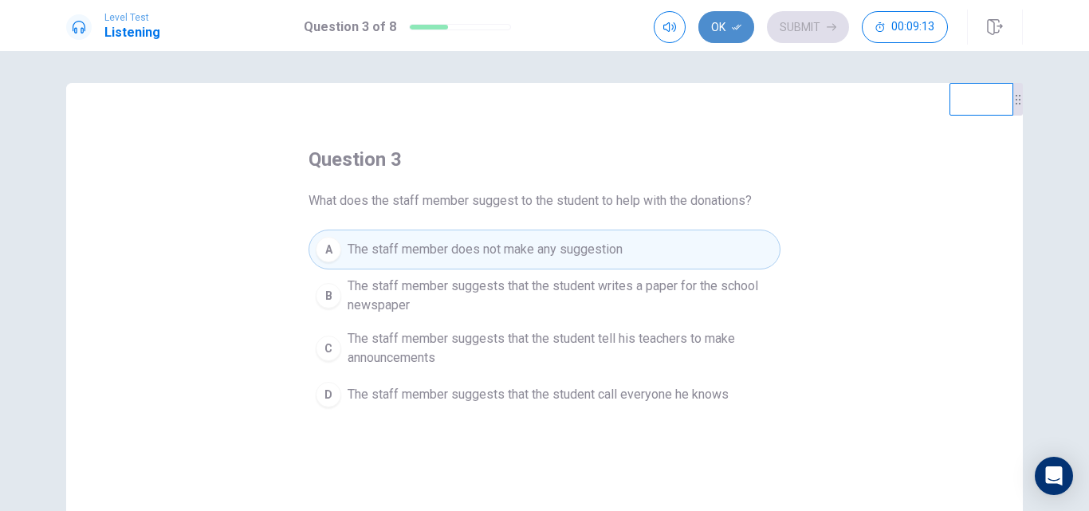
click at [728, 33] on button "Ok" at bounding box center [726, 27] width 56 height 32
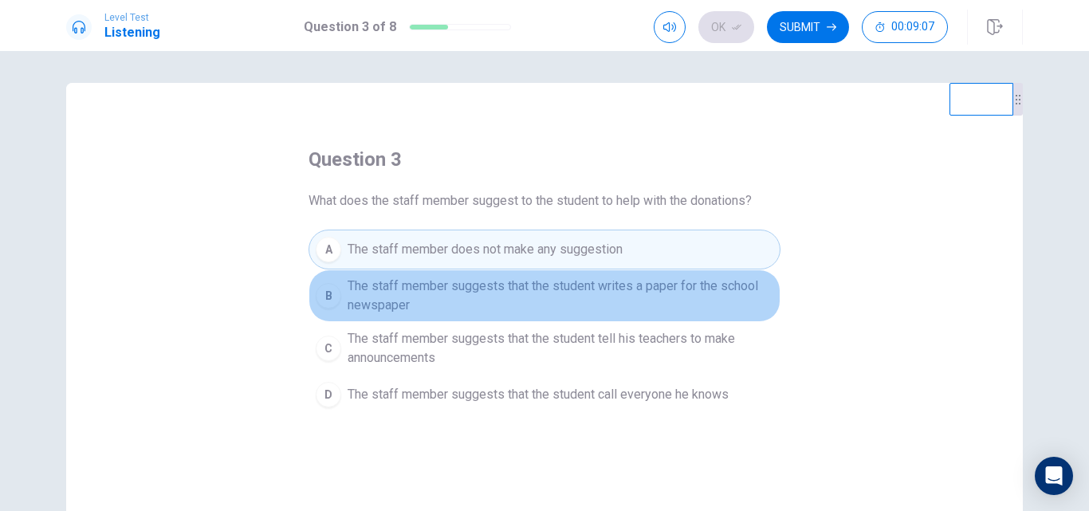
click at [587, 284] on span "The staff member suggests that the student writes a paper for the school newspa…" at bounding box center [561, 296] width 426 height 38
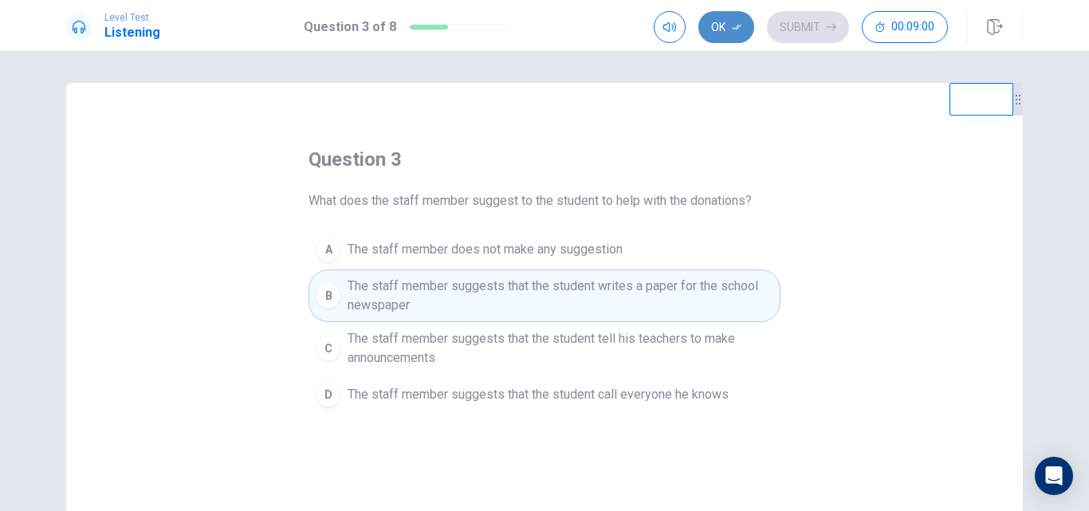
click at [732, 37] on button "Ok" at bounding box center [726, 27] width 56 height 32
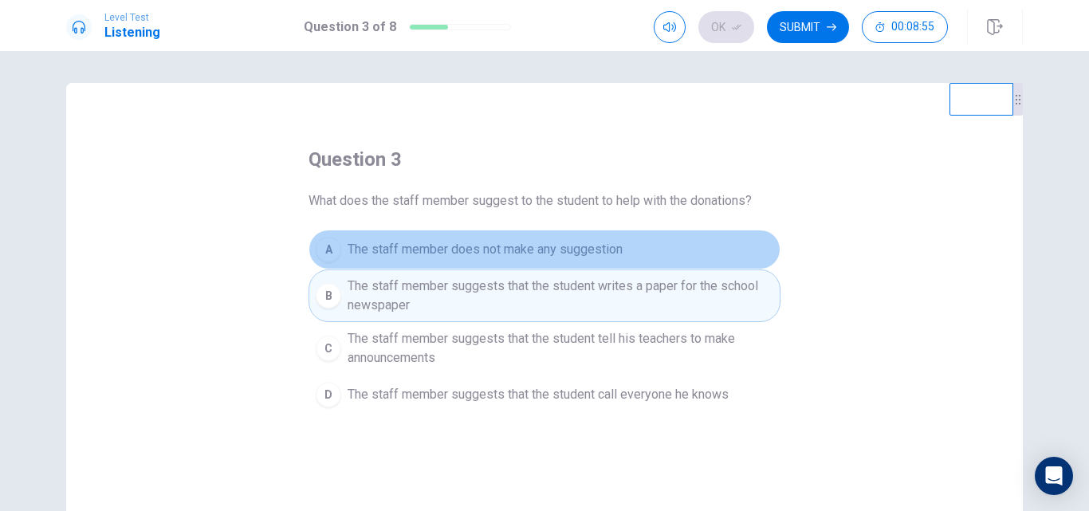
click at [555, 253] on span "The staff member does not make any suggestion" at bounding box center [485, 249] width 275 height 19
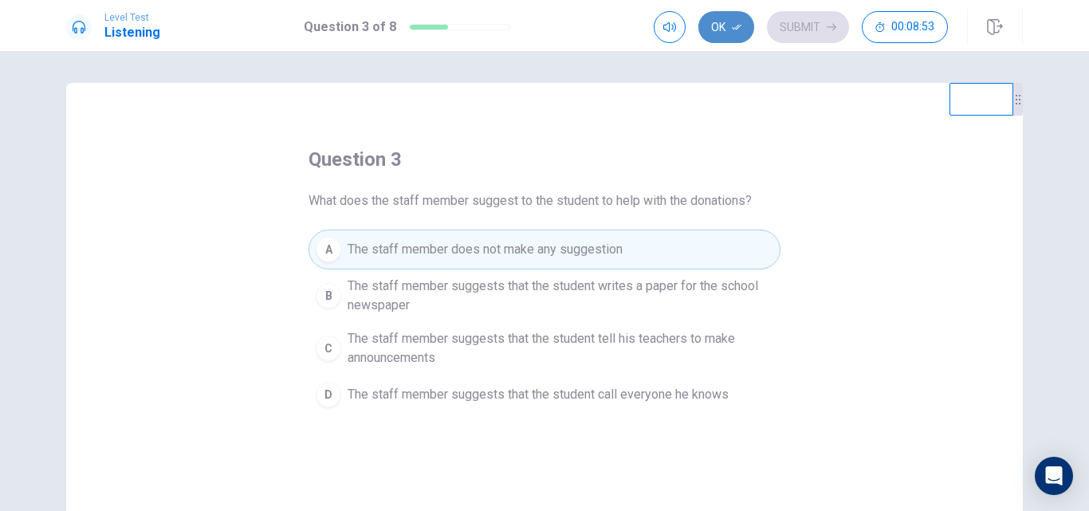
click at [741, 18] on button "Ok" at bounding box center [726, 27] width 56 height 32
click at [779, 22] on button "Submit" at bounding box center [808, 27] width 82 height 32
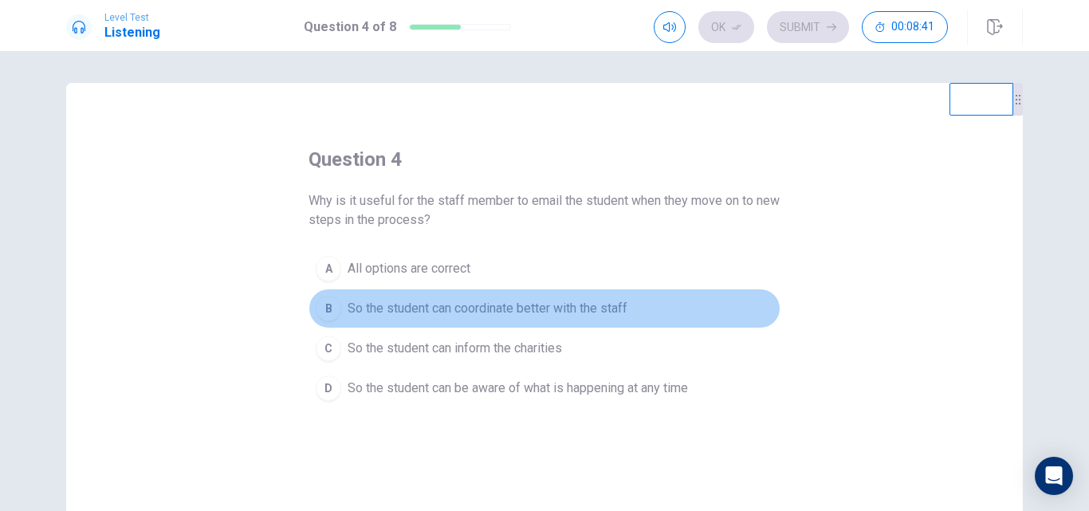
click at [566, 303] on span "So the student can coordinate better with the staff" at bounding box center [488, 308] width 280 height 19
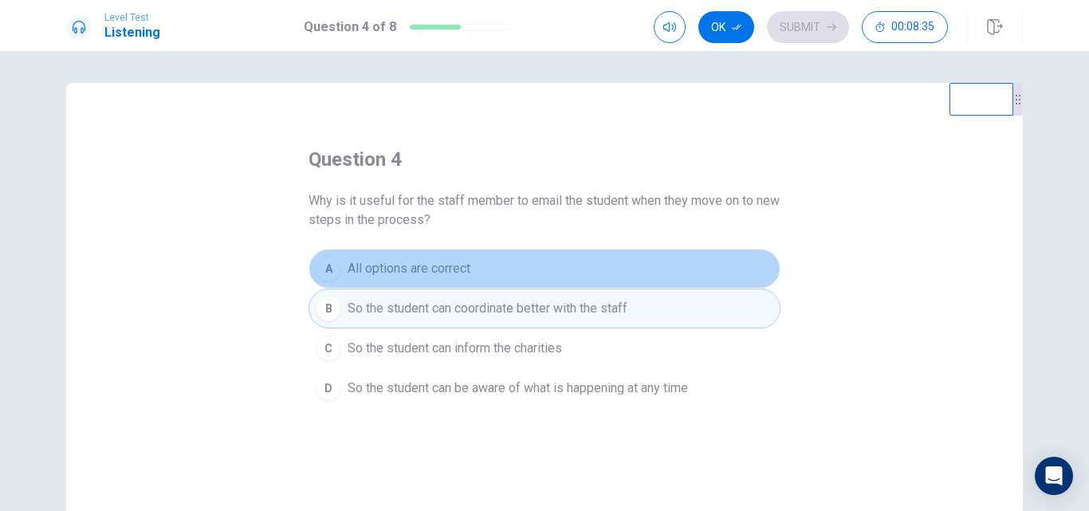
click at [473, 263] on button "A All options are correct" at bounding box center [544, 269] width 472 height 40
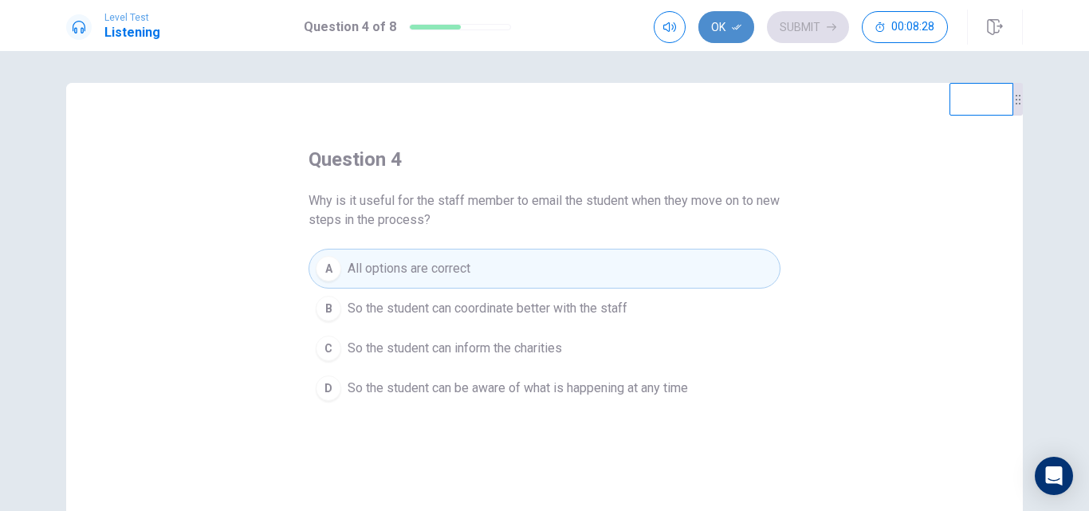
click at [729, 29] on button "Ok" at bounding box center [726, 27] width 56 height 32
click at [780, 29] on button "Submit" at bounding box center [808, 27] width 82 height 32
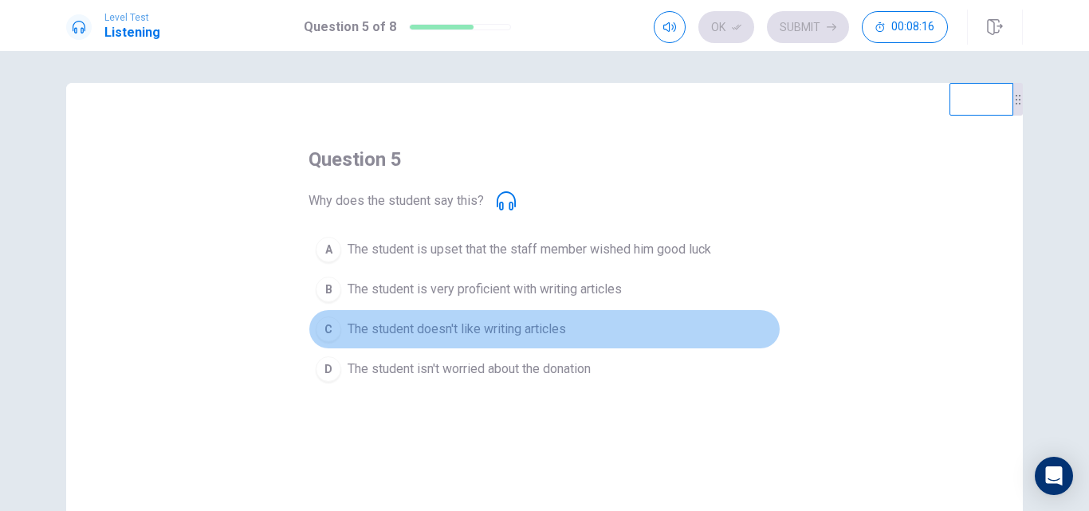
click at [519, 331] on span "The student doesn't like writing articles" at bounding box center [457, 329] width 218 height 19
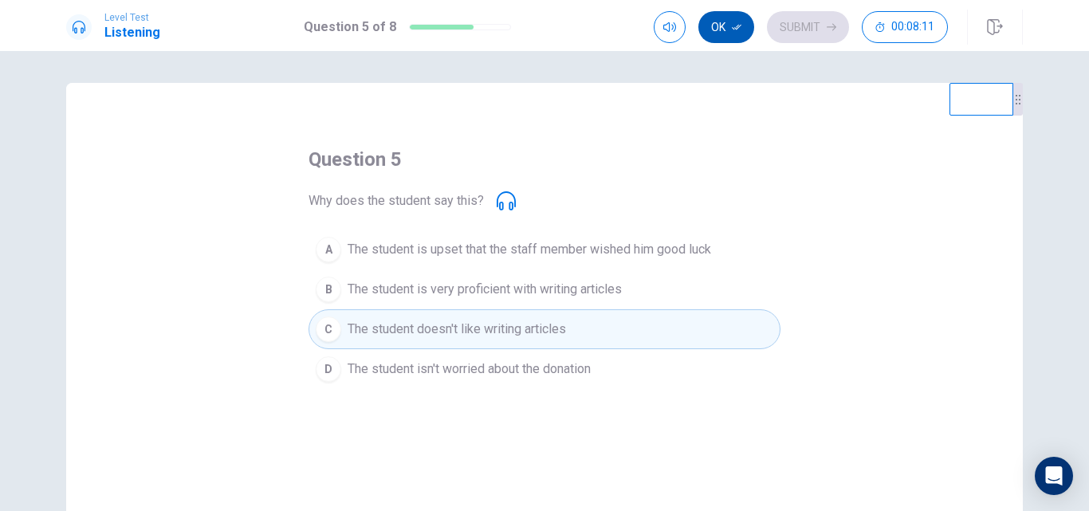
click at [735, 29] on icon "button" at bounding box center [737, 28] width 10 height 6
click at [780, 29] on button "Submit" at bounding box center [808, 27] width 82 height 32
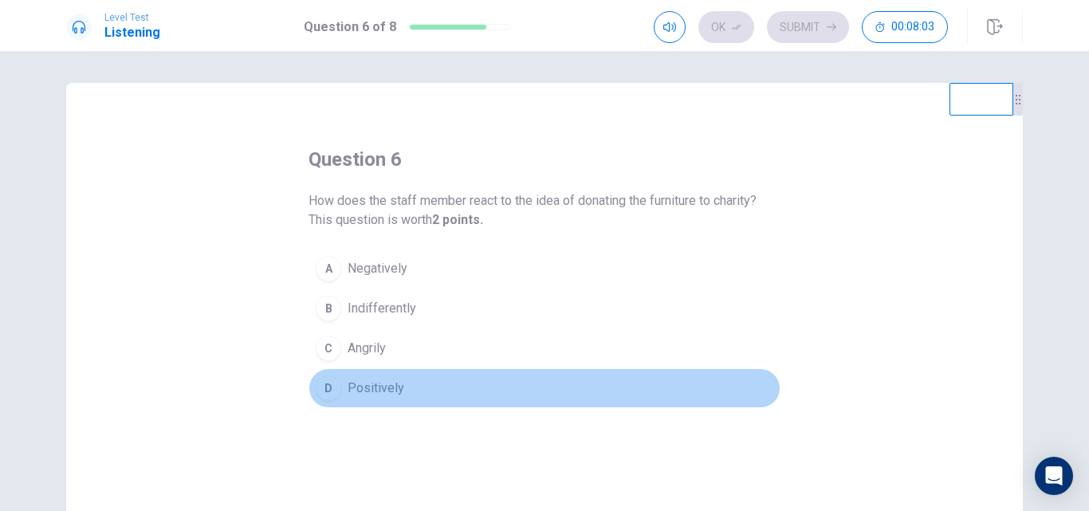
click at [374, 383] on span "Positively" at bounding box center [376, 388] width 57 height 19
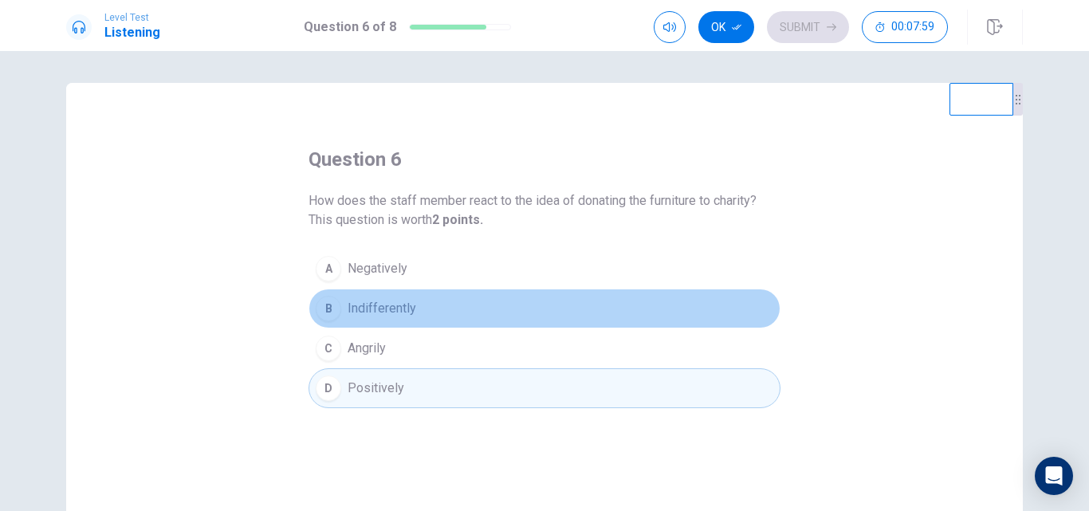
click at [401, 306] on span "Indifferently" at bounding box center [382, 308] width 69 height 19
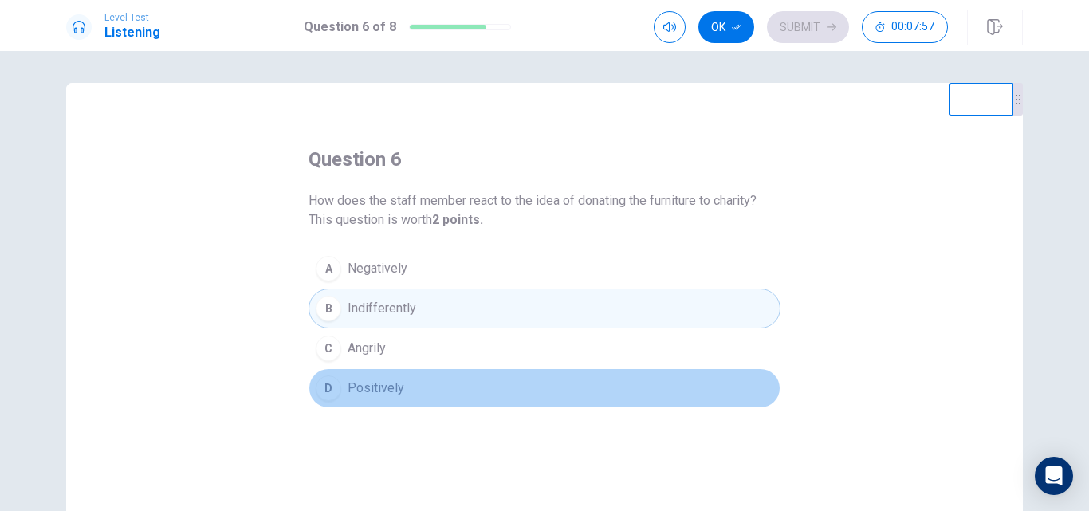
click at [408, 387] on button "D Positively" at bounding box center [544, 388] width 472 height 40
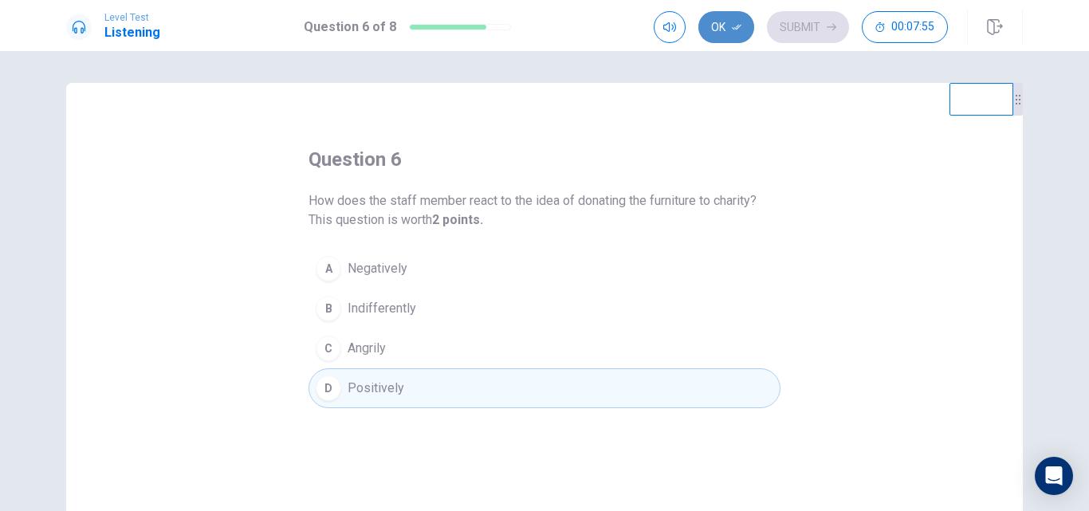
click at [732, 29] on icon "button" at bounding box center [737, 27] width 10 height 10
click at [780, 33] on button "Submit" at bounding box center [808, 27] width 82 height 32
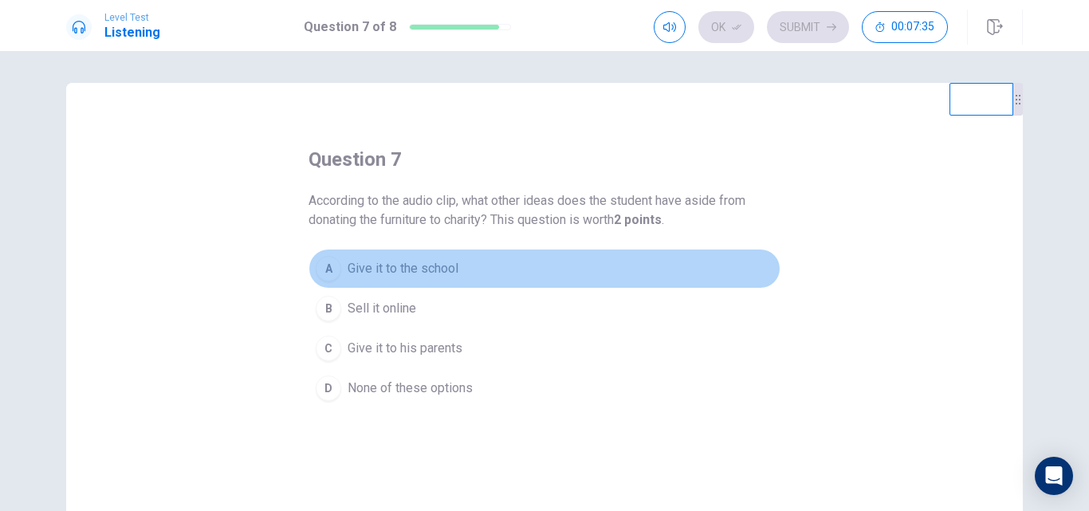
click at [446, 265] on span "Give it to the school" at bounding box center [403, 268] width 111 height 19
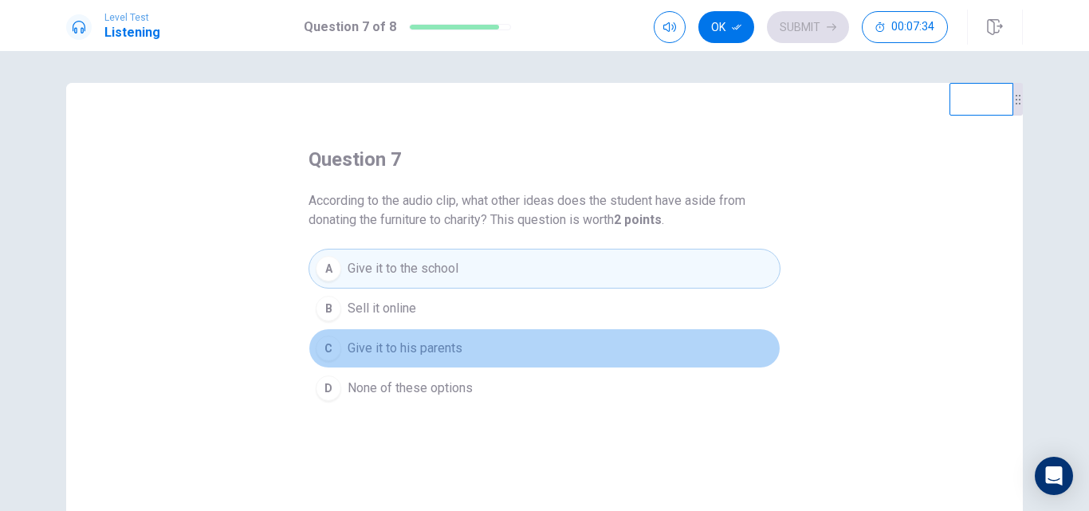
click at [442, 351] on span "Give it to his parents" at bounding box center [405, 348] width 115 height 19
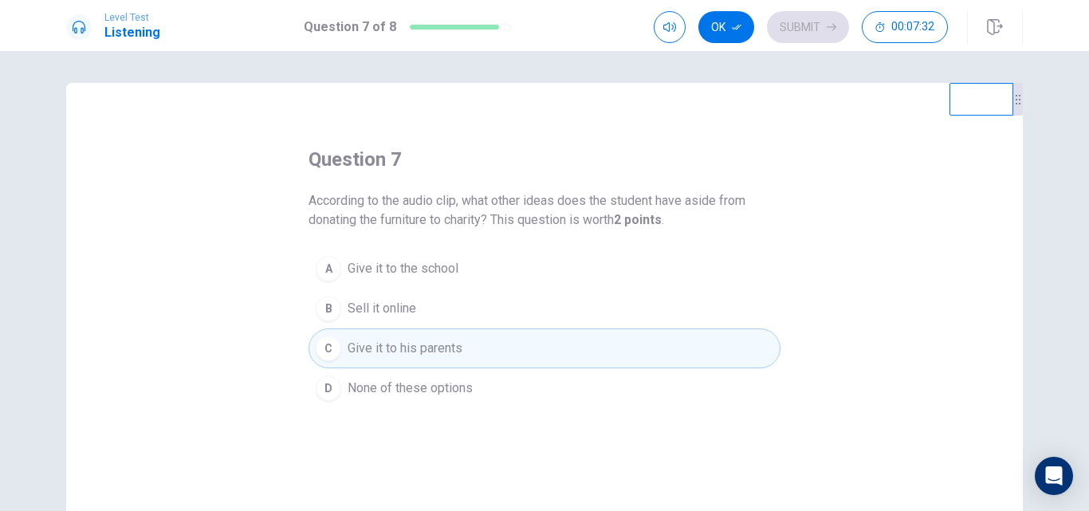
click at [449, 265] on span "Give it to the school" at bounding box center [403, 268] width 111 height 19
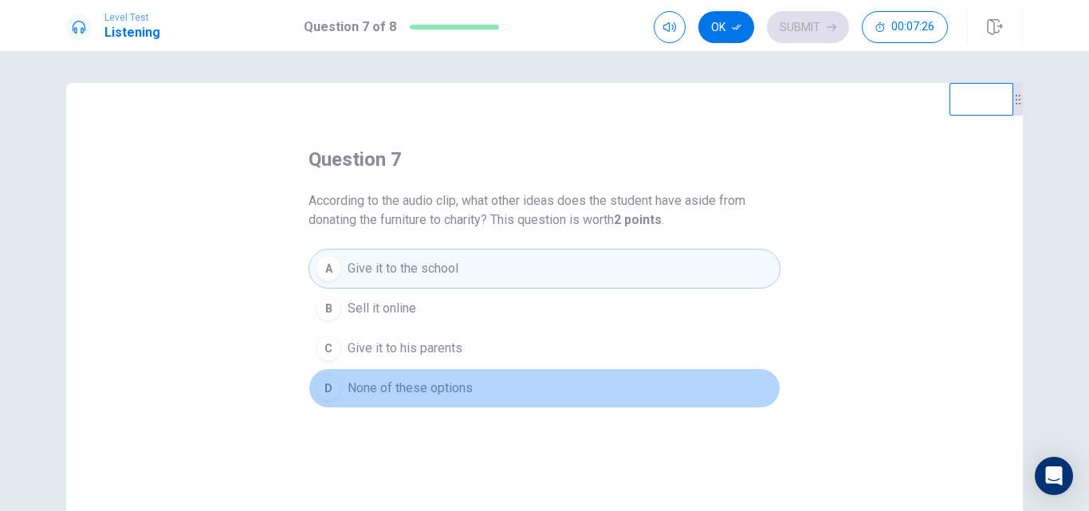
click at [437, 386] on span "None of these options" at bounding box center [410, 388] width 125 height 19
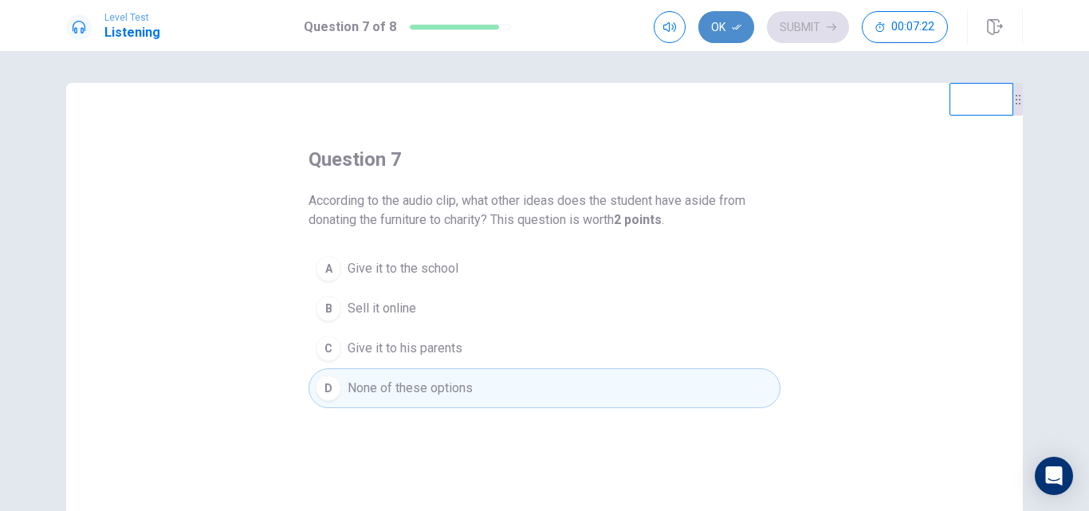
click at [725, 26] on button "Ok" at bounding box center [726, 27] width 56 height 32
click at [797, 27] on button "Submit" at bounding box center [808, 27] width 82 height 32
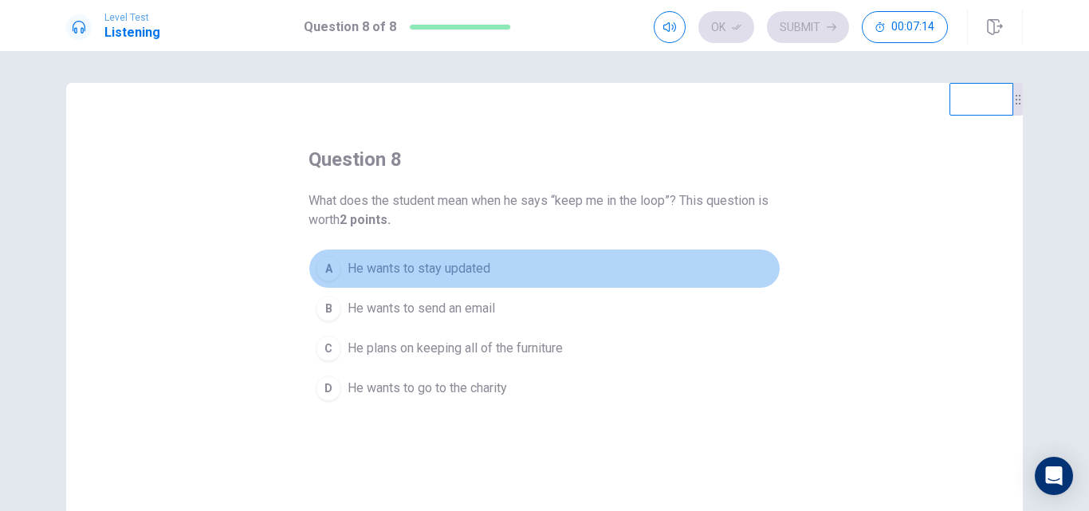
click at [488, 269] on button "A He wants to stay updated" at bounding box center [544, 269] width 472 height 40
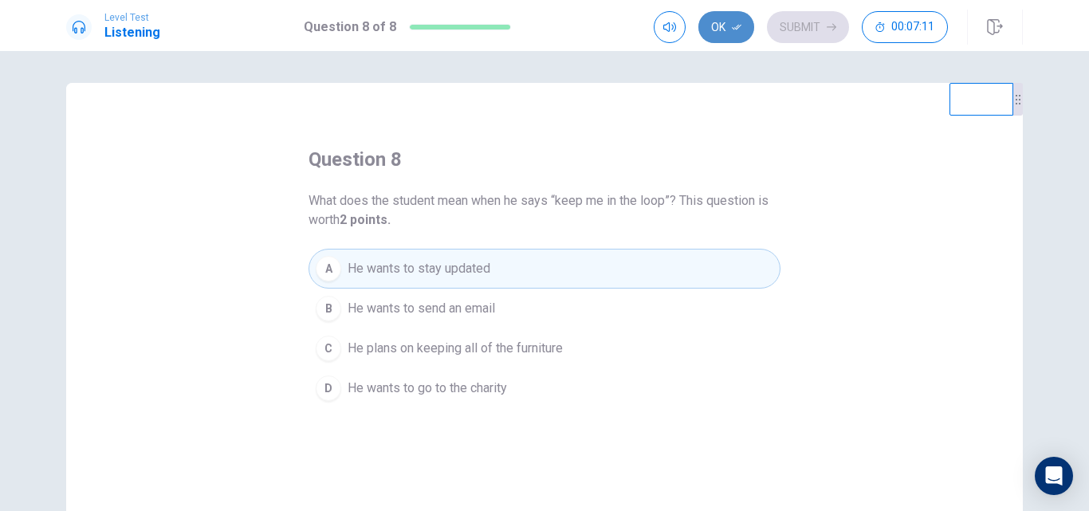
click at [730, 33] on button "Ok" at bounding box center [726, 27] width 56 height 32
click at [788, 36] on button "Submit" at bounding box center [808, 27] width 82 height 32
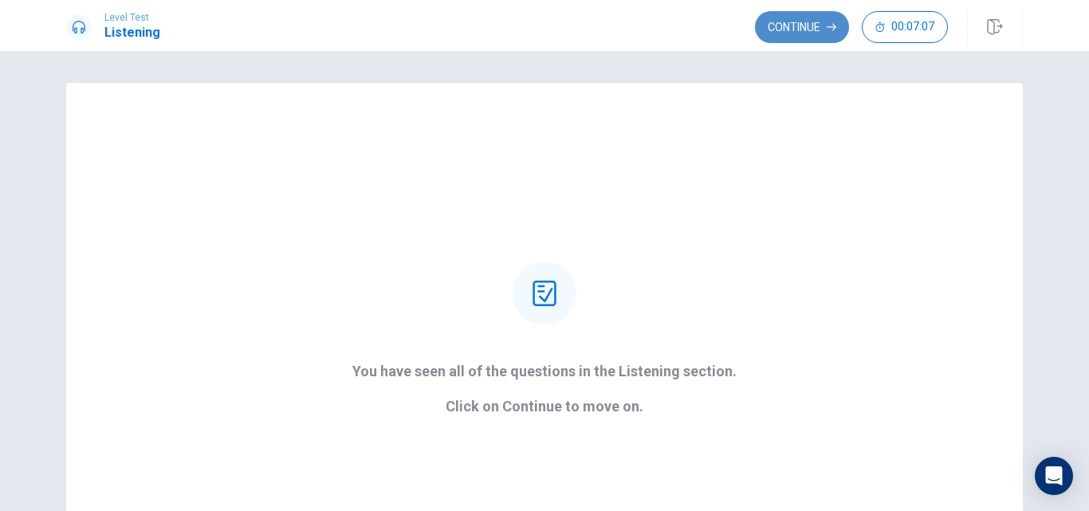
click at [795, 22] on button "Continue" at bounding box center [802, 27] width 94 height 32
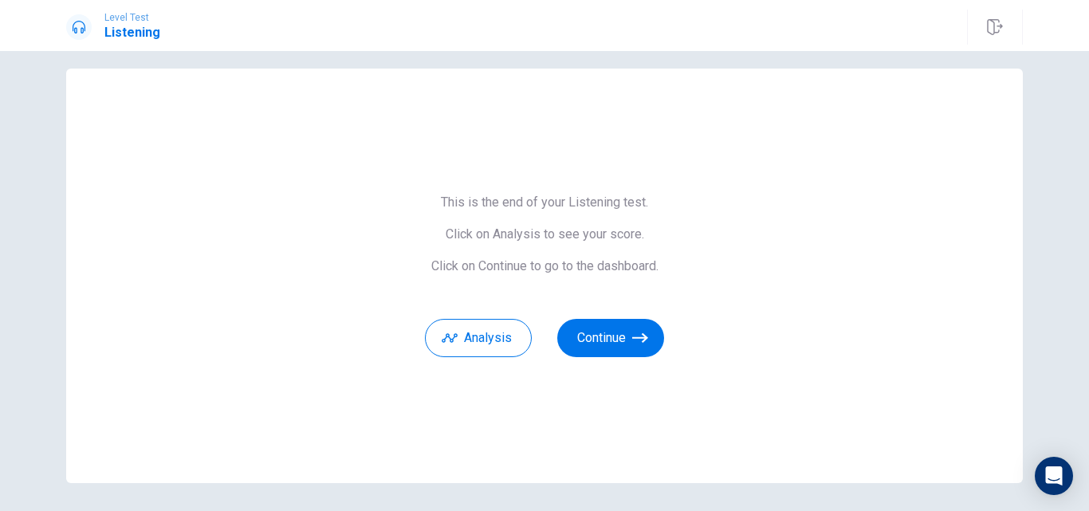
scroll to position [15, 0]
click at [605, 338] on button "Continue" at bounding box center [610, 337] width 107 height 38
